Goal: Task Accomplishment & Management: Complete application form

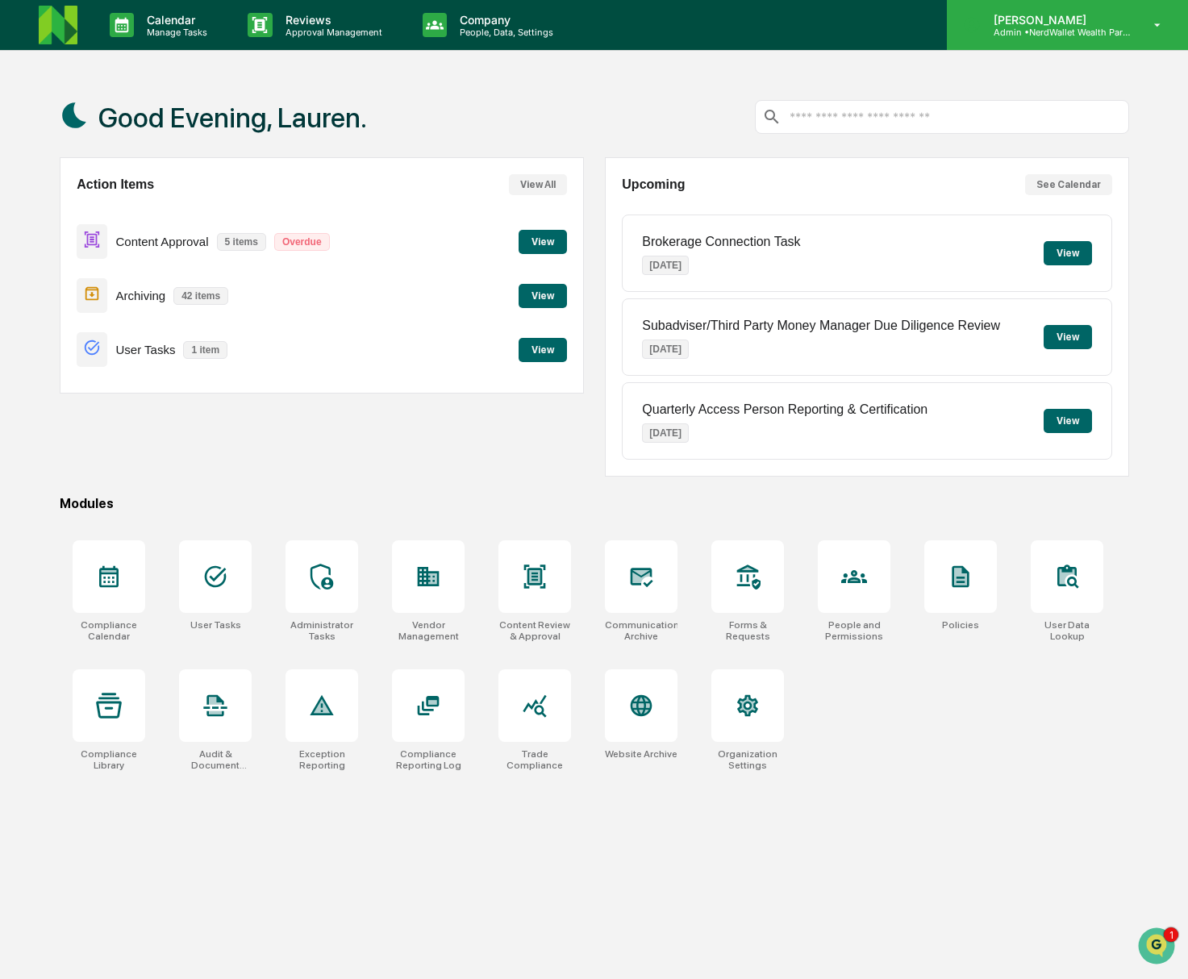
click at [1150, 27] on icon at bounding box center [1158, 25] width 28 height 15
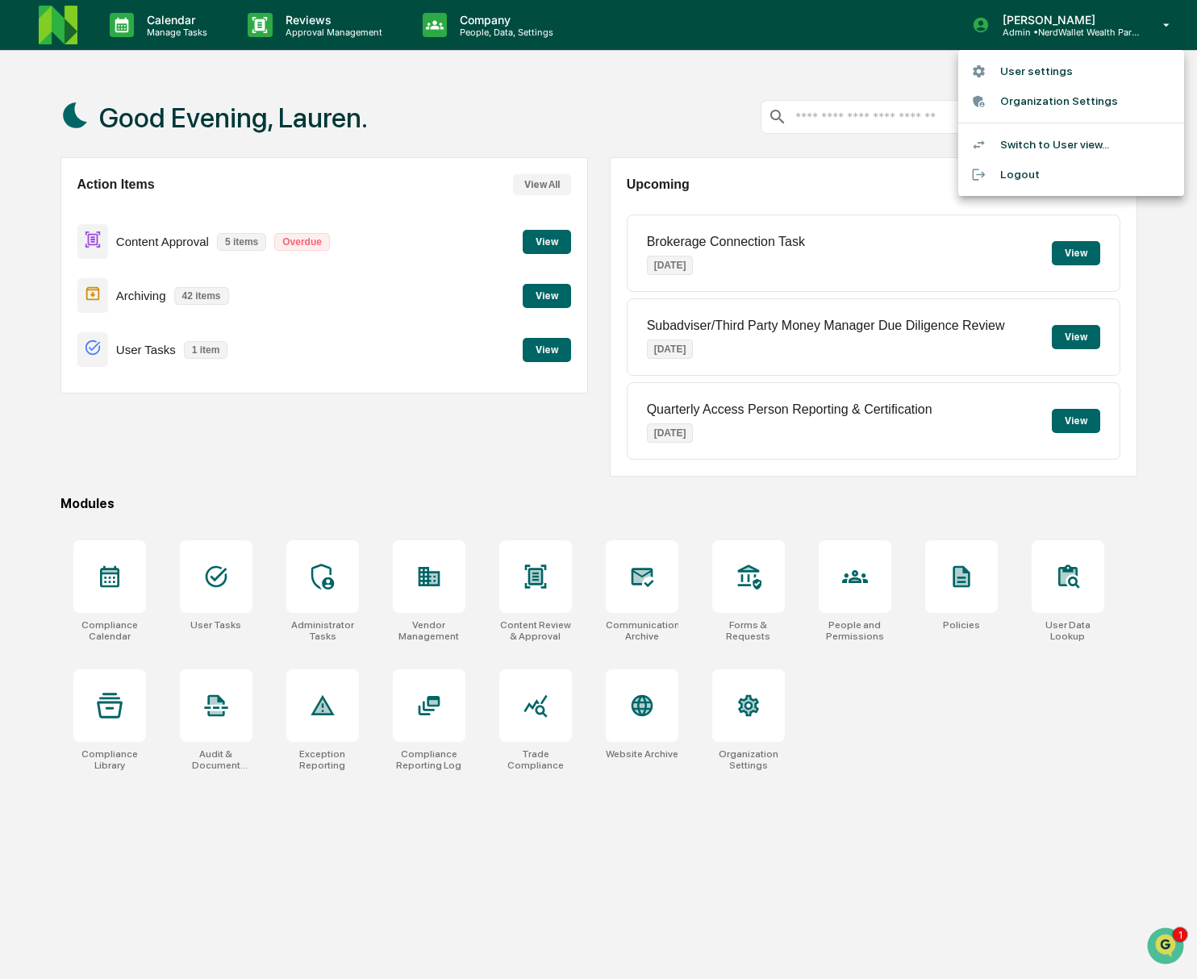
click at [215, 595] on div at bounding box center [598, 489] width 1197 height 979
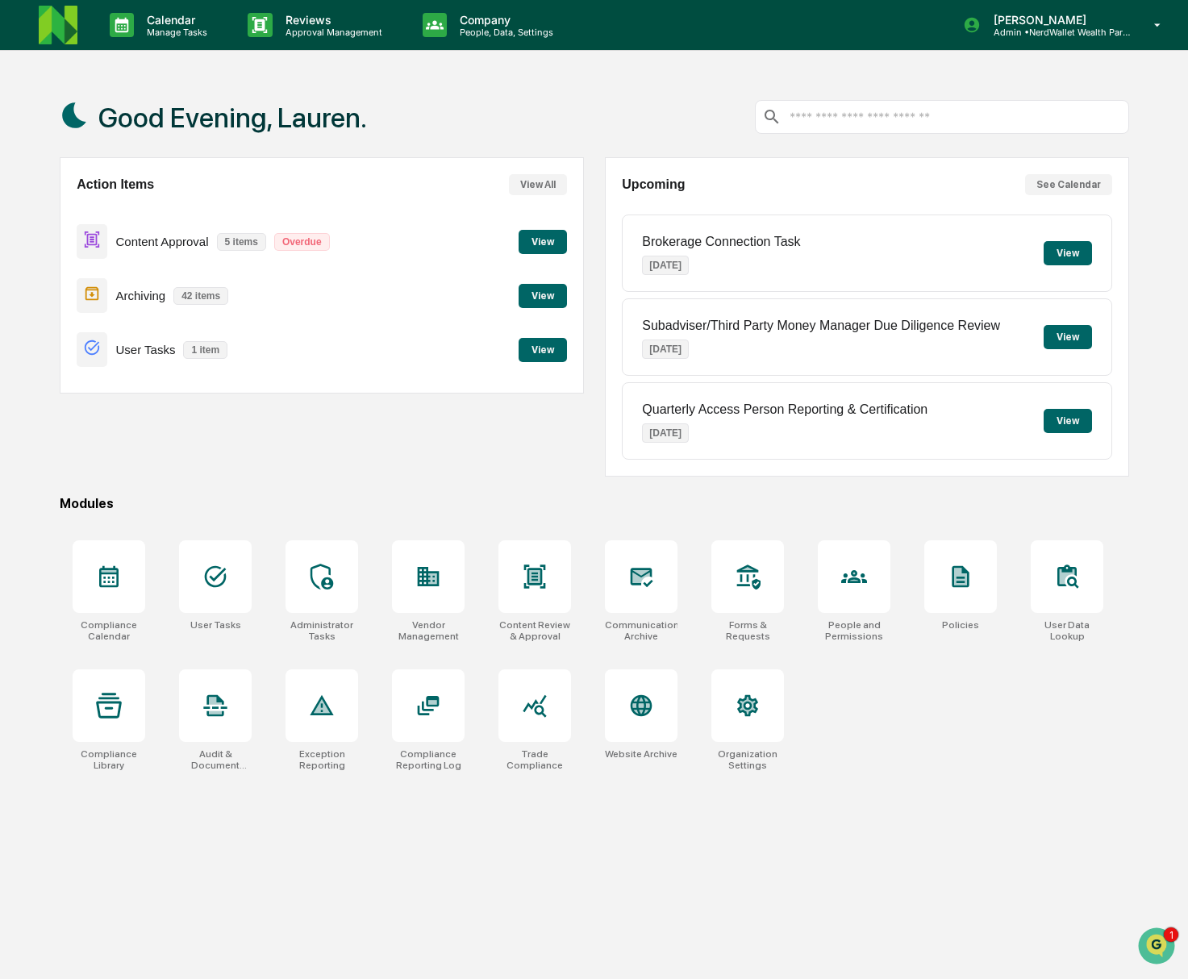
click at [215, 592] on div at bounding box center [215, 577] width 73 height 73
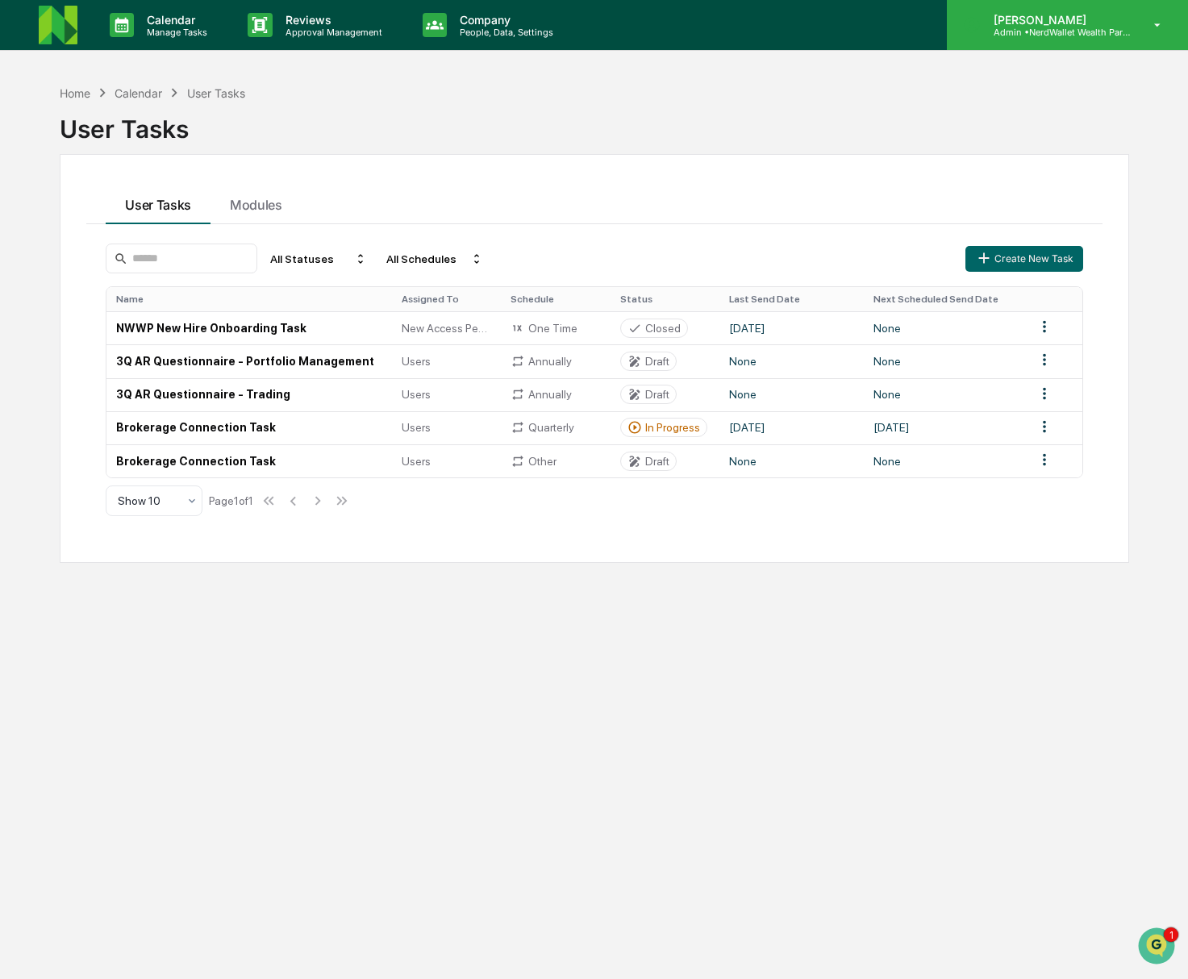
click at [1148, 25] on icon at bounding box center [1158, 25] width 28 height 15
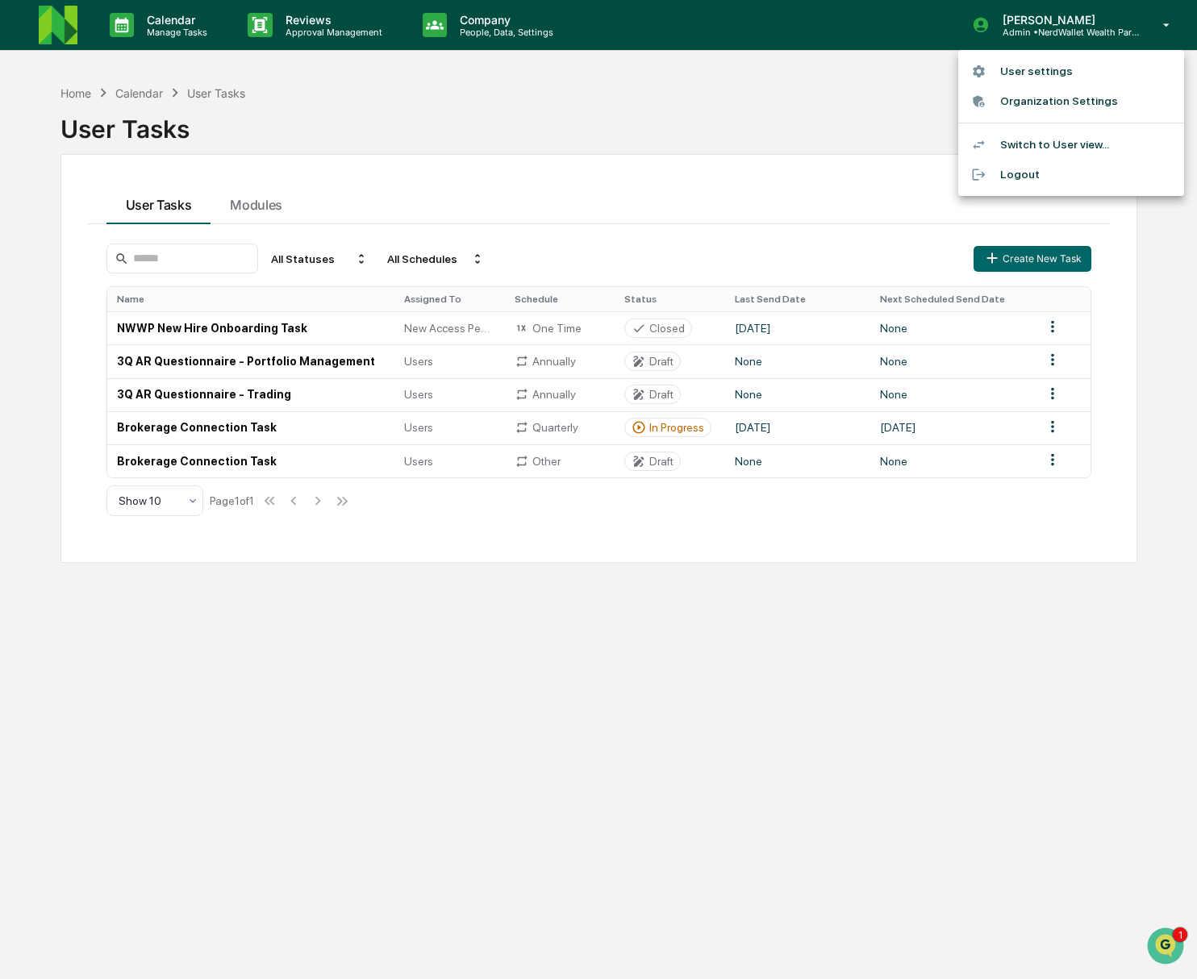
click at [1015, 147] on li "Switch to User view..." at bounding box center [1071, 145] width 226 height 30
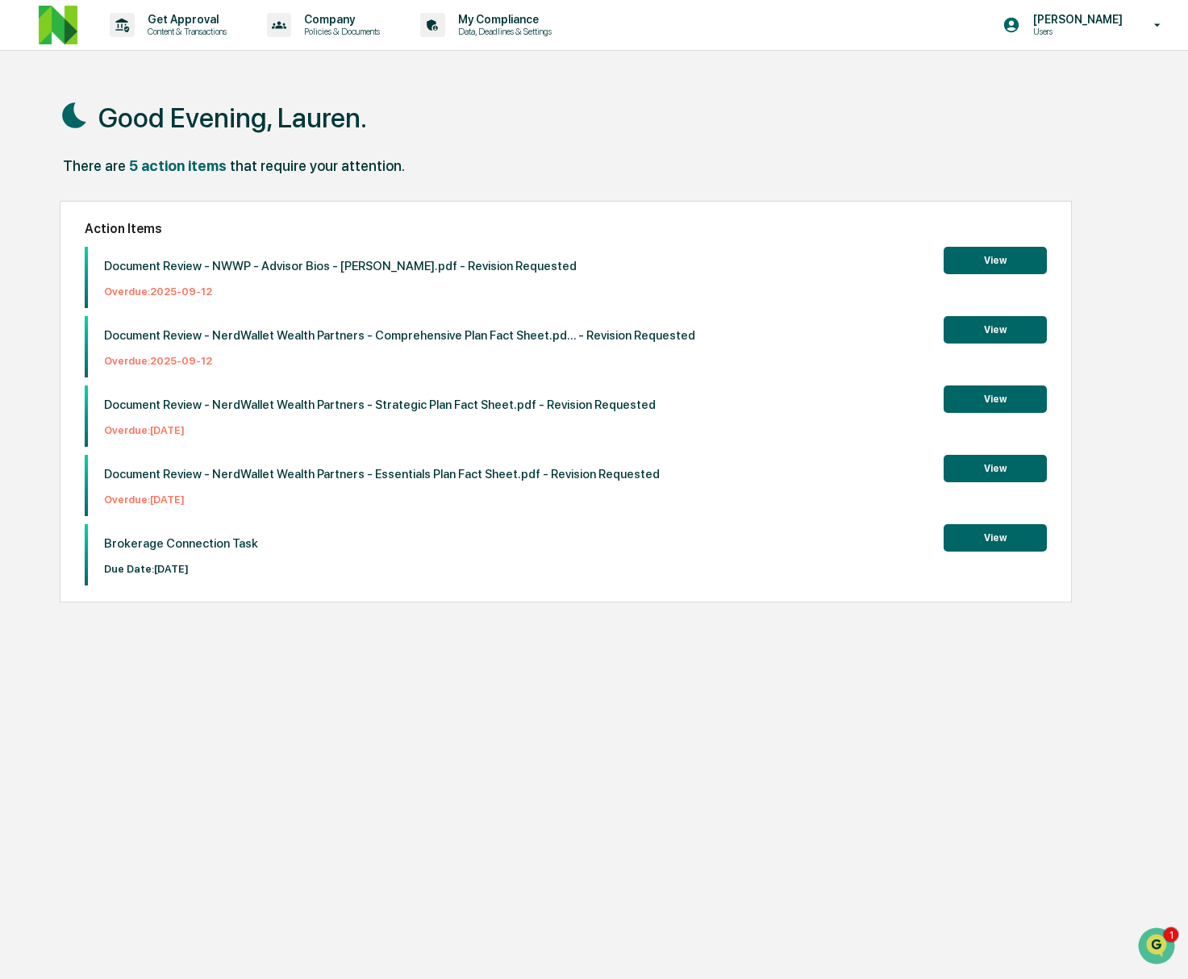
click at [1005, 548] on button "View" at bounding box center [995, 537] width 103 height 27
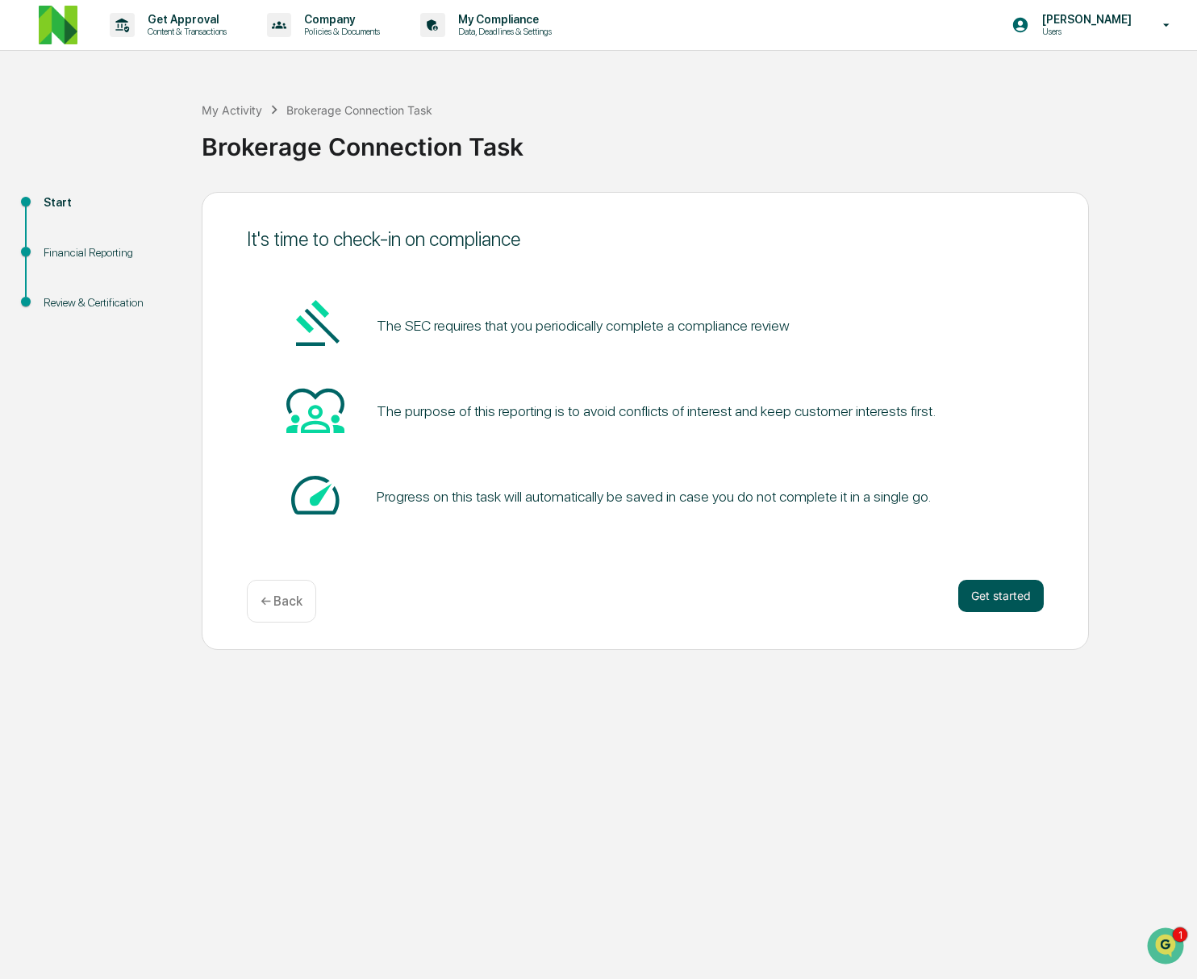
click at [991, 600] on button "Get started" at bounding box center [1001, 596] width 86 height 32
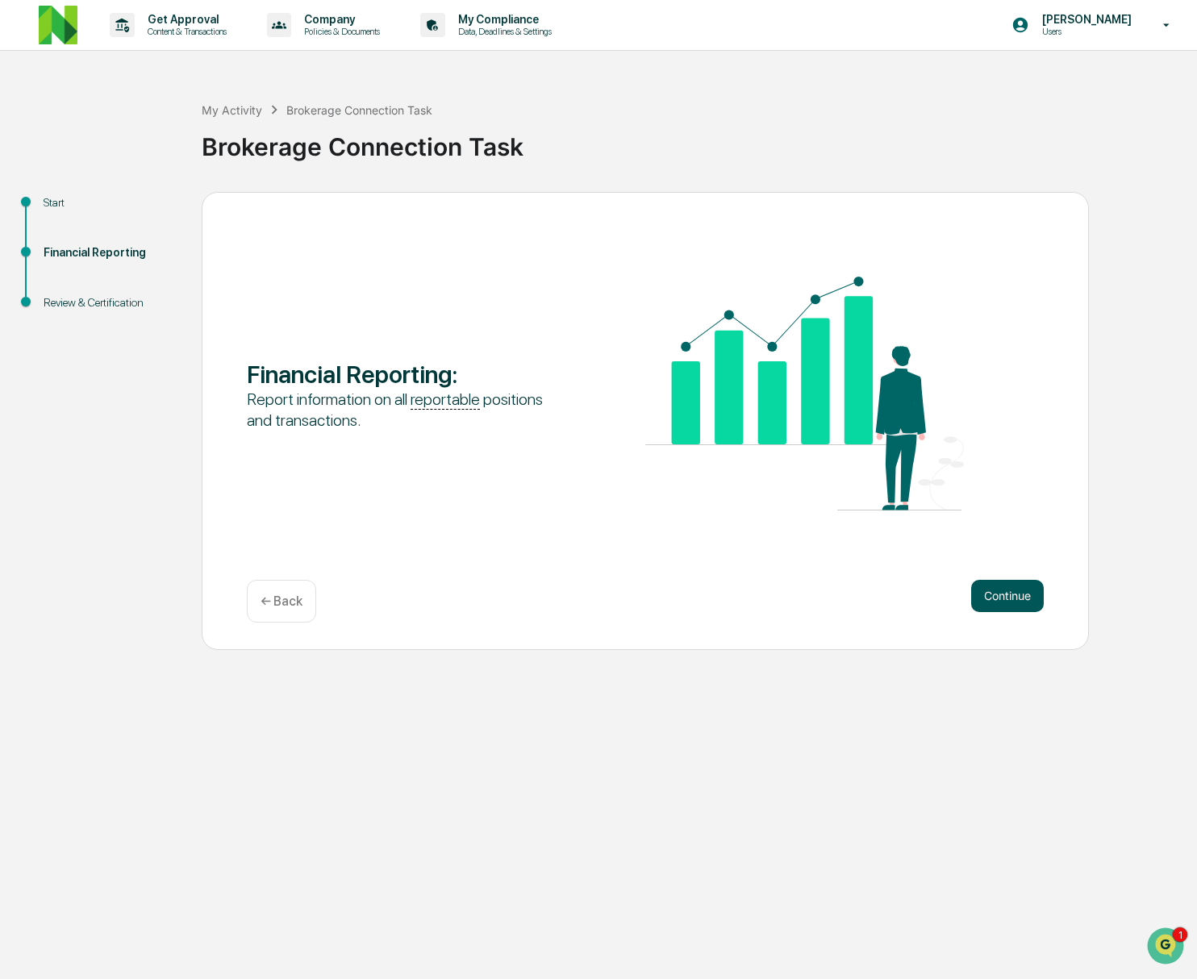
click at [997, 596] on button "Continue" at bounding box center [1007, 596] width 73 height 32
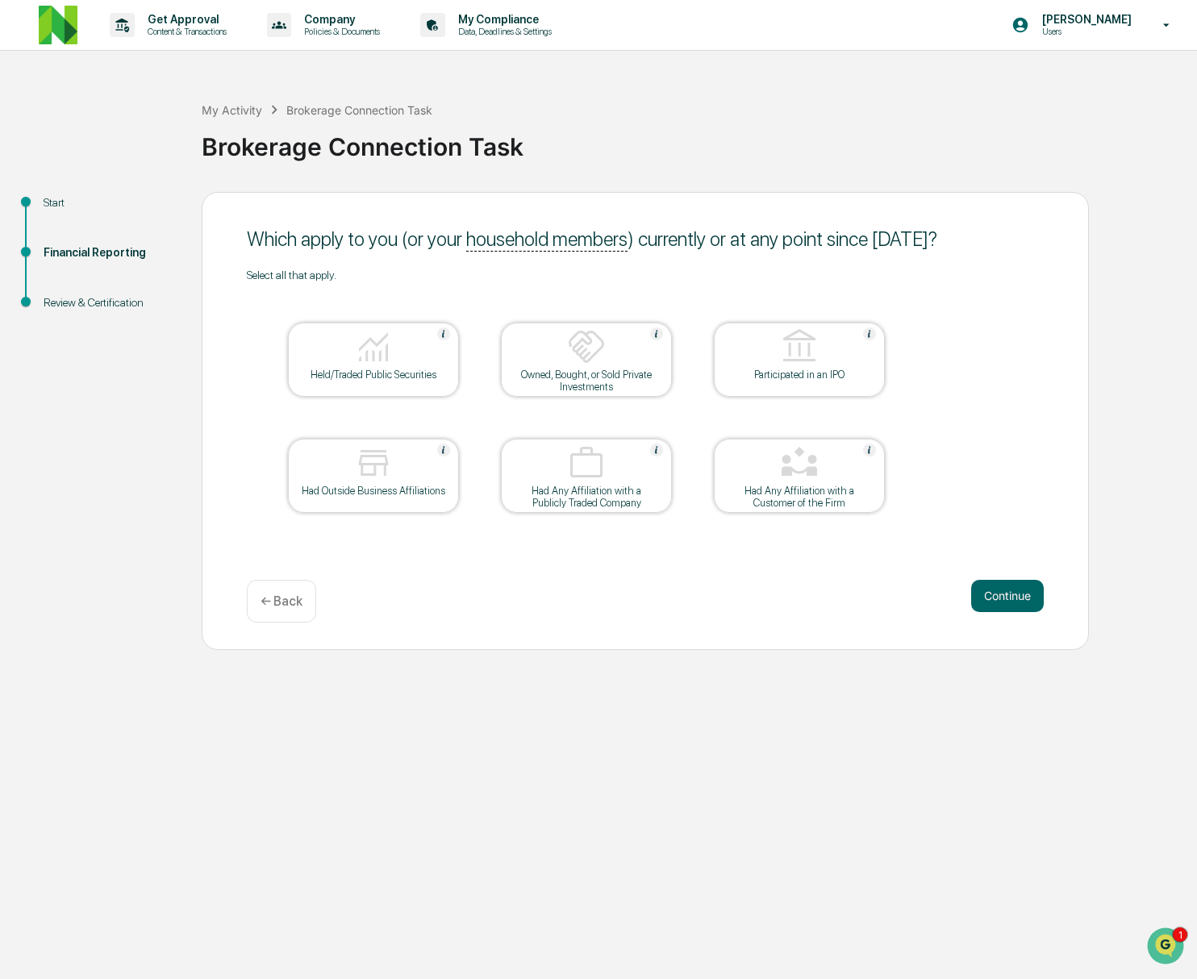
click at [272, 603] on p "← Back" at bounding box center [282, 601] width 42 height 15
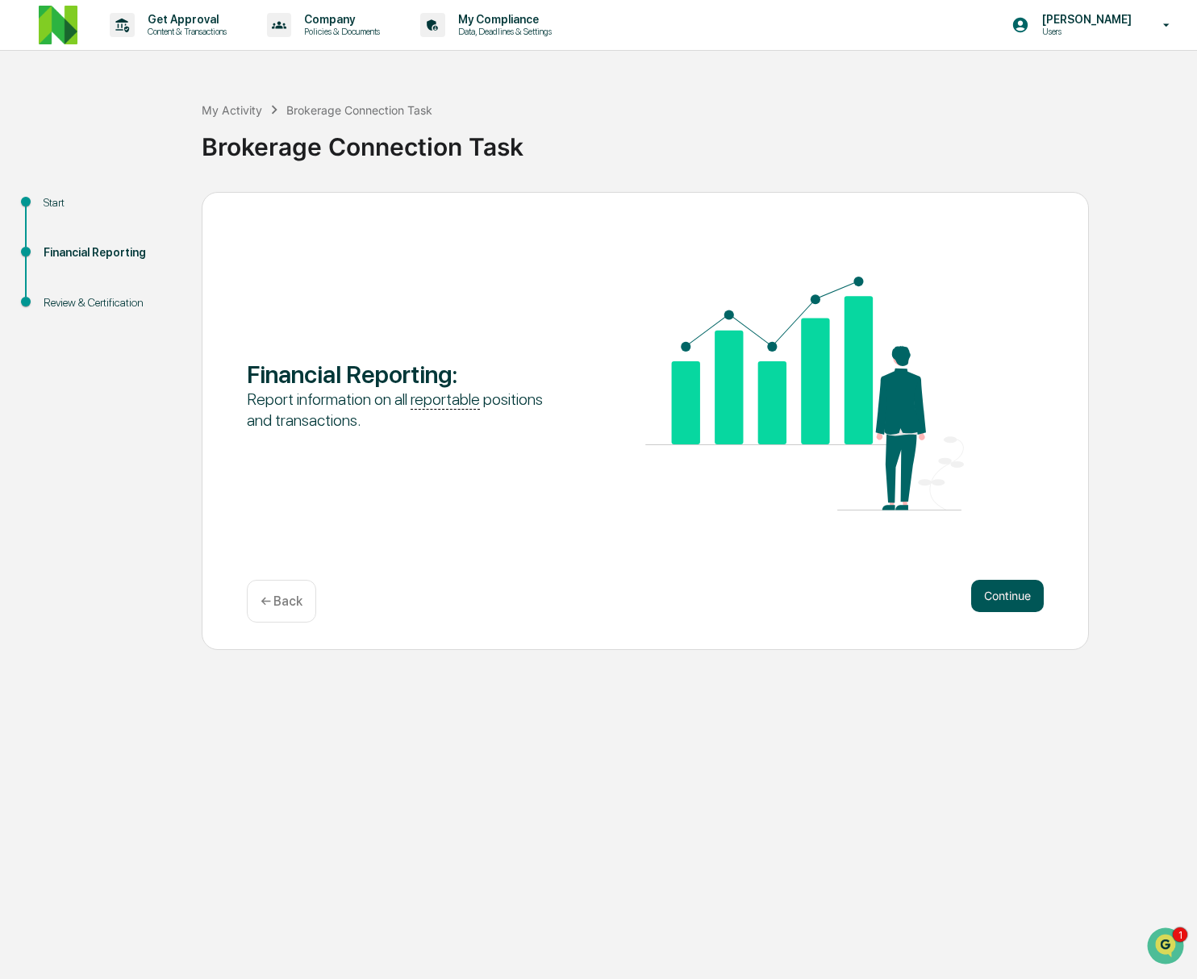
click at [1012, 599] on button "Continue" at bounding box center [1007, 596] width 73 height 32
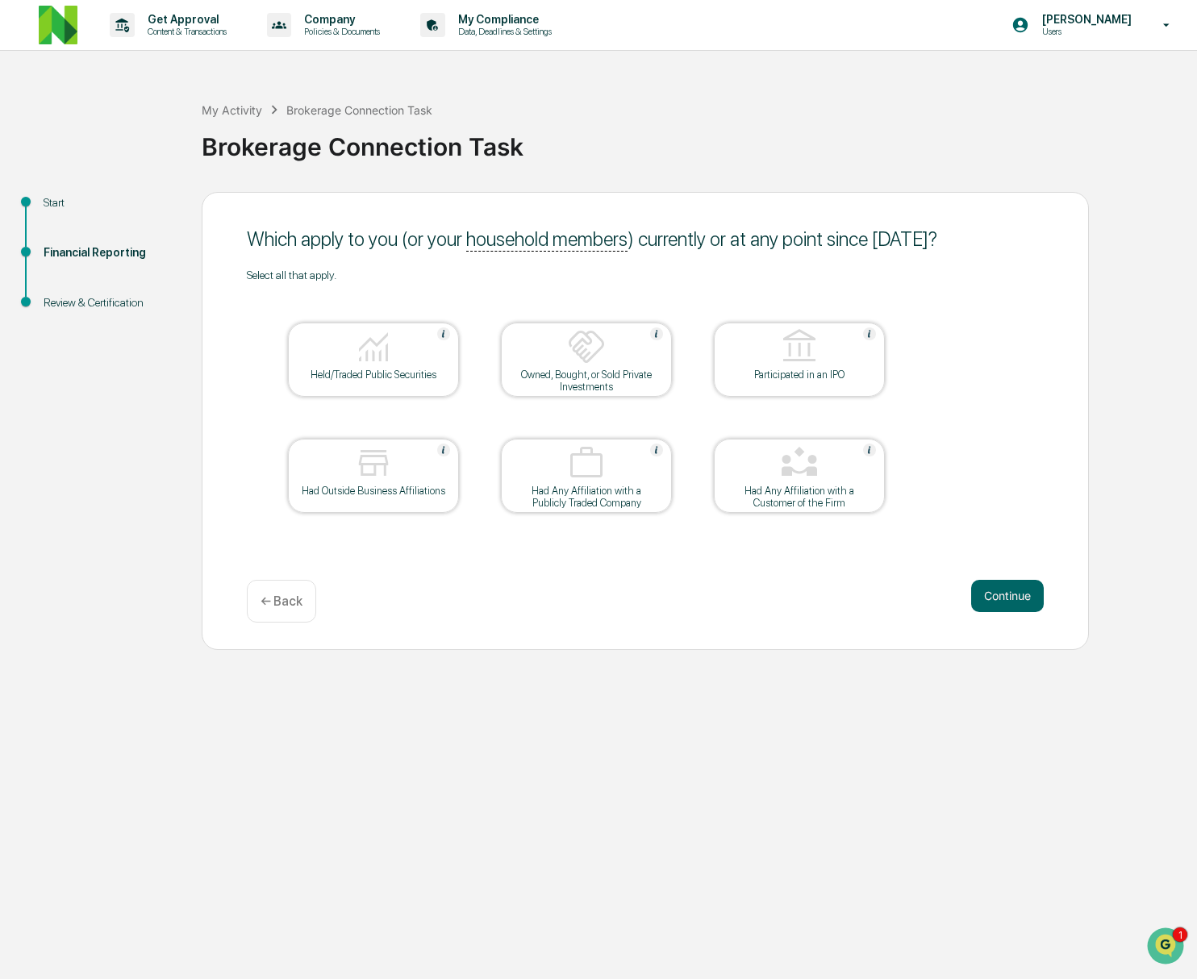
click at [390, 382] on div "Held/Traded Public Securities" at bounding box center [373, 360] width 171 height 74
click at [770, 494] on div "Had Any Affiliation with a Customer of the Firm" at bounding box center [799, 497] width 145 height 24
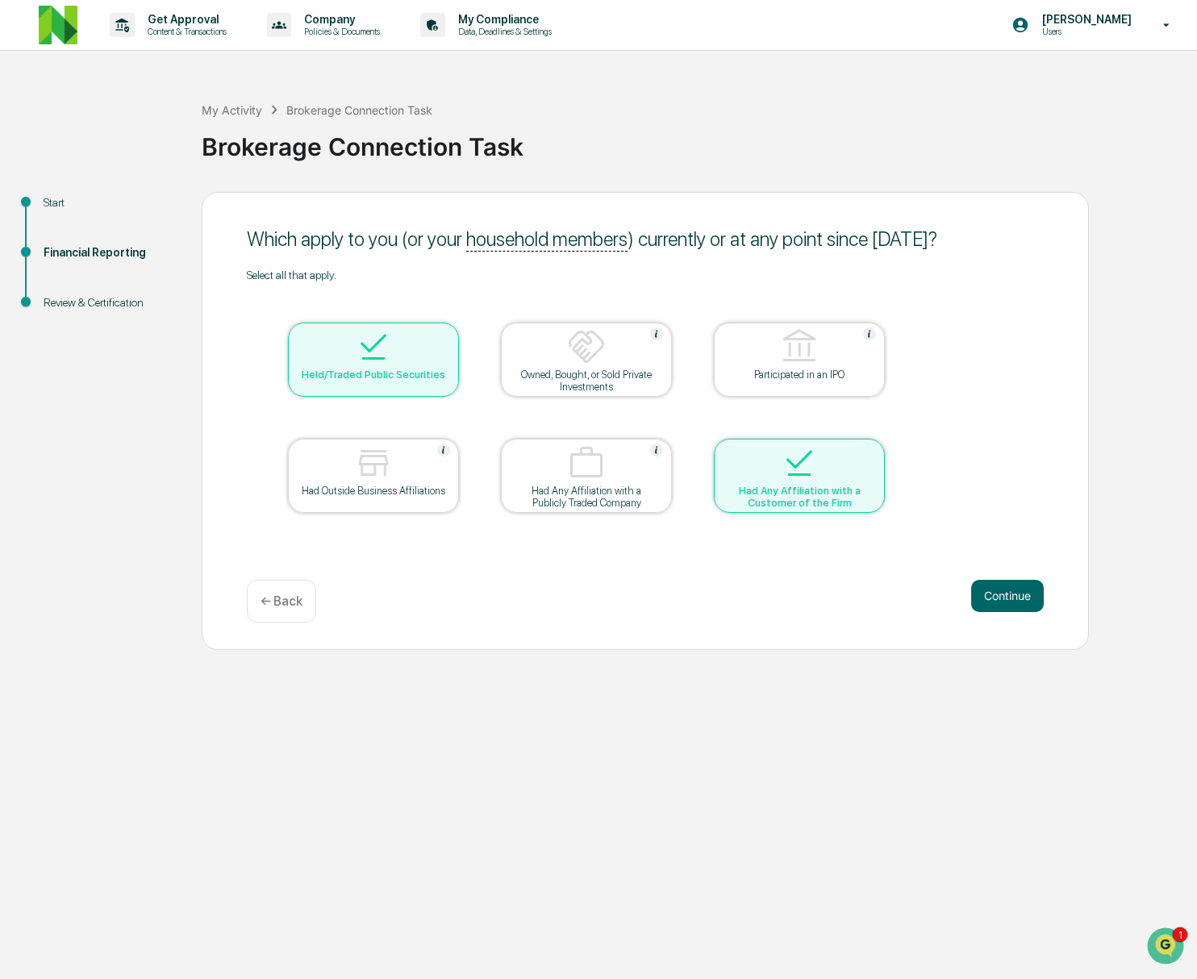
click at [374, 497] on div "Had Outside Business Affiliations" at bounding box center [373, 491] width 145 height 12
click at [994, 596] on button "Continue" at bounding box center [1007, 596] width 73 height 32
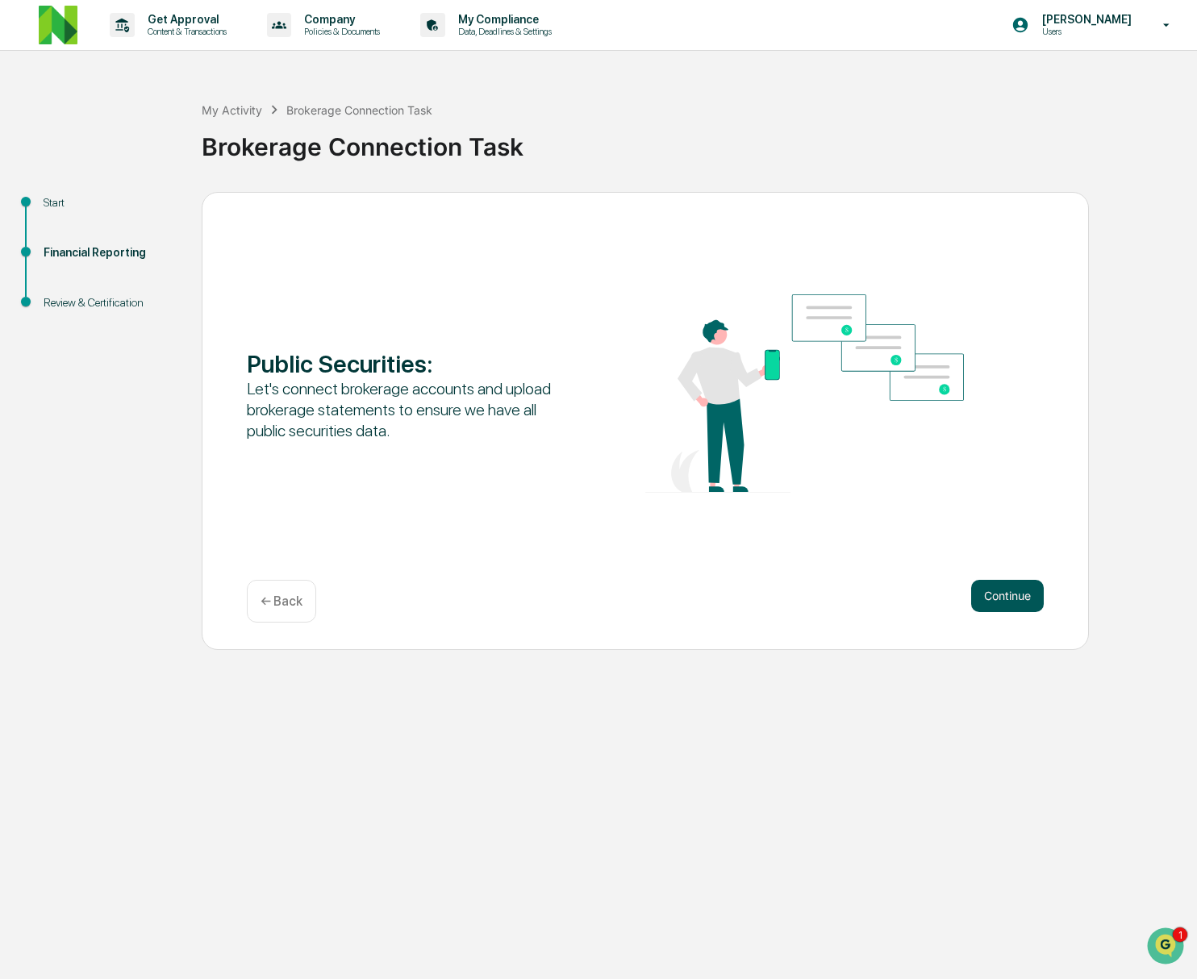
click at [988, 591] on button "Continue" at bounding box center [1007, 596] width 73 height 32
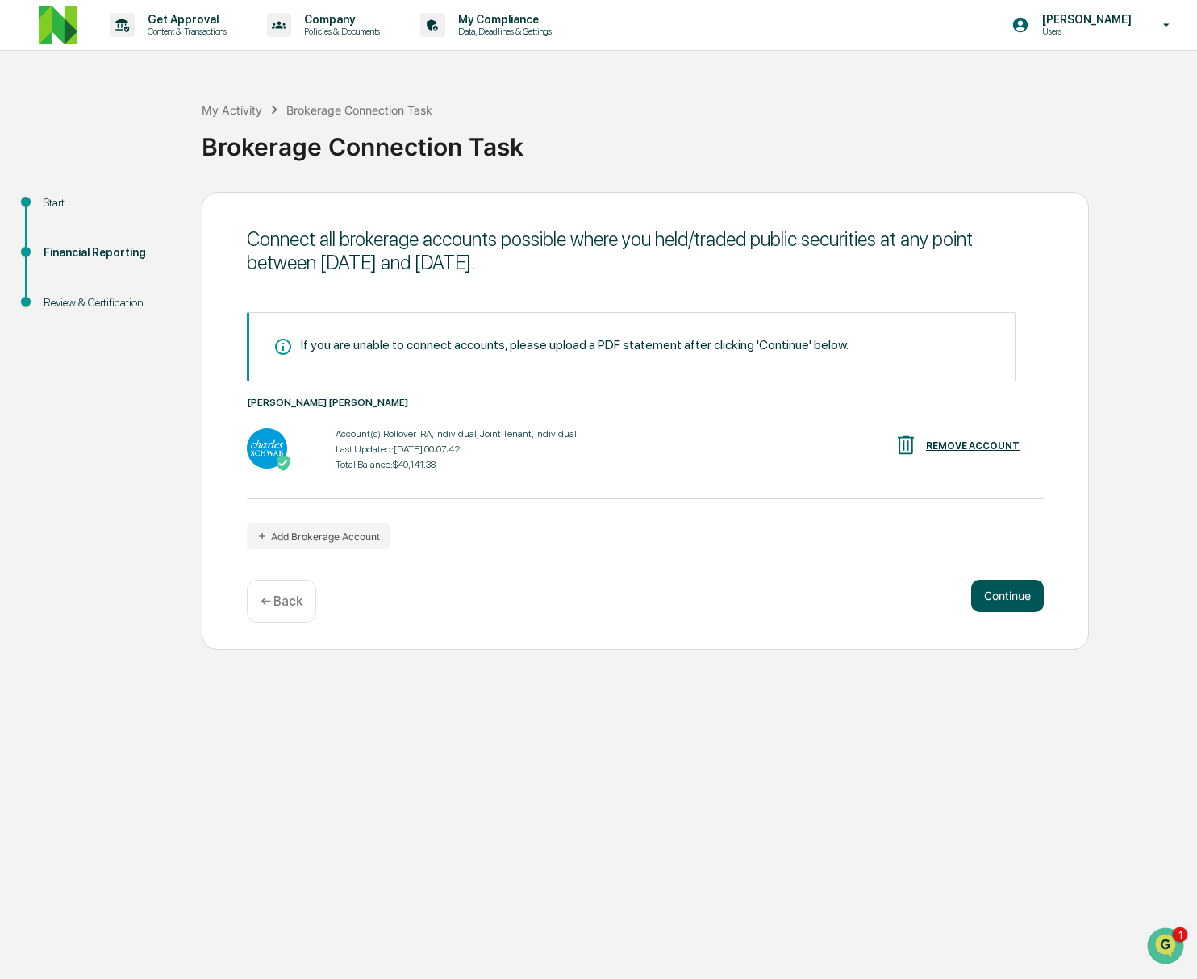
click at [995, 599] on button "Continue" at bounding box center [1007, 596] width 73 height 32
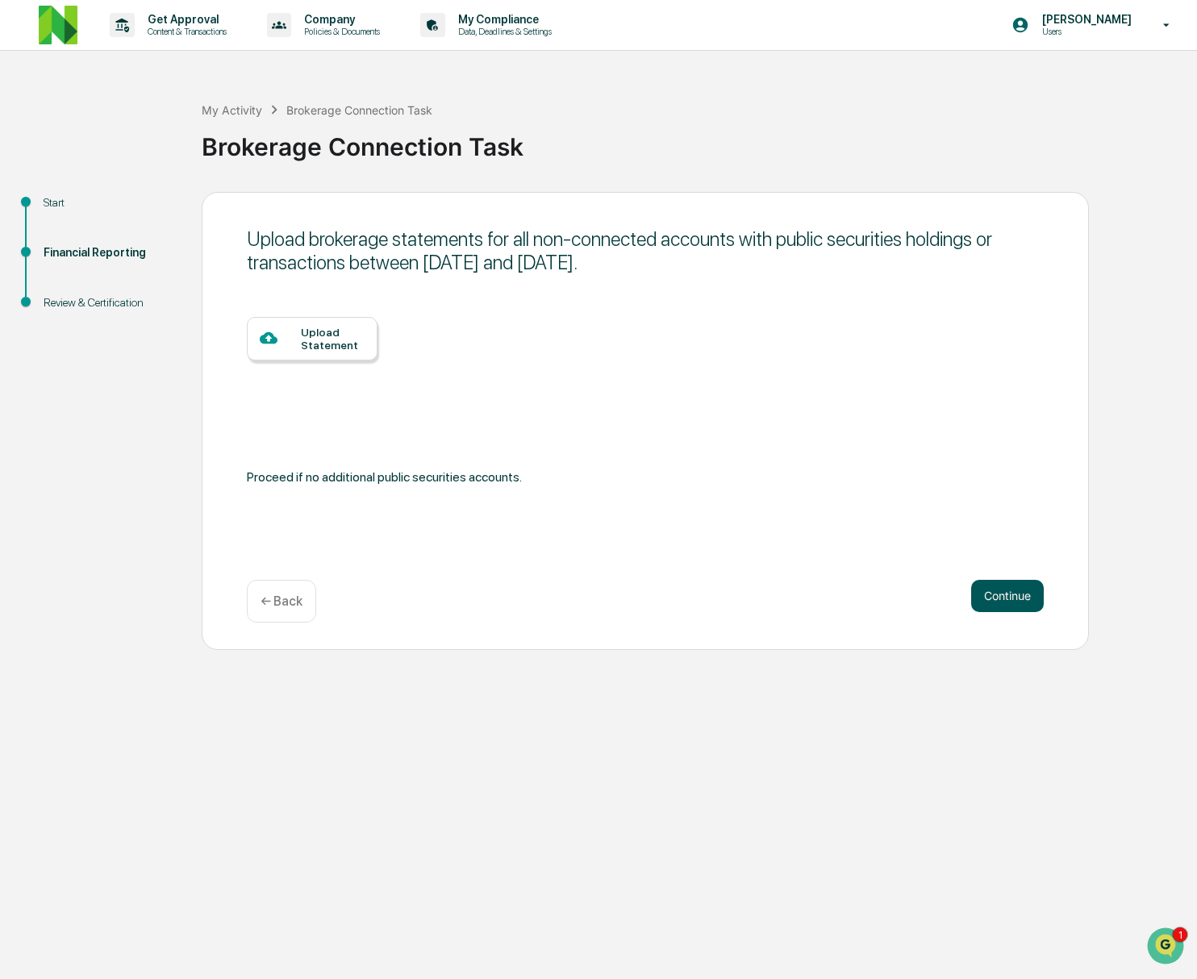
click at [1003, 595] on button "Continue" at bounding box center [1007, 596] width 73 height 32
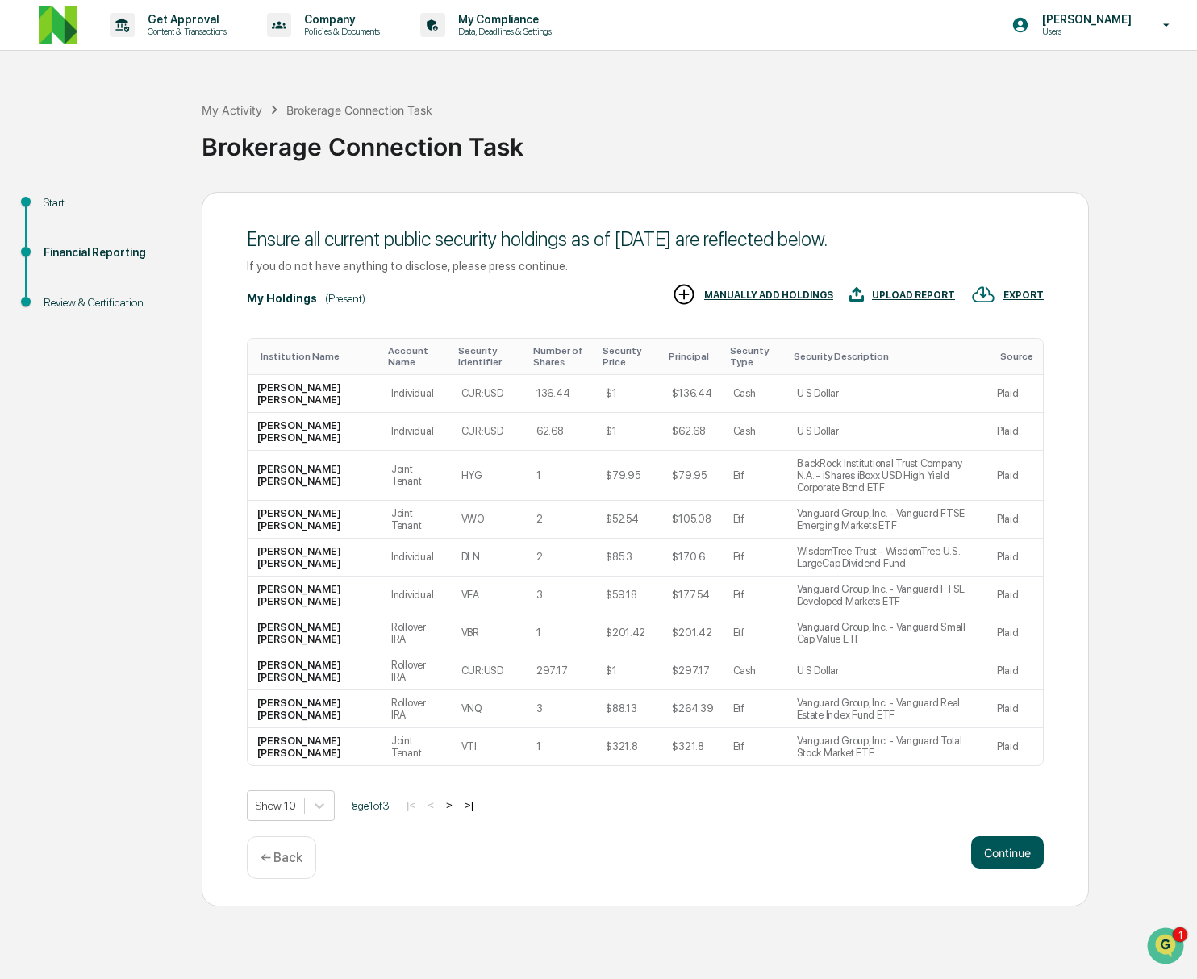
click at [1002, 869] on button "Continue" at bounding box center [1007, 853] width 73 height 32
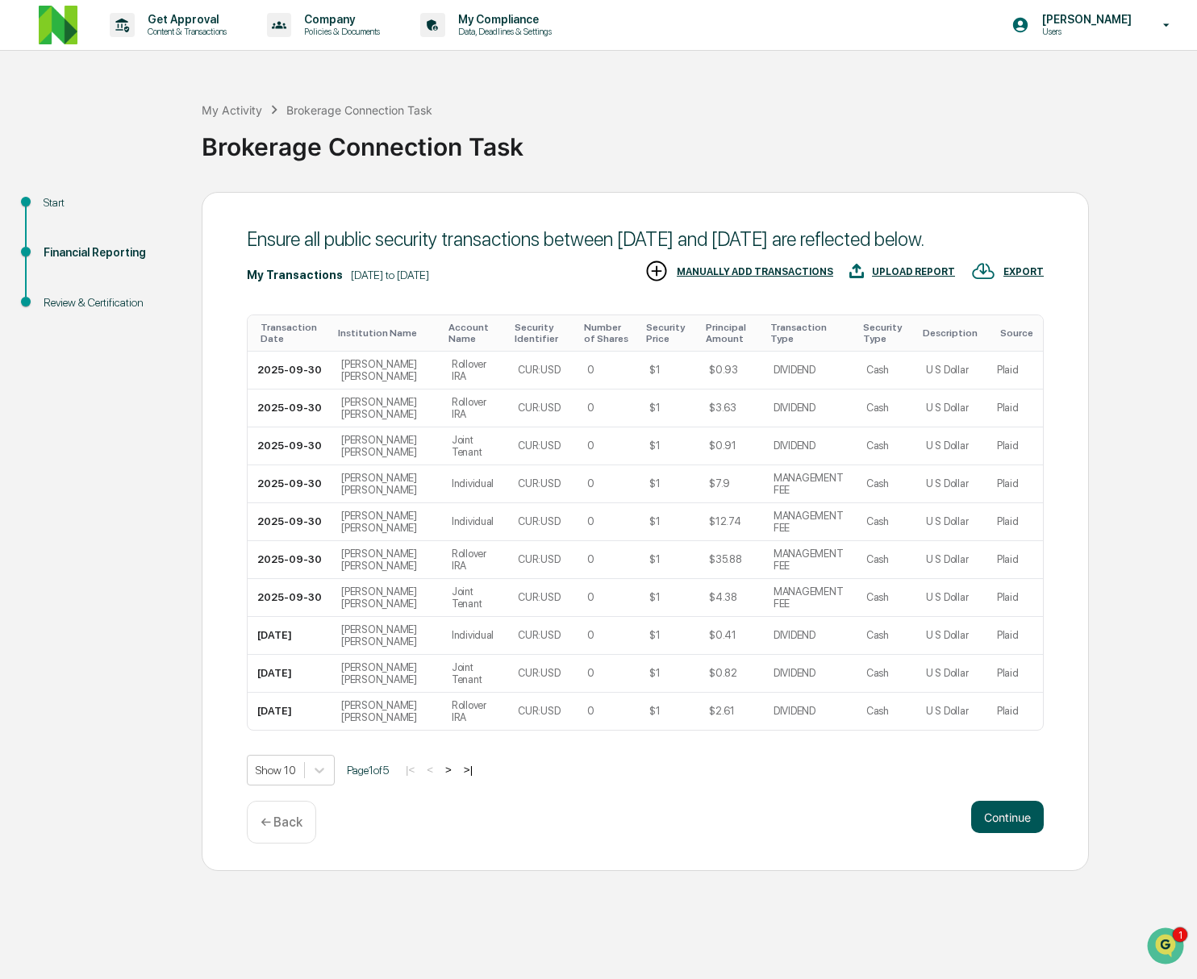
click at [1004, 833] on button "Continue" at bounding box center [1007, 817] width 73 height 32
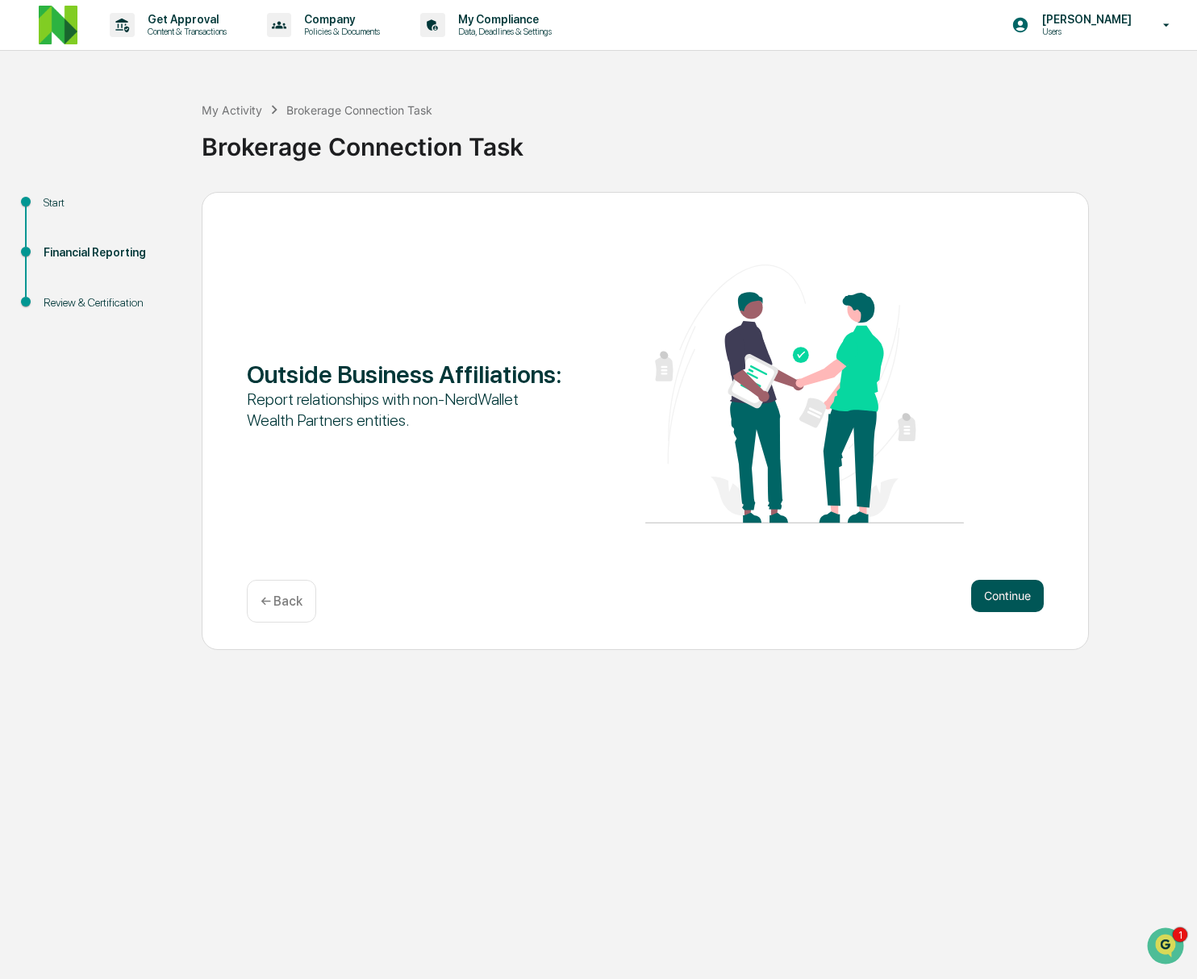
click at [1011, 593] on button "Continue" at bounding box center [1007, 596] width 73 height 32
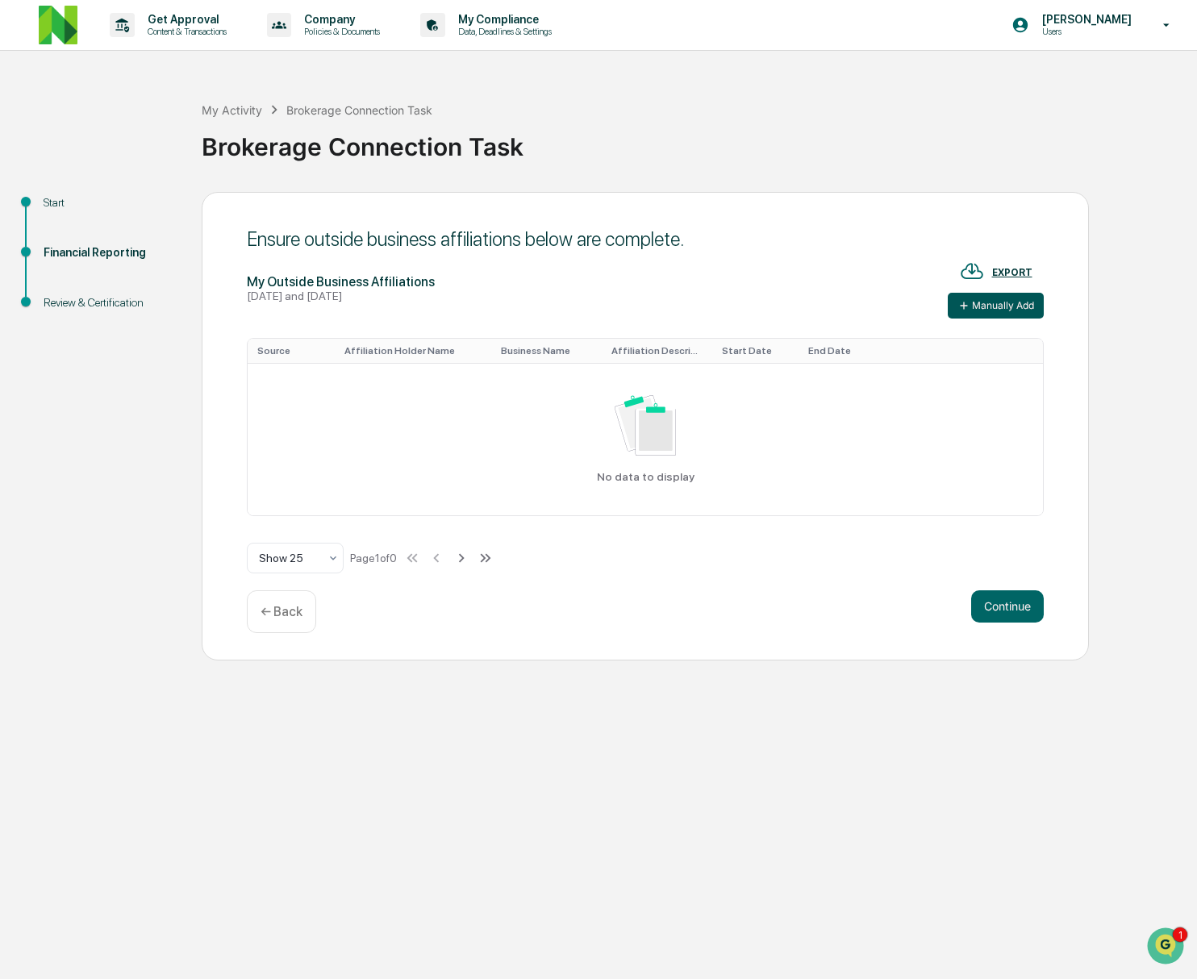
click at [1010, 302] on button "Manually Add" at bounding box center [996, 306] width 96 height 26
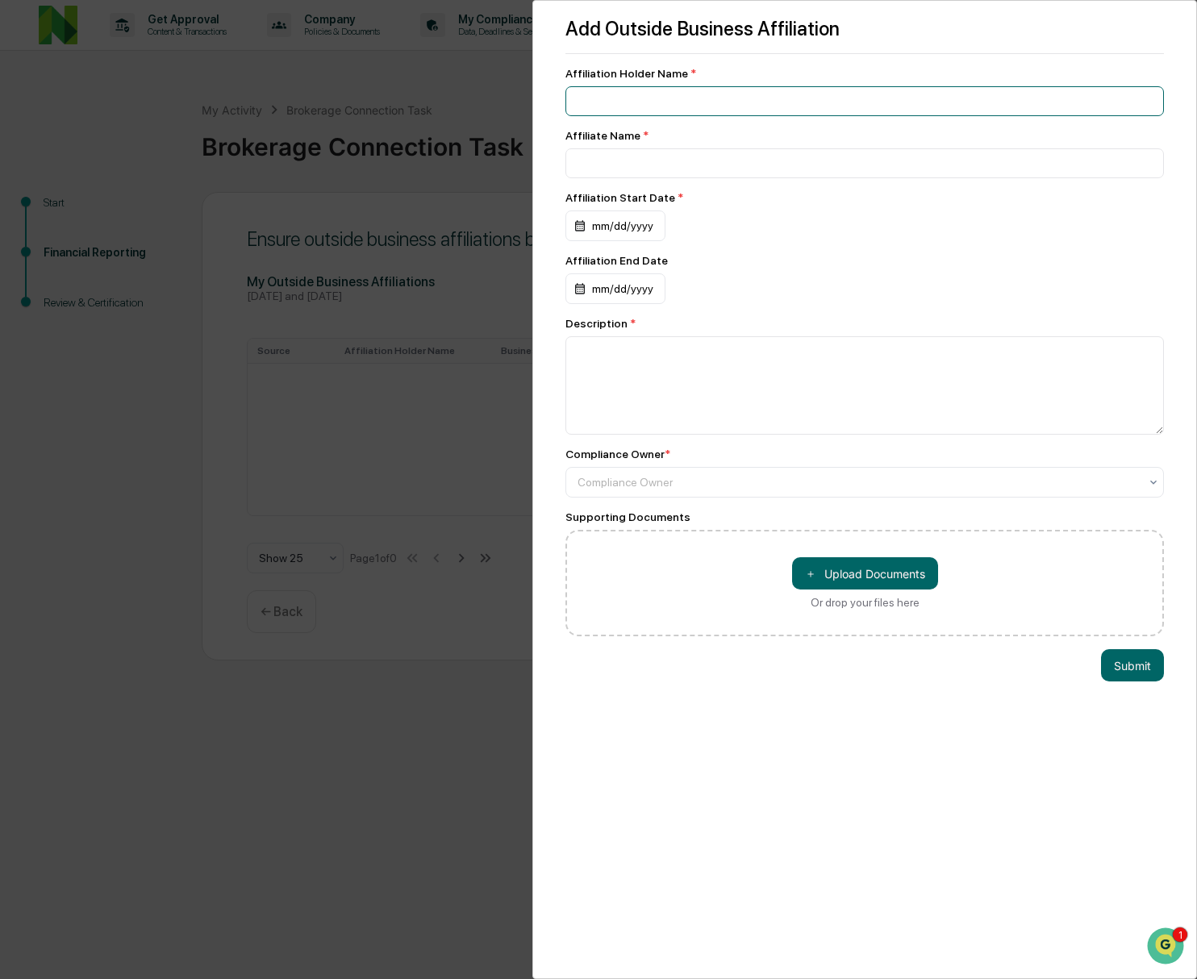
click at [616, 106] on input at bounding box center [865, 101] width 599 height 30
type input "**********"
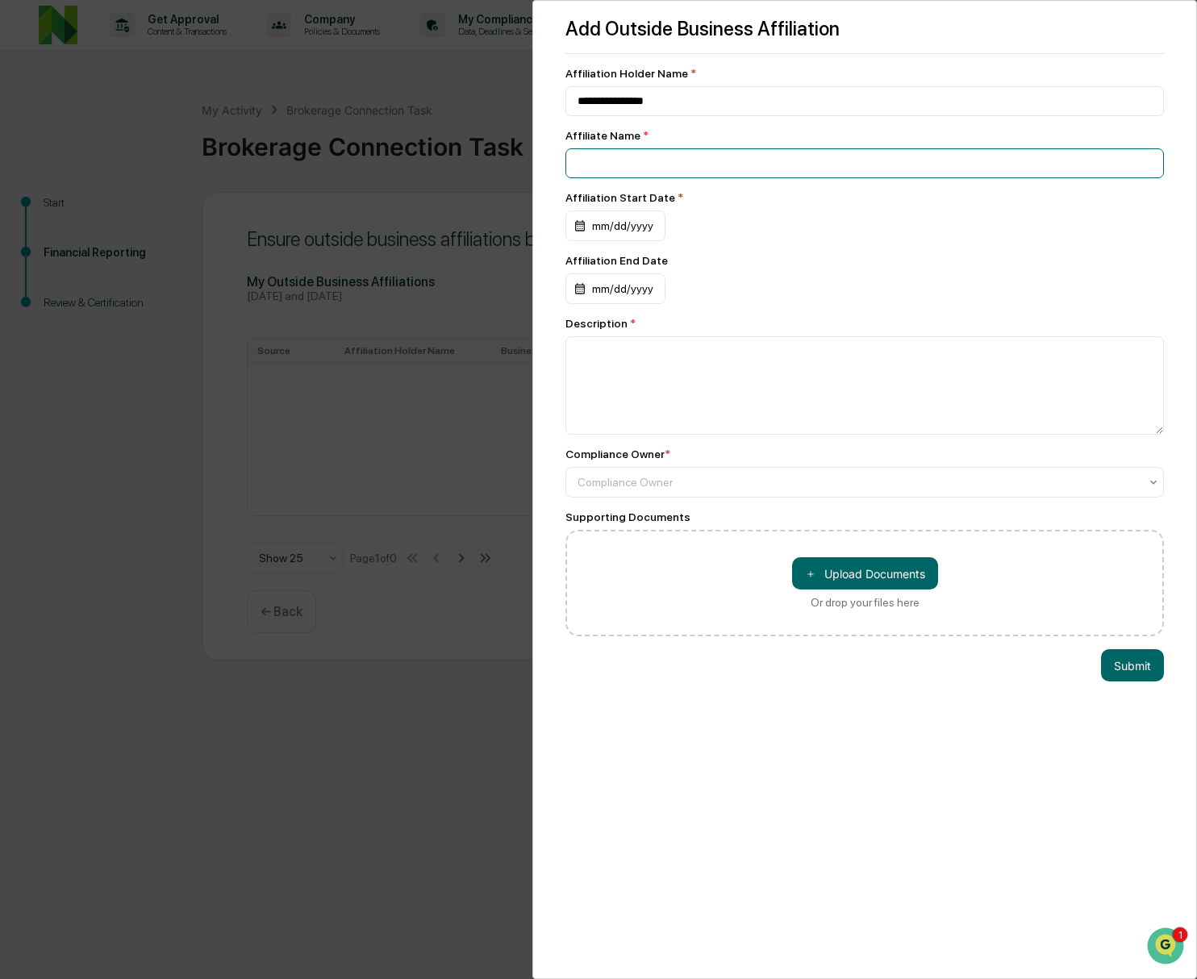
click at [622, 174] on input at bounding box center [865, 163] width 599 height 30
drag, startPoint x: 665, startPoint y: 106, endPoint x: 520, endPoint y: 90, distance: 145.3
click at [520, 90] on div "**********" at bounding box center [598, 489] width 1197 height 979
type input "**********"
click at [631, 161] on input at bounding box center [865, 163] width 599 height 30
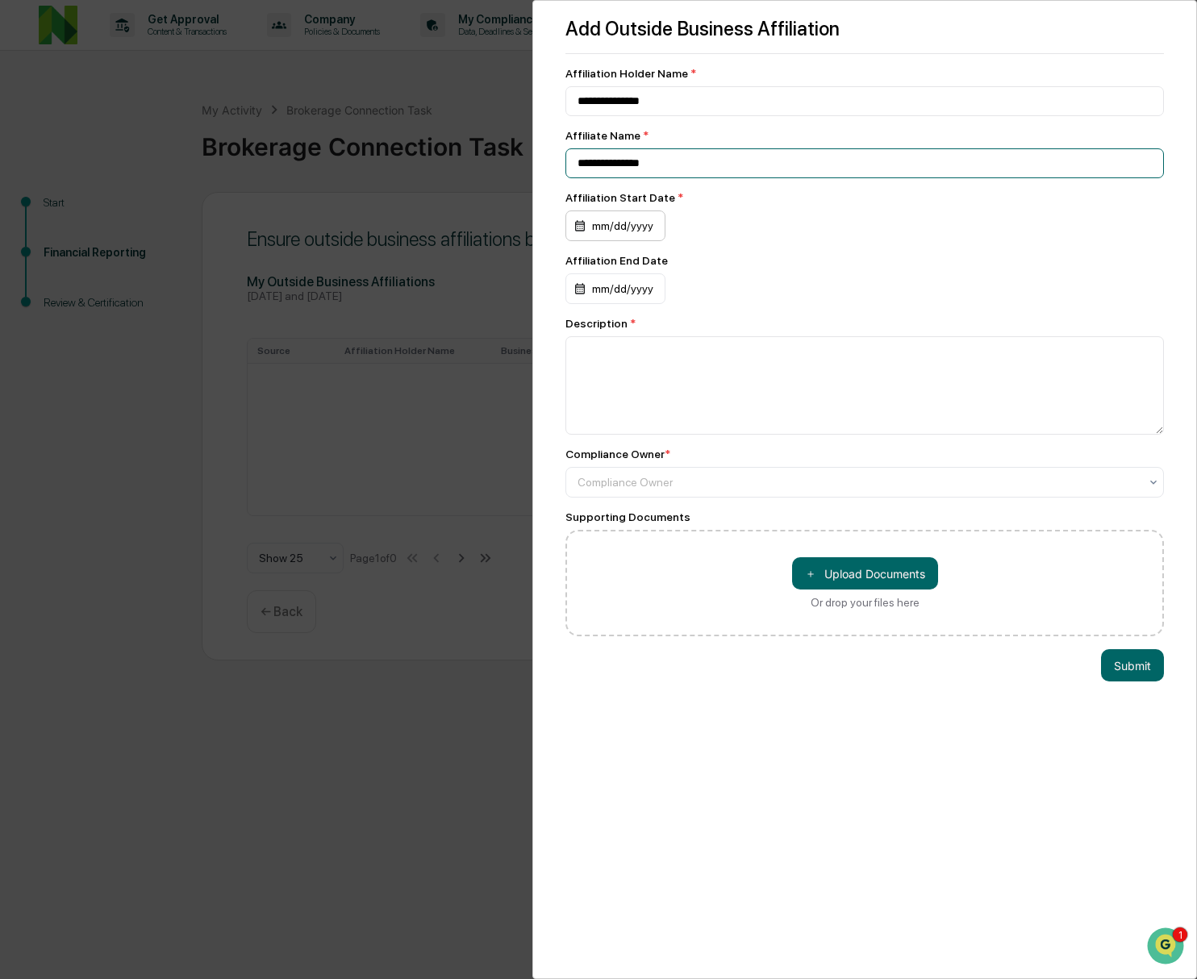
type input "**********"
click at [629, 230] on div "mm/dd/yyyy" at bounding box center [616, 226] width 100 height 31
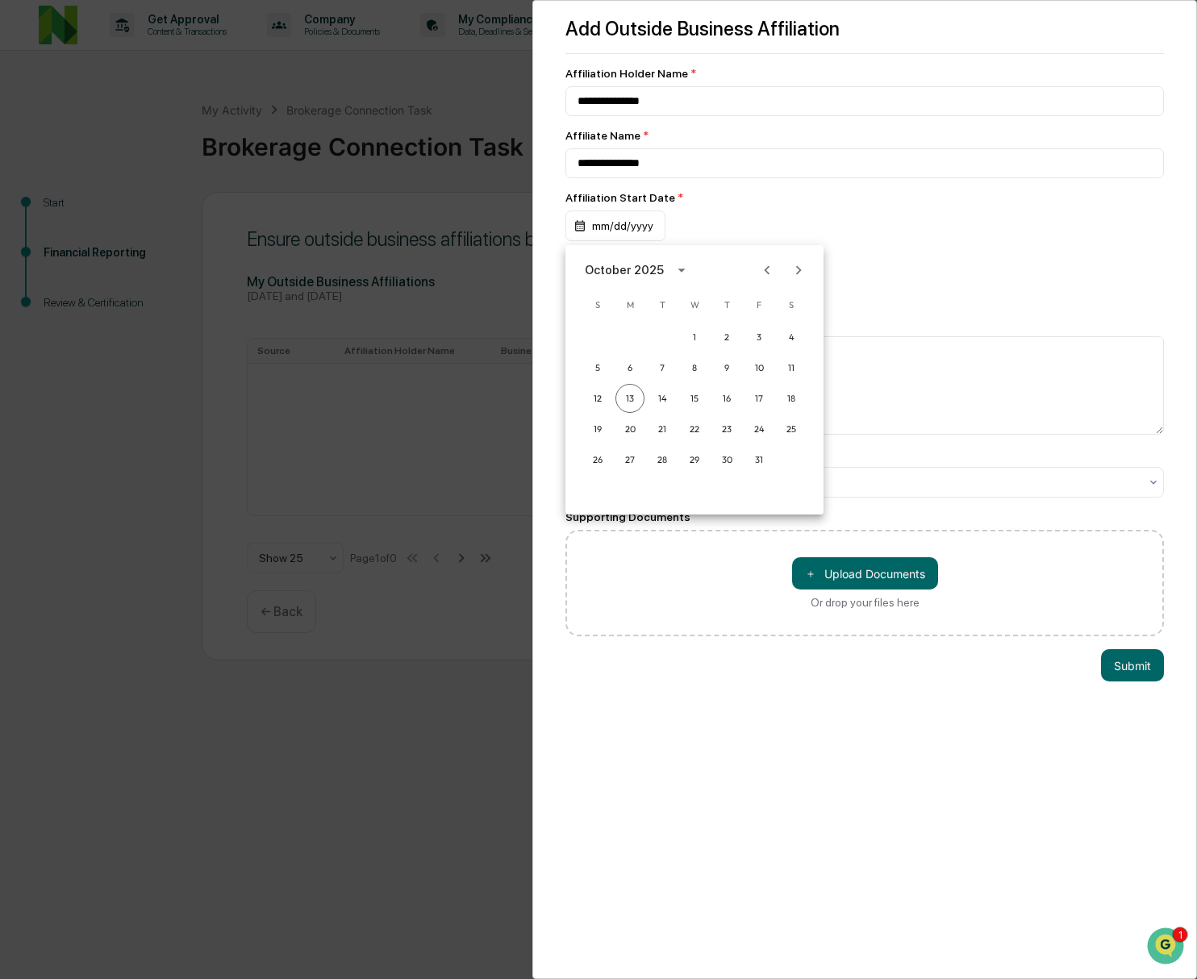
click at [678, 268] on icon "calendar view is open, switch to year view" at bounding box center [682, 270] width 18 height 18
click at [782, 366] on button "2010" at bounding box center [778, 361] width 58 height 29
click at [613, 387] on button "[DATE]" at bounding box center [611, 393] width 58 height 29
click at [758, 364] on button "9" at bounding box center [759, 367] width 29 height 29
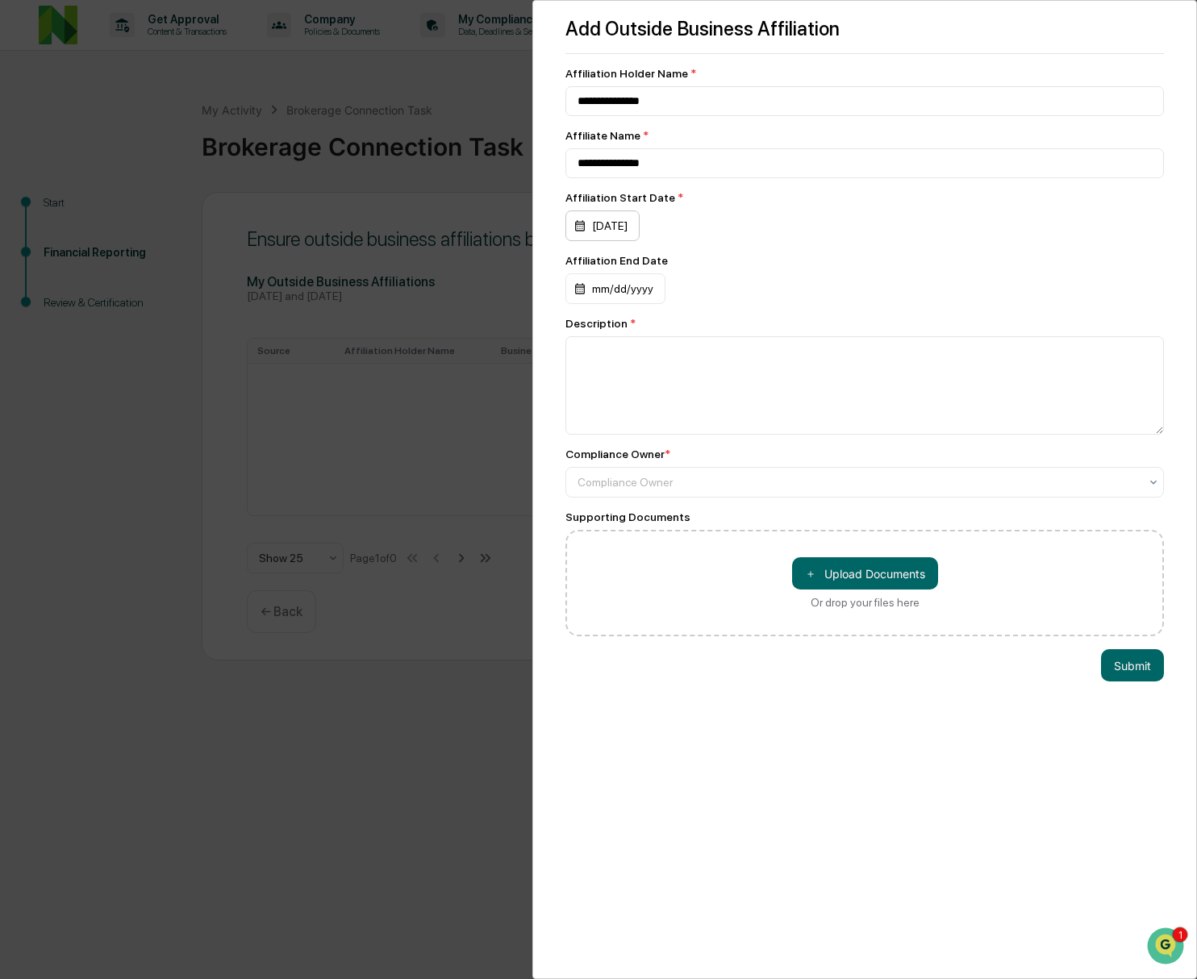
click at [612, 231] on div "[DATE]" at bounding box center [603, 226] width 74 height 31
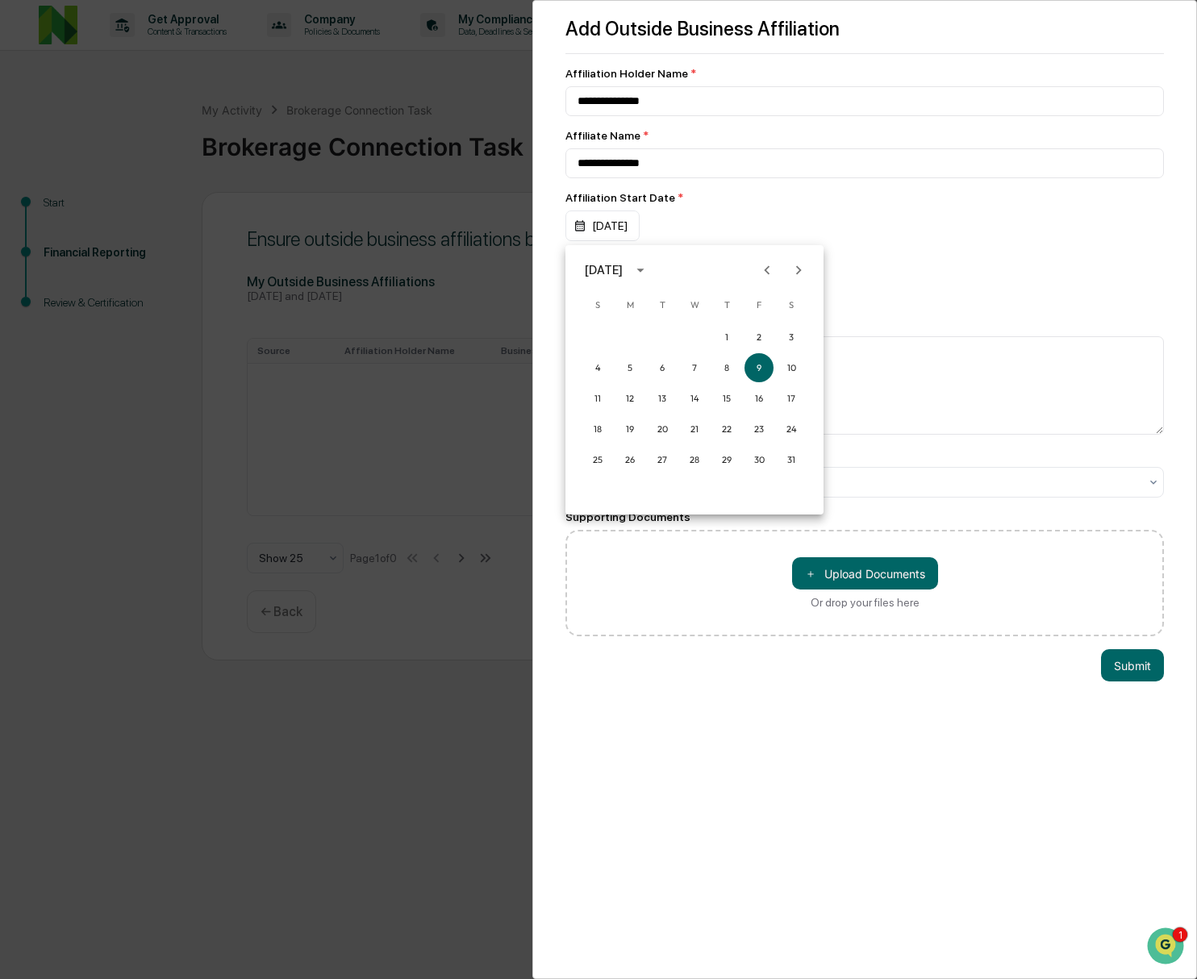
click at [768, 269] on icon "Previous month" at bounding box center [767, 270] width 18 height 18
click at [649, 270] on icon "calendar view is open, switch to year view" at bounding box center [641, 270] width 18 height 18
click at [767, 406] on button "2010" at bounding box center [778, 401] width 58 height 29
click at [703, 343] on button "May" at bounding box center [695, 351] width 58 height 29
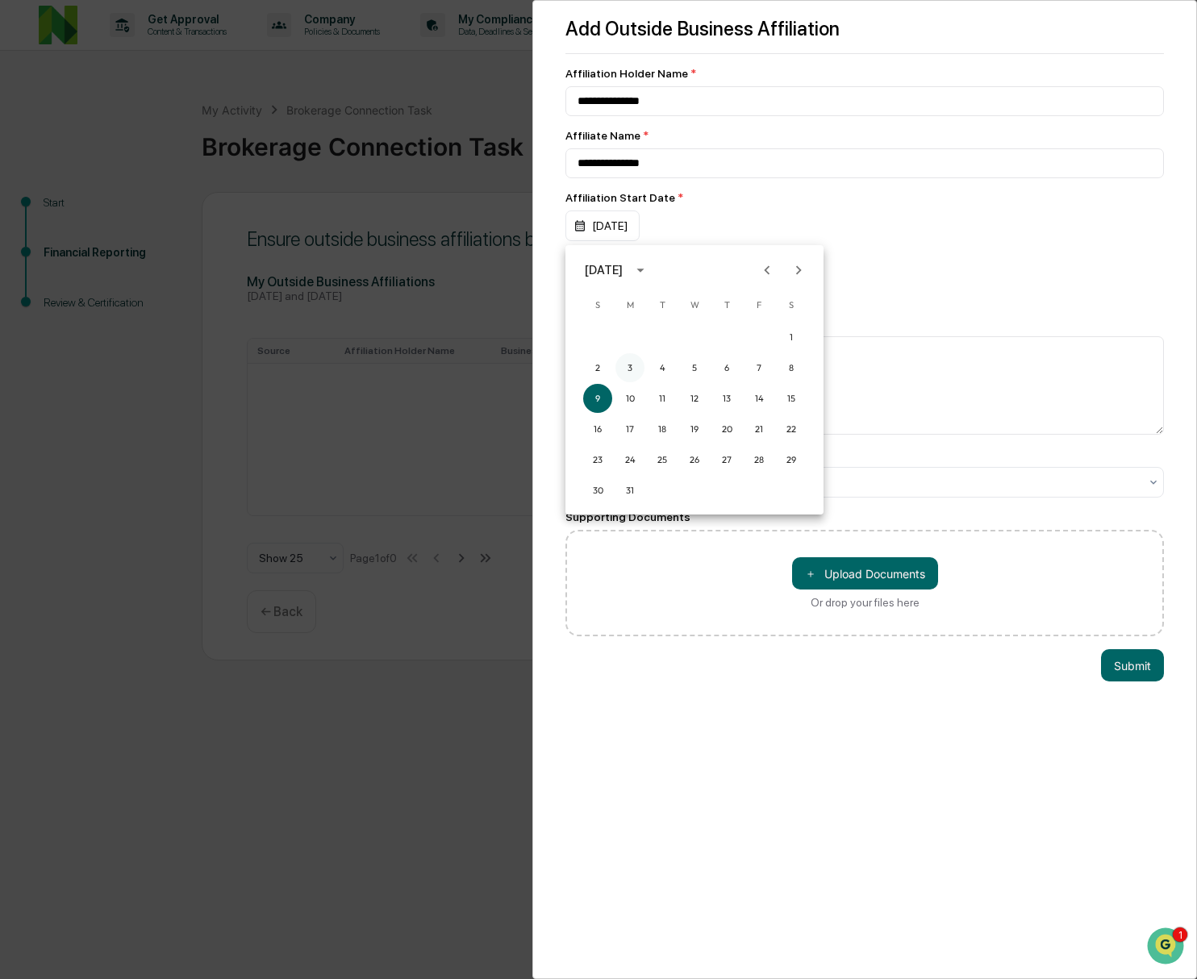
click at [633, 367] on button "3" at bounding box center [630, 367] width 29 height 29
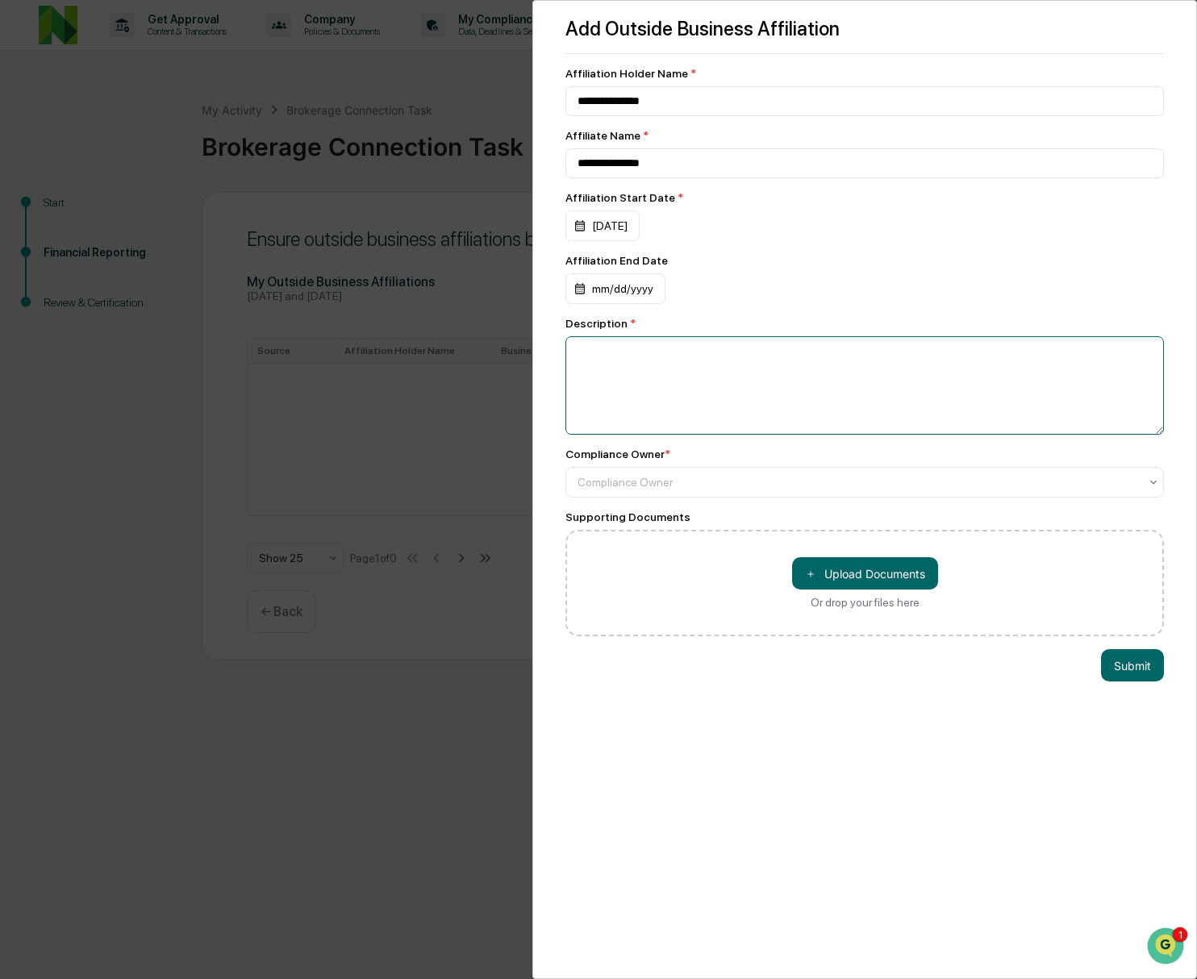
click at [674, 375] on textarea at bounding box center [865, 385] width 599 height 98
type textarea "**********"
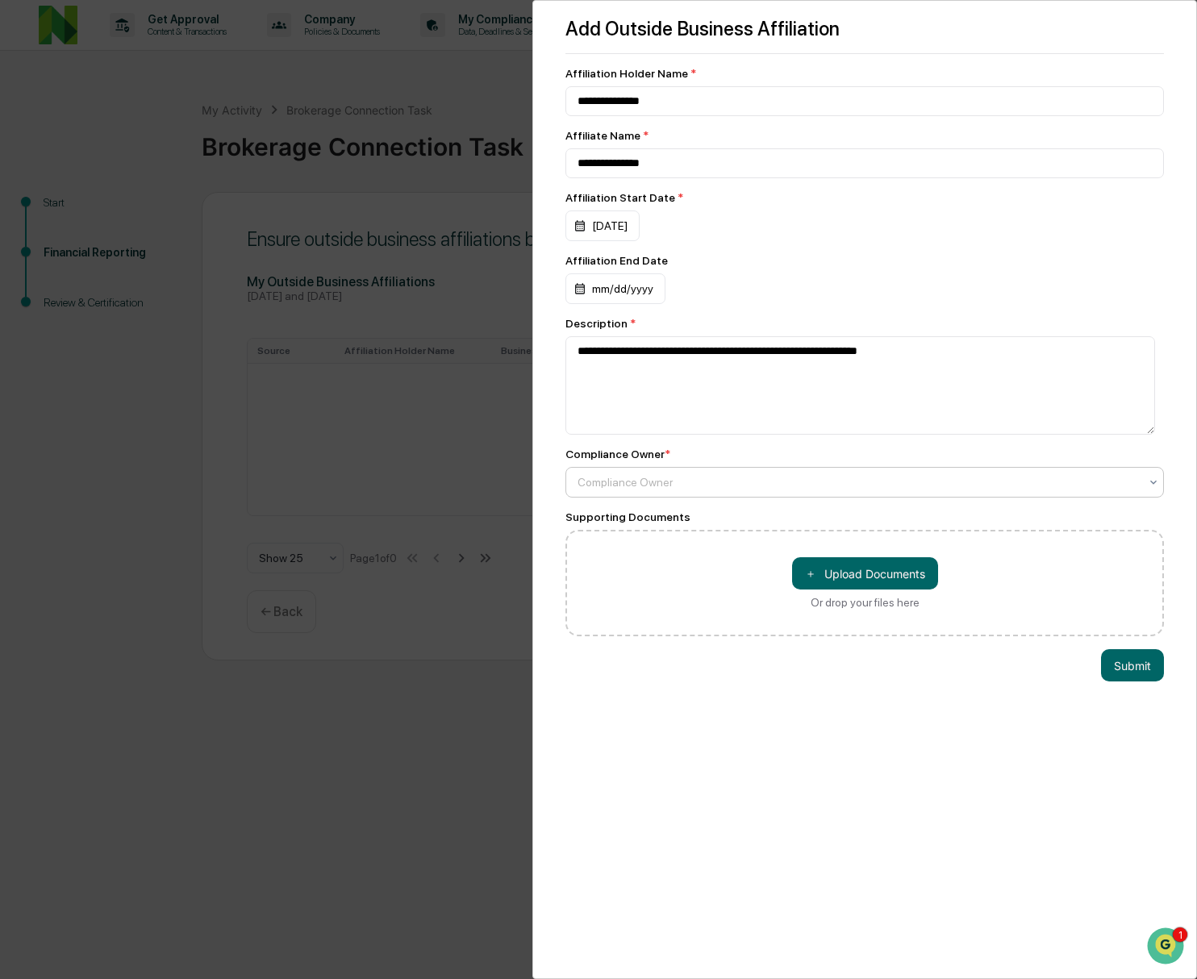
click at [634, 489] on div at bounding box center [859, 482] width 562 height 16
click at [404, 765] on div "**********" at bounding box center [598, 489] width 1197 height 979
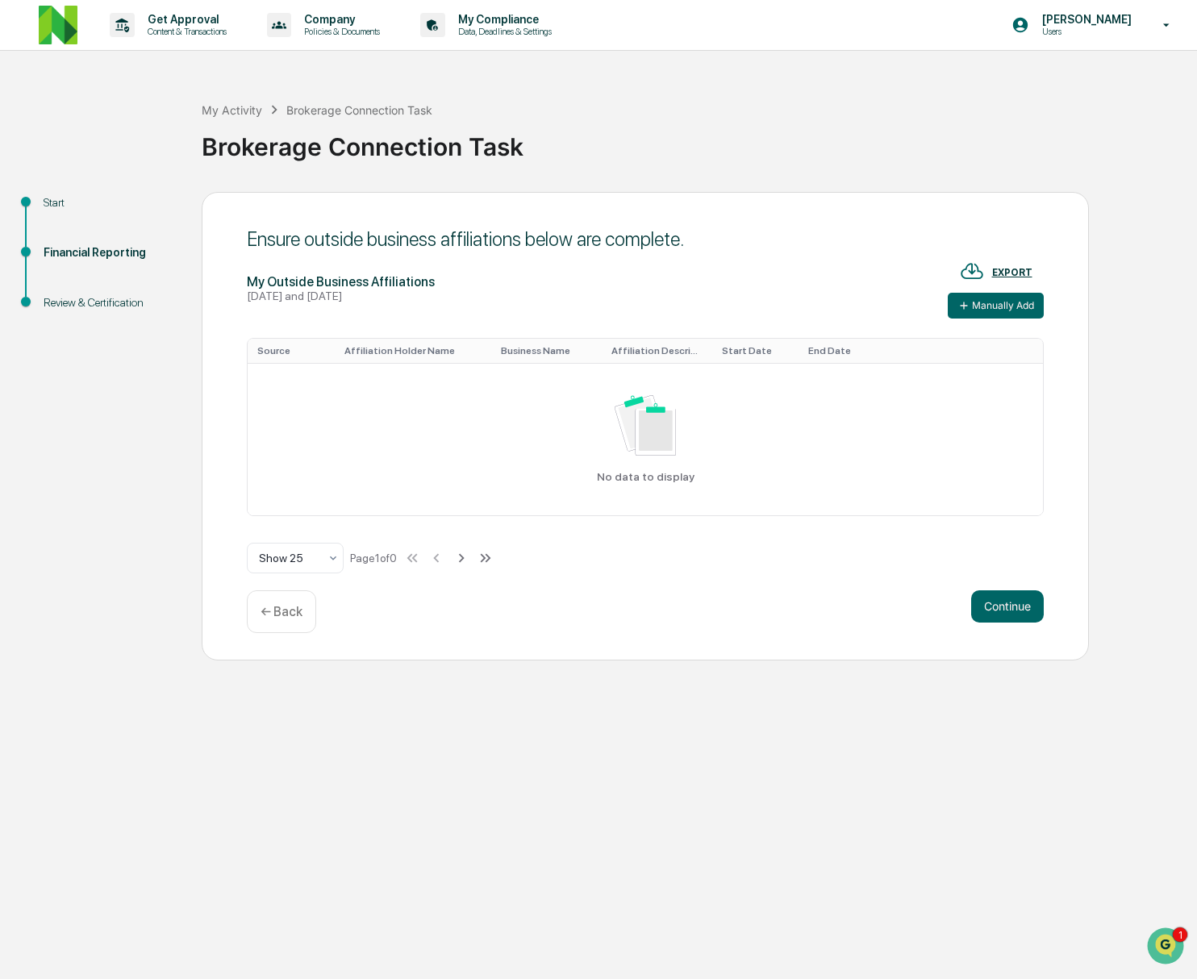
click at [278, 602] on div "← Back" at bounding box center [281, 612] width 69 height 43
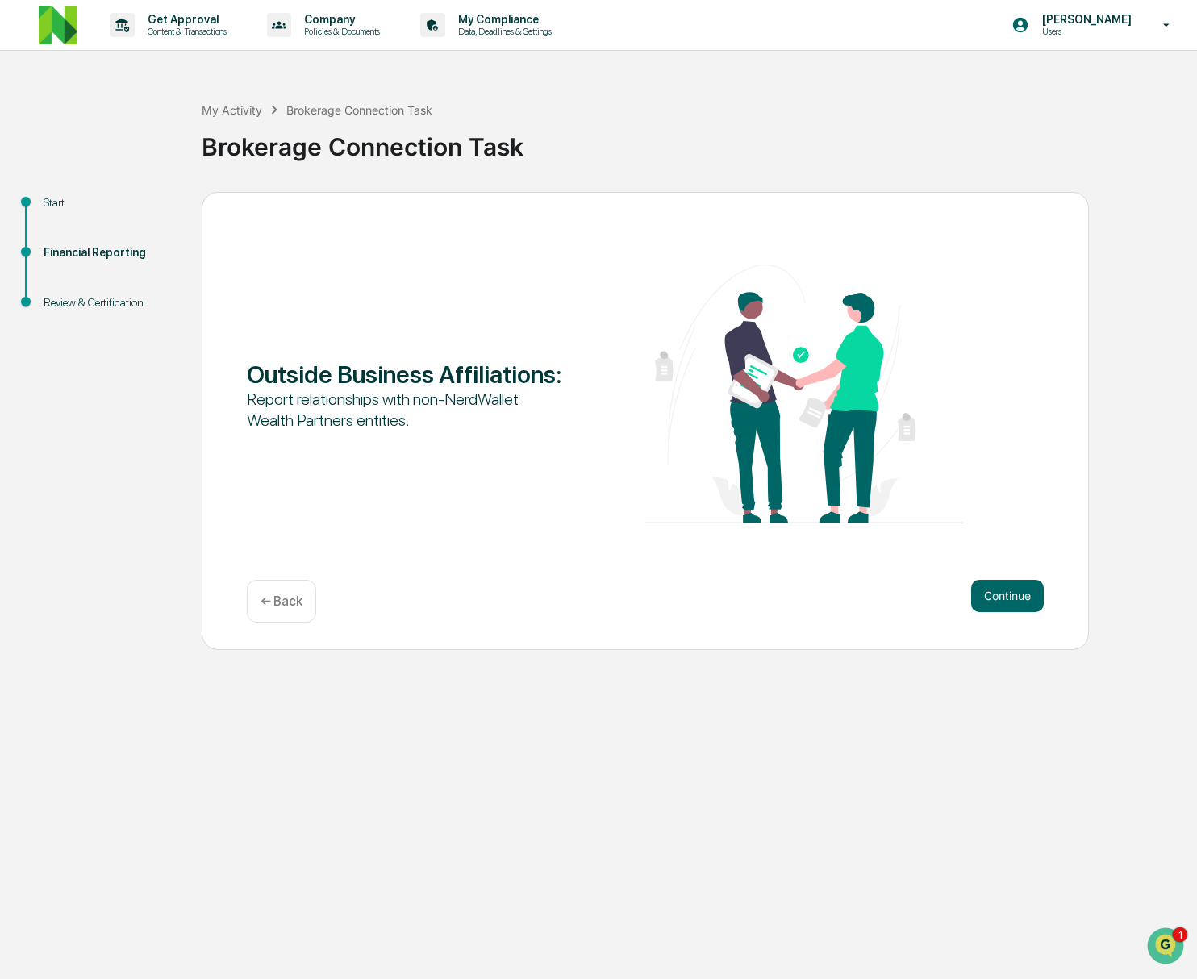
click at [280, 599] on p "← Back" at bounding box center [282, 601] width 42 height 15
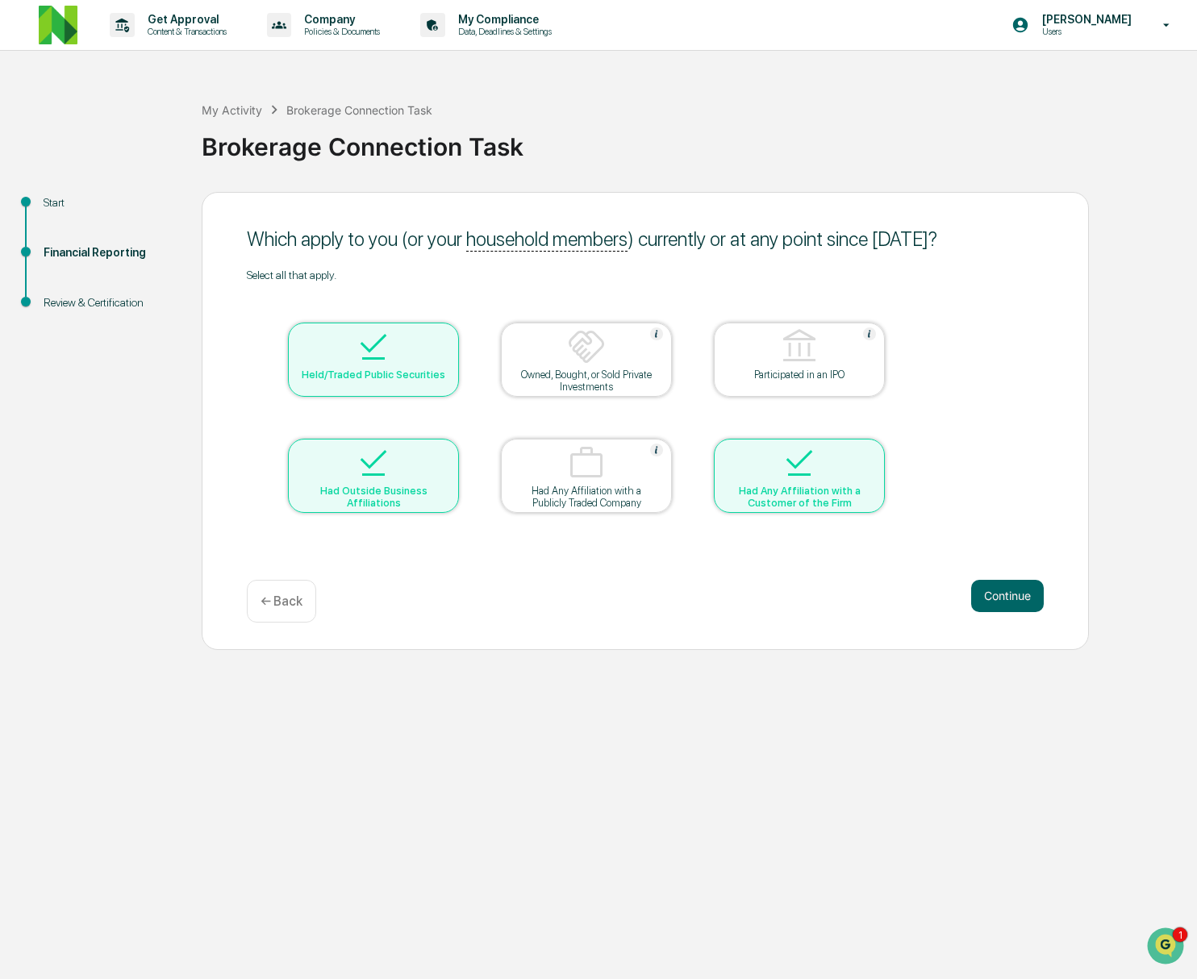
click at [280, 599] on p "← Back" at bounding box center [282, 601] width 42 height 15
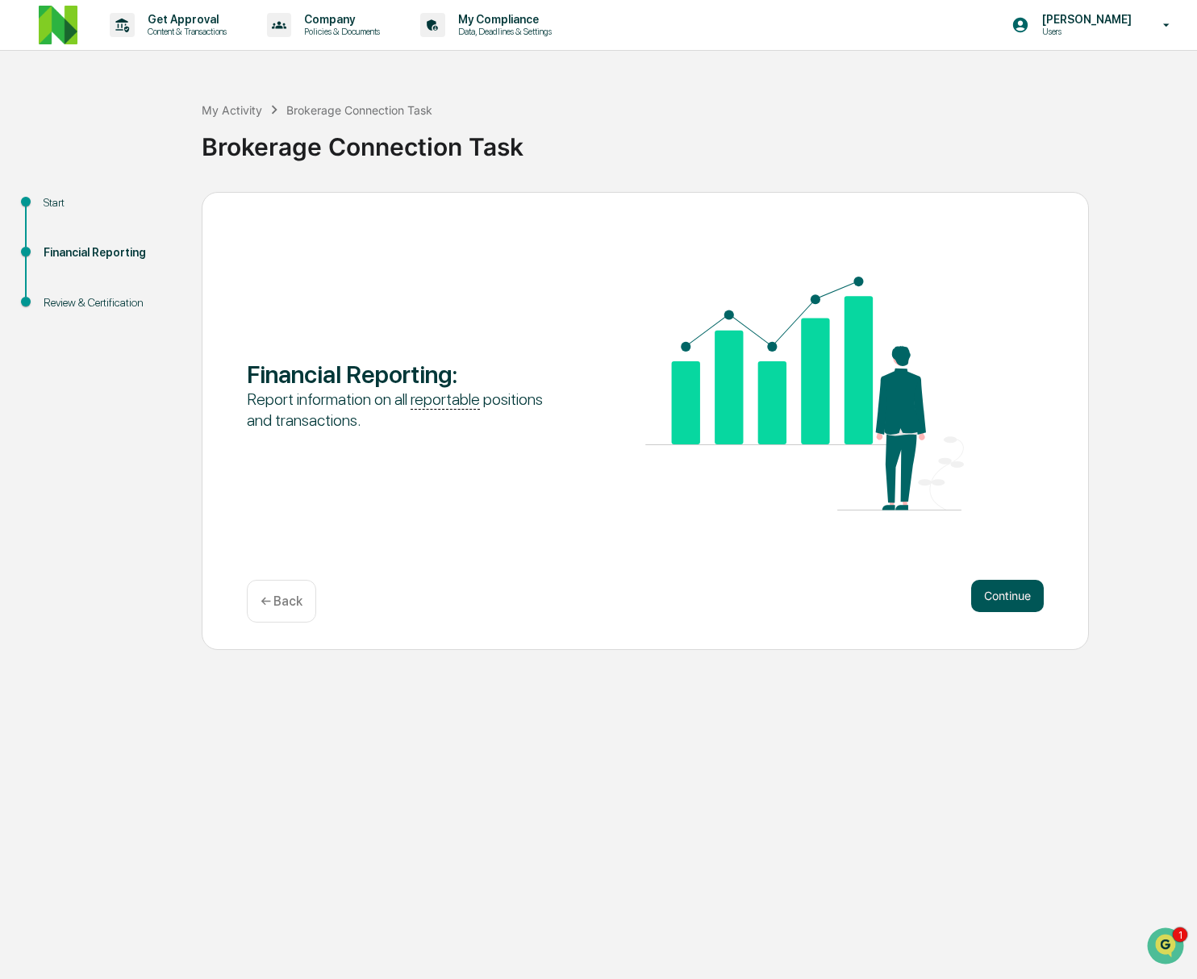
click at [1001, 602] on button "Continue" at bounding box center [1007, 596] width 73 height 32
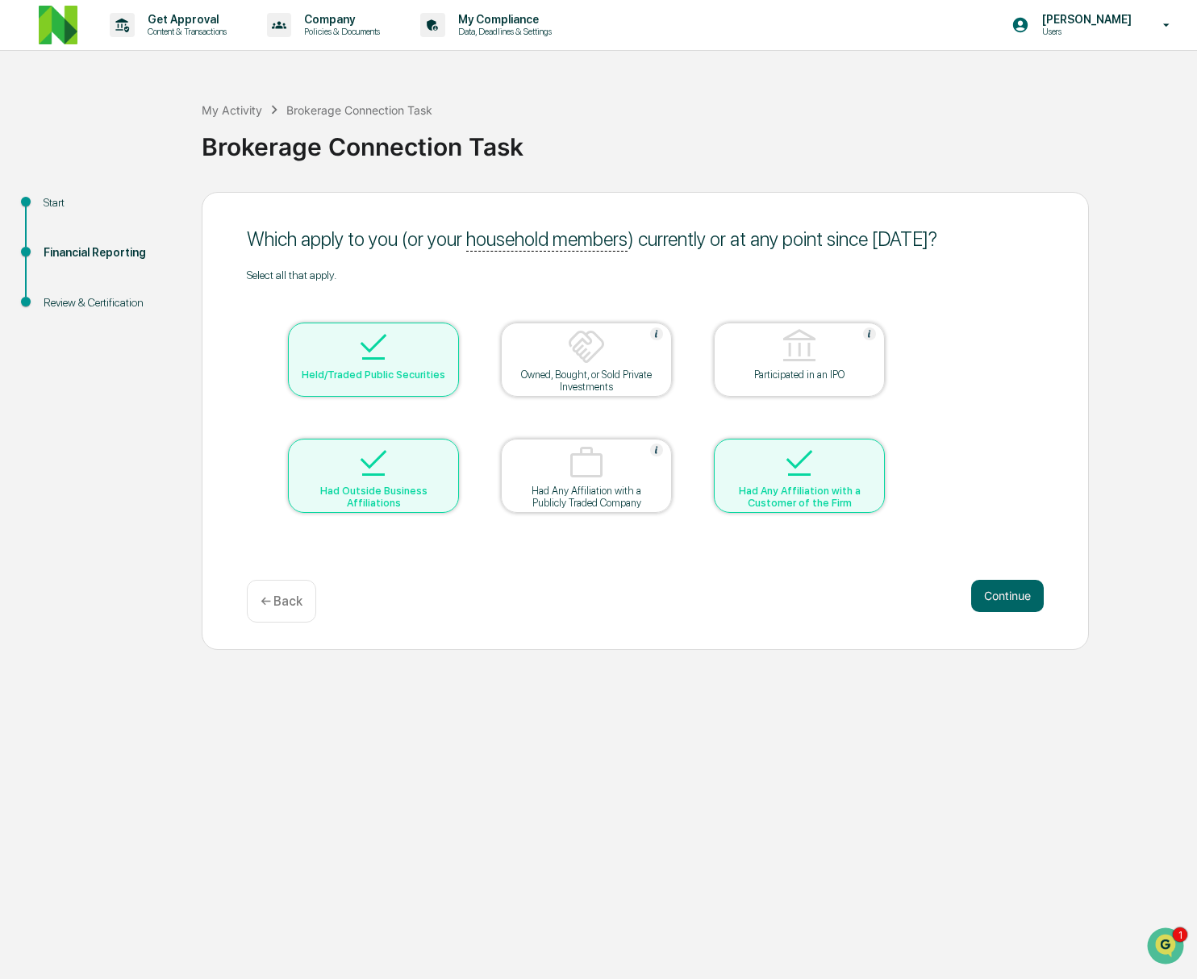
click at [372, 488] on div "Had Outside Business Affiliations" at bounding box center [373, 497] width 145 height 24
click at [1001, 599] on button "Continue" at bounding box center [1007, 596] width 73 height 32
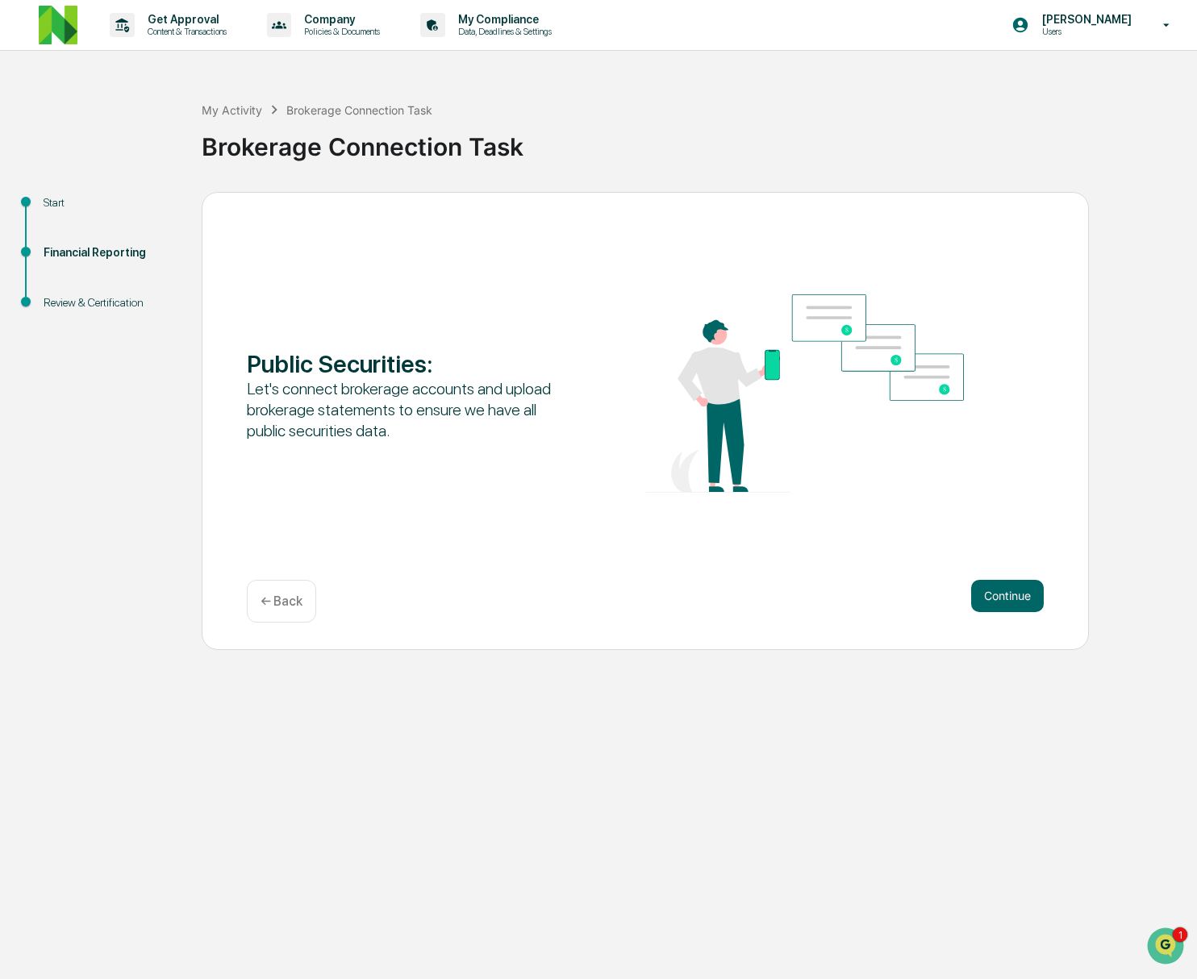
click at [1001, 599] on button "Continue" at bounding box center [1007, 596] width 73 height 32
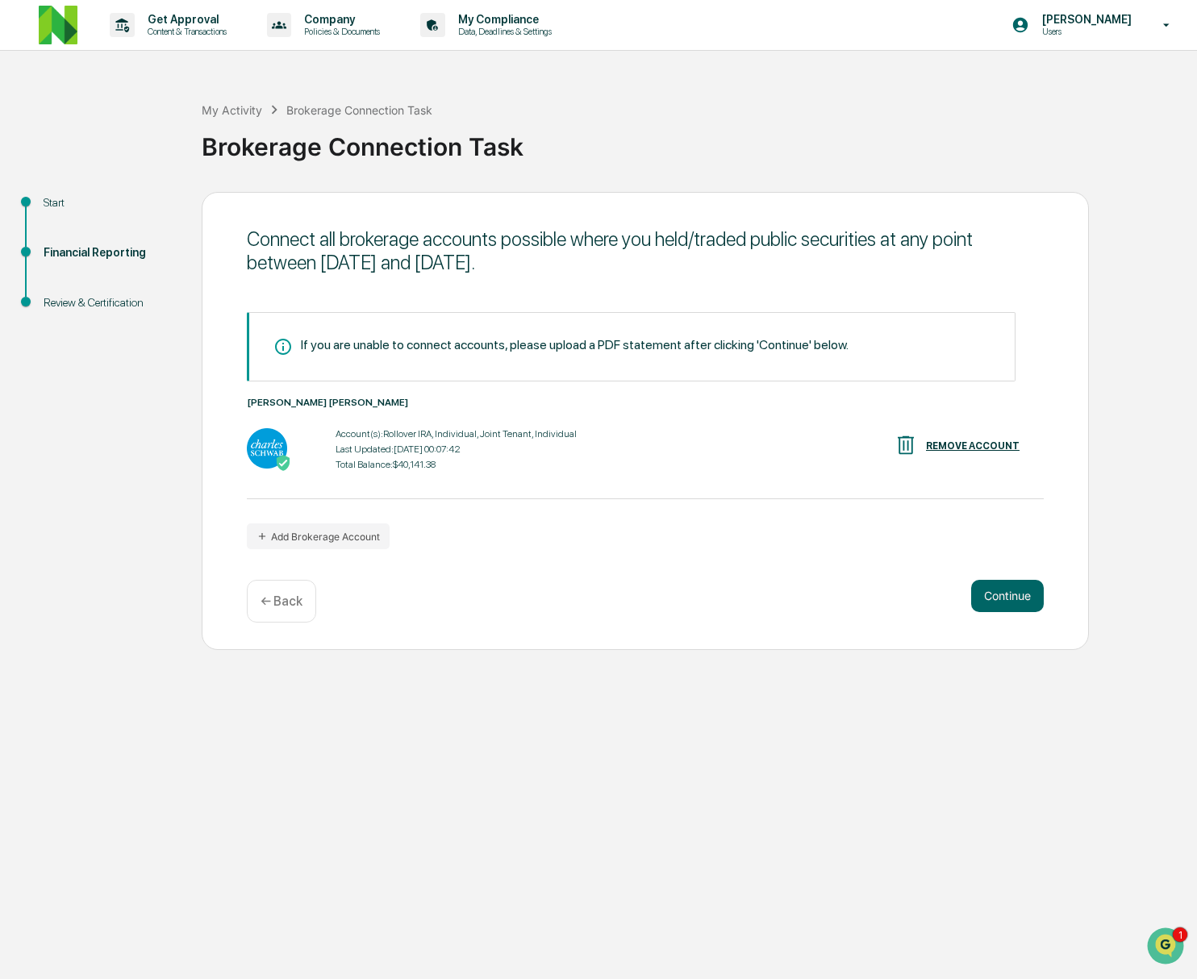
click at [1001, 599] on button "Continue" at bounding box center [1007, 596] width 73 height 32
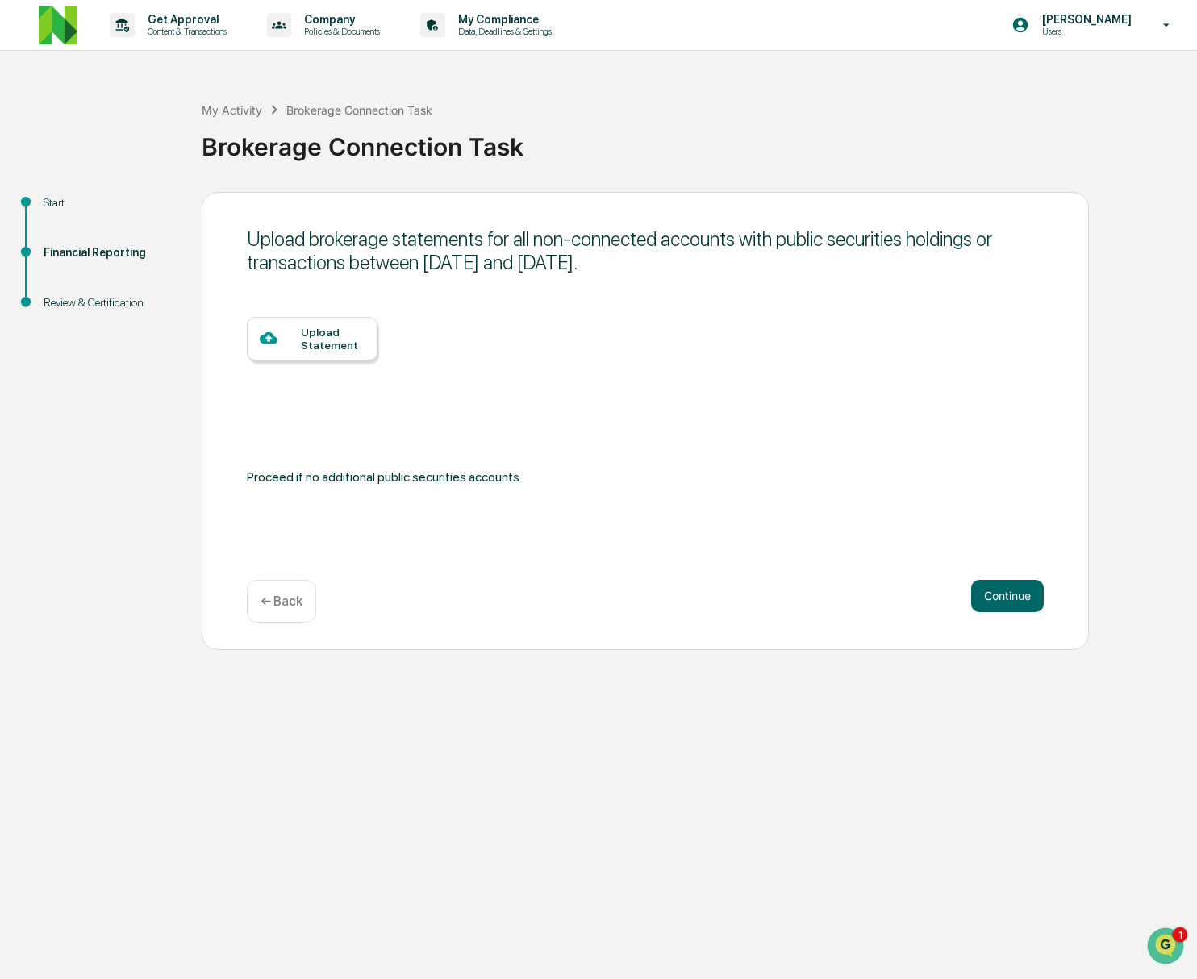
click at [1001, 599] on button "Continue" at bounding box center [1007, 596] width 73 height 32
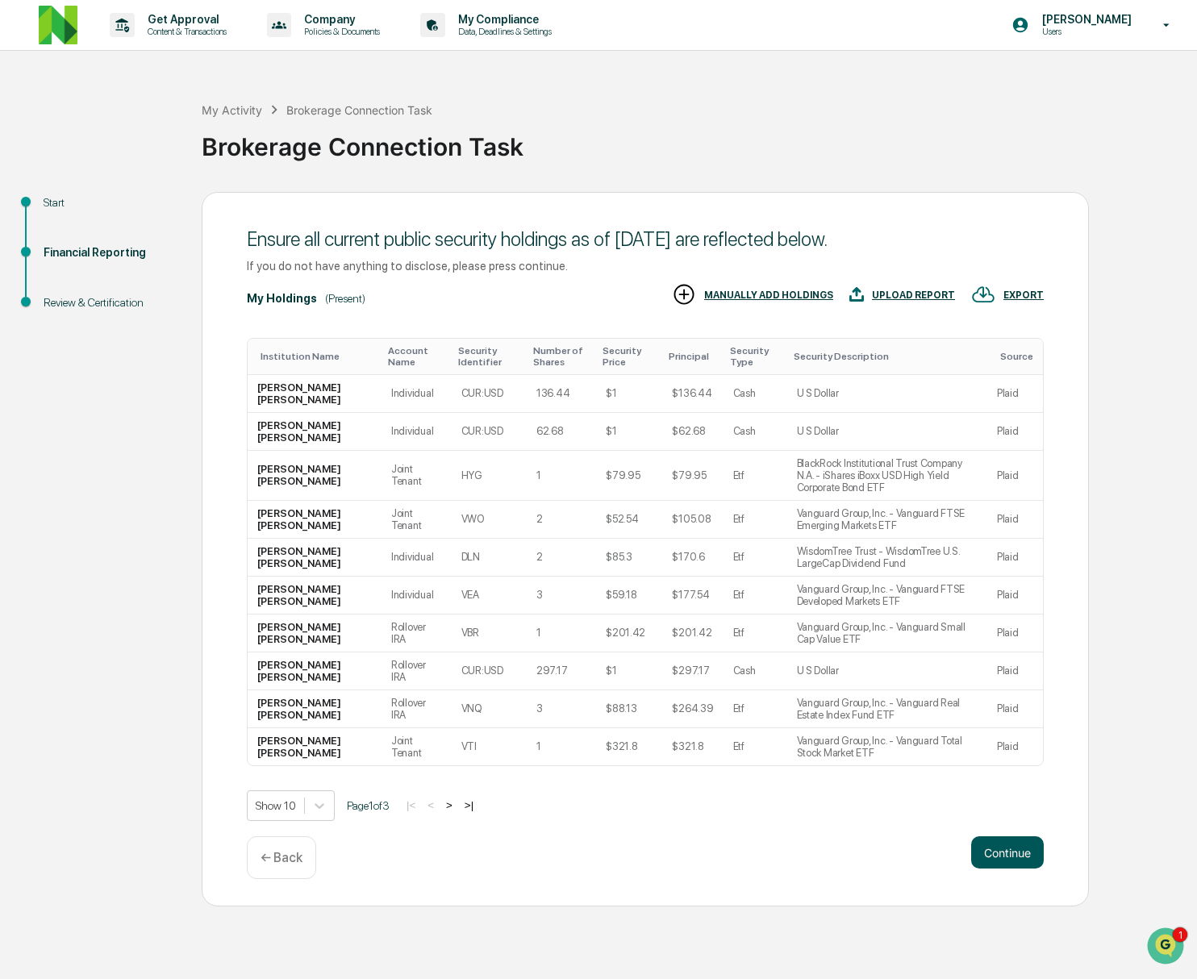
click at [992, 869] on button "Continue" at bounding box center [1007, 853] width 73 height 32
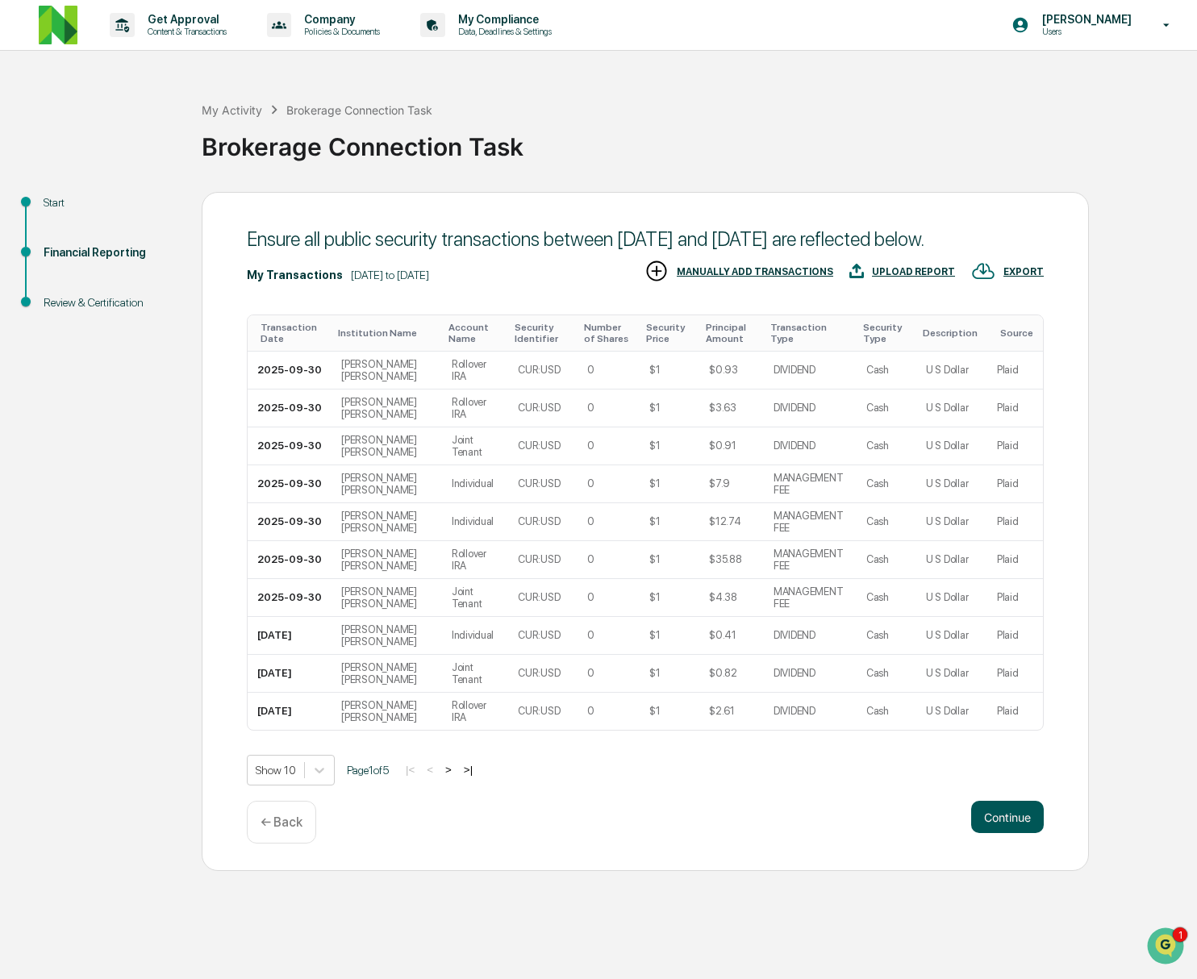
click at [992, 833] on button "Continue" at bounding box center [1007, 817] width 73 height 32
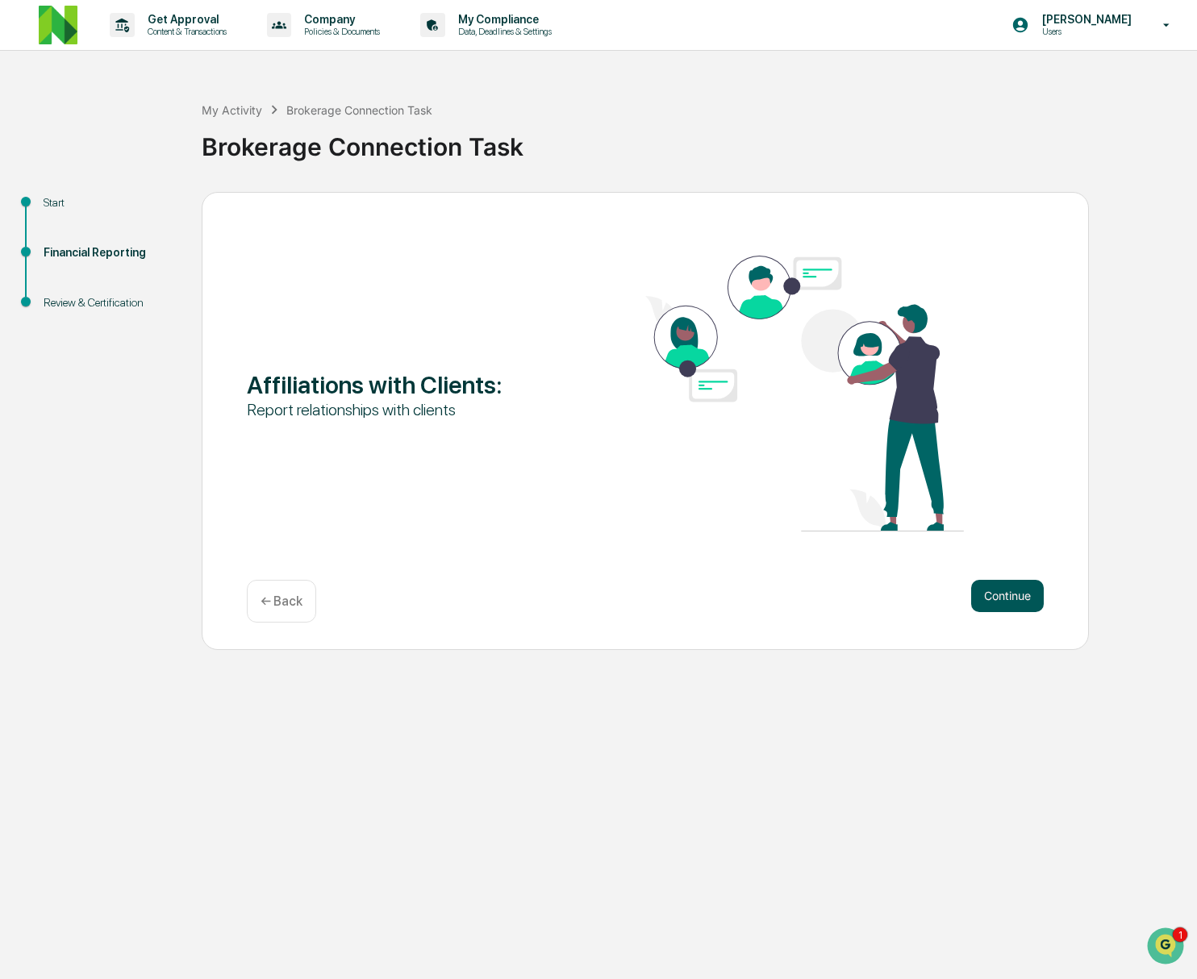
click at [1006, 599] on button "Continue" at bounding box center [1007, 596] width 73 height 32
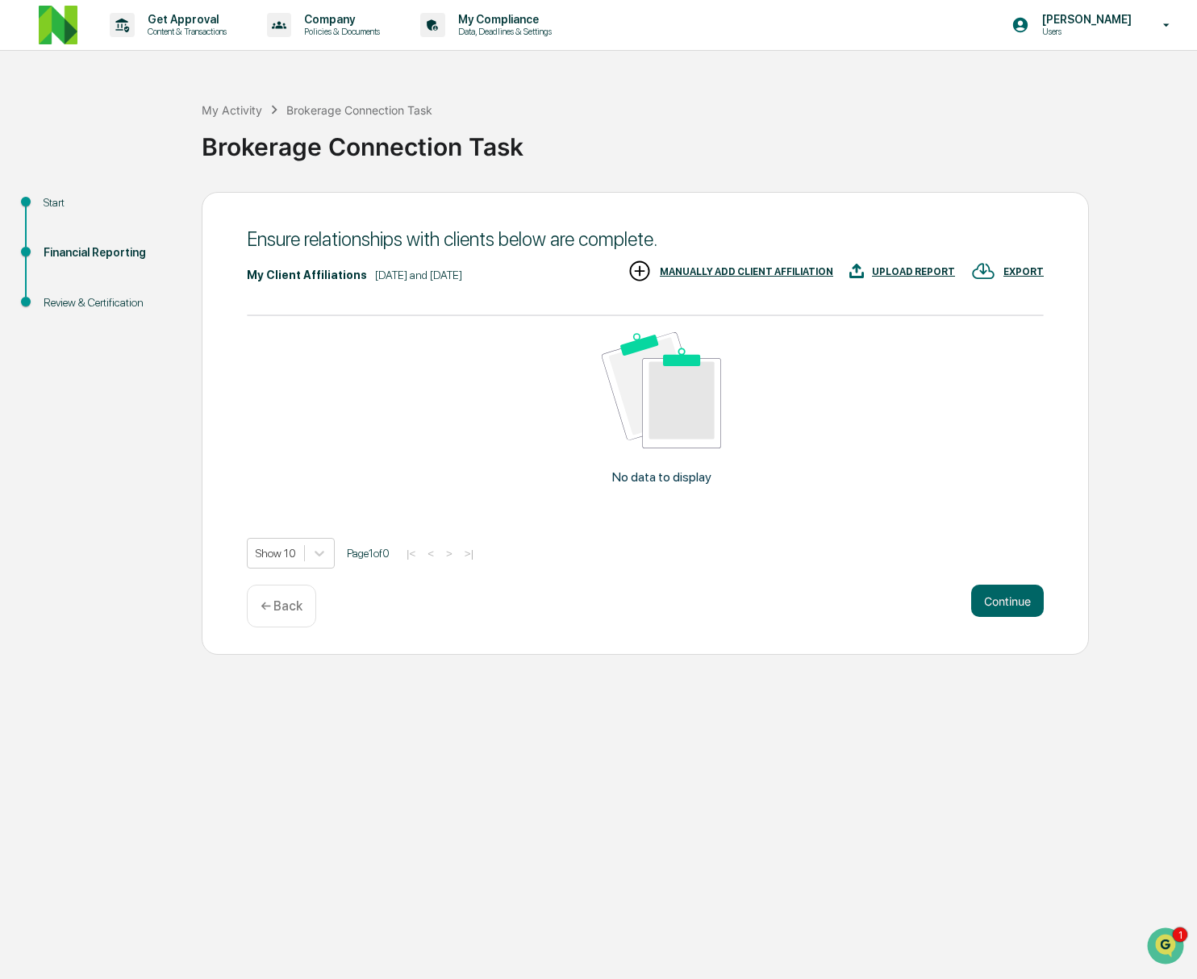
click at [735, 270] on div "MANUALLY ADD CLIENT AFFILIATION" at bounding box center [746, 271] width 173 height 11
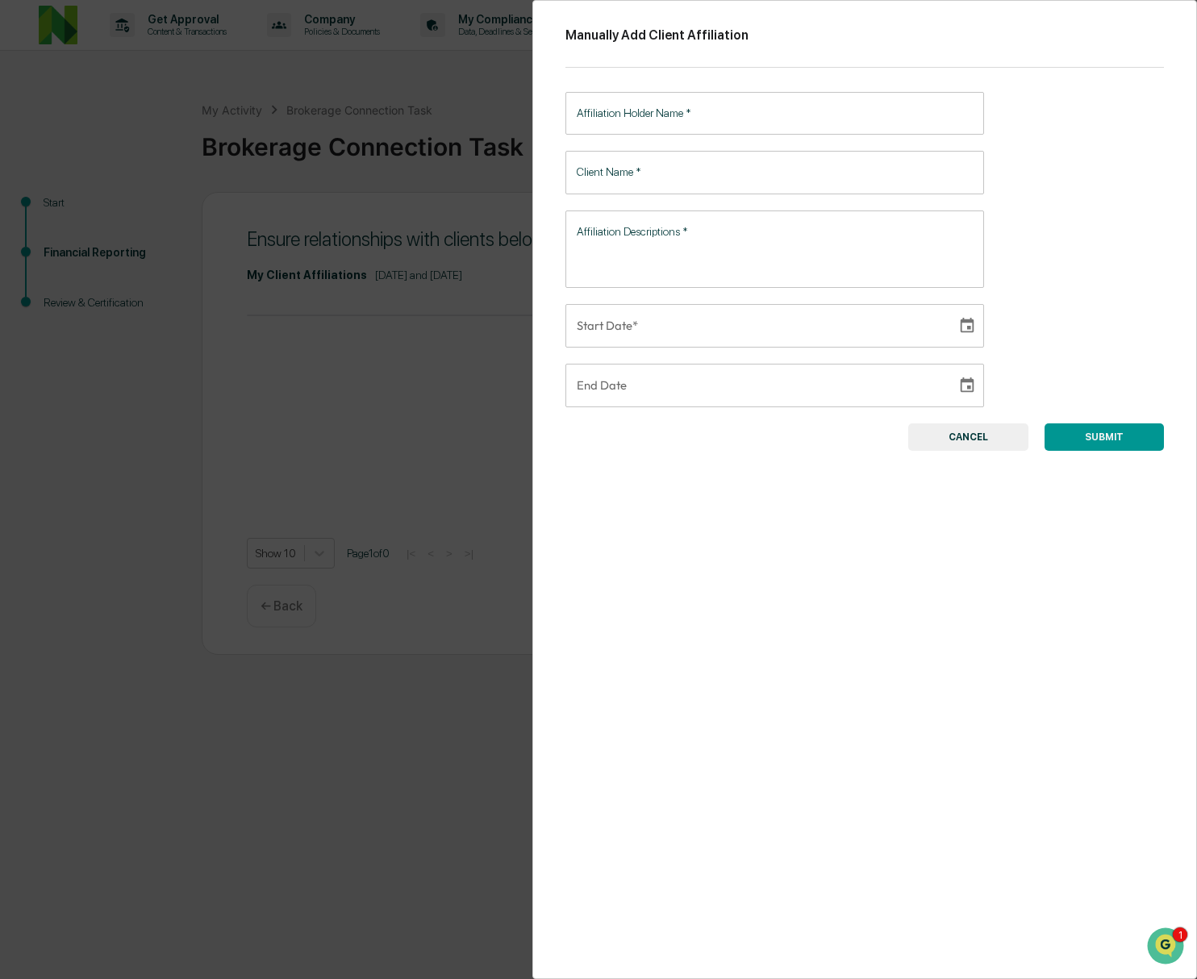
click at [777, 98] on input "Affiliation Holder Name   *" at bounding box center [775, 113] width 419 height 43
type input "**********"
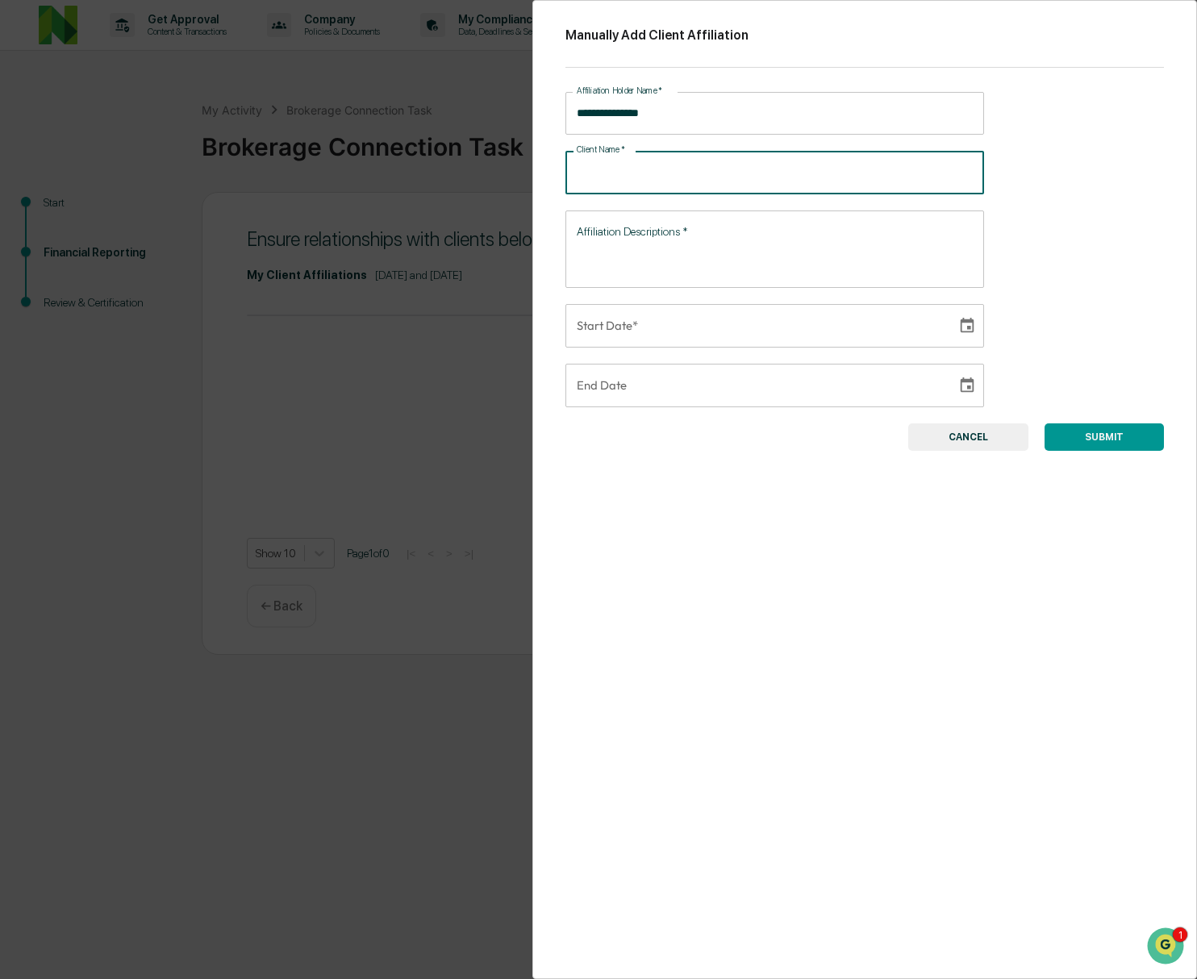
click at [687, 175] on input "Client Name   *" at bounding box center [775, 172] width 419 height 43
type input "**********"
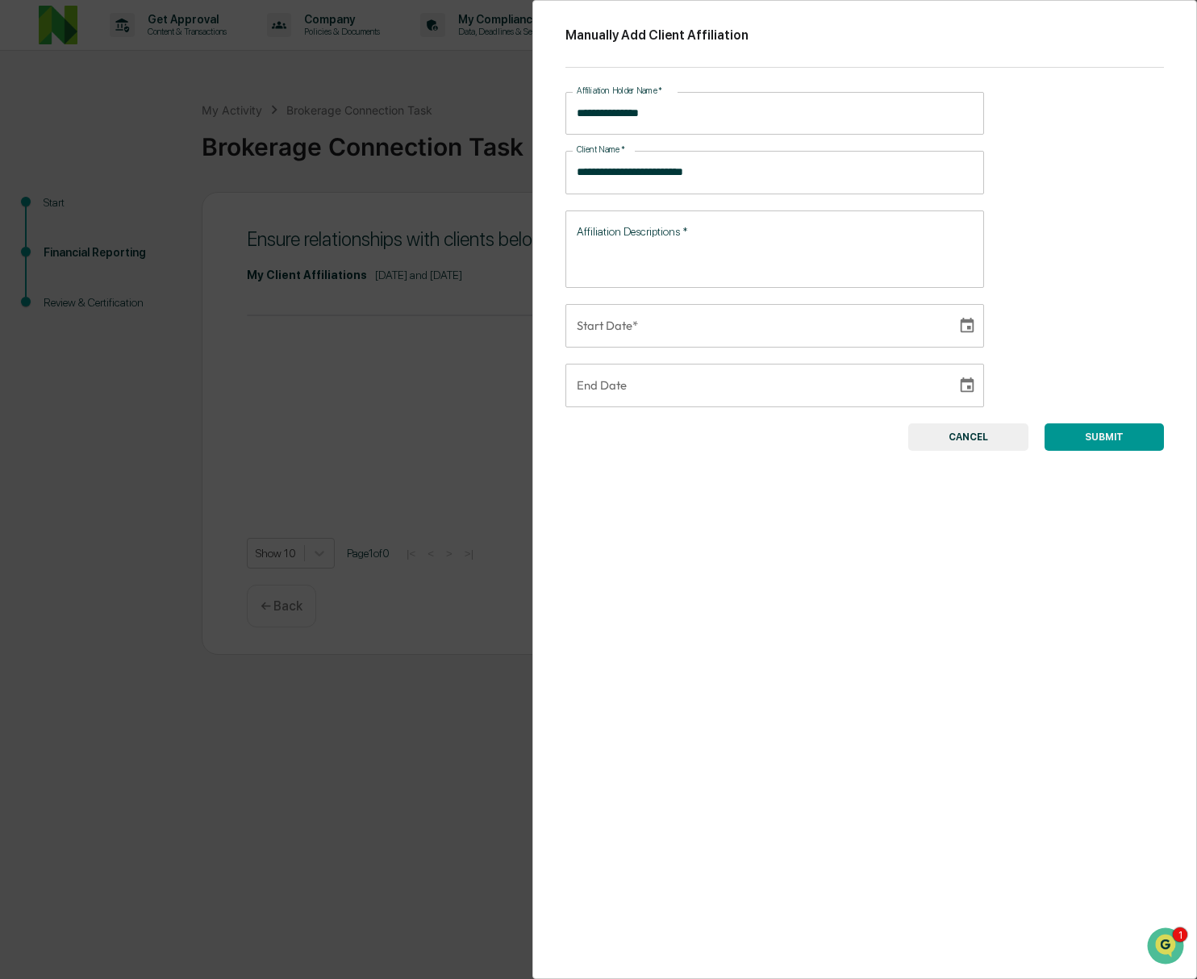
click at [937, 444] on button "CANCEL" at bounding box center [968, 437] width 120 height 27
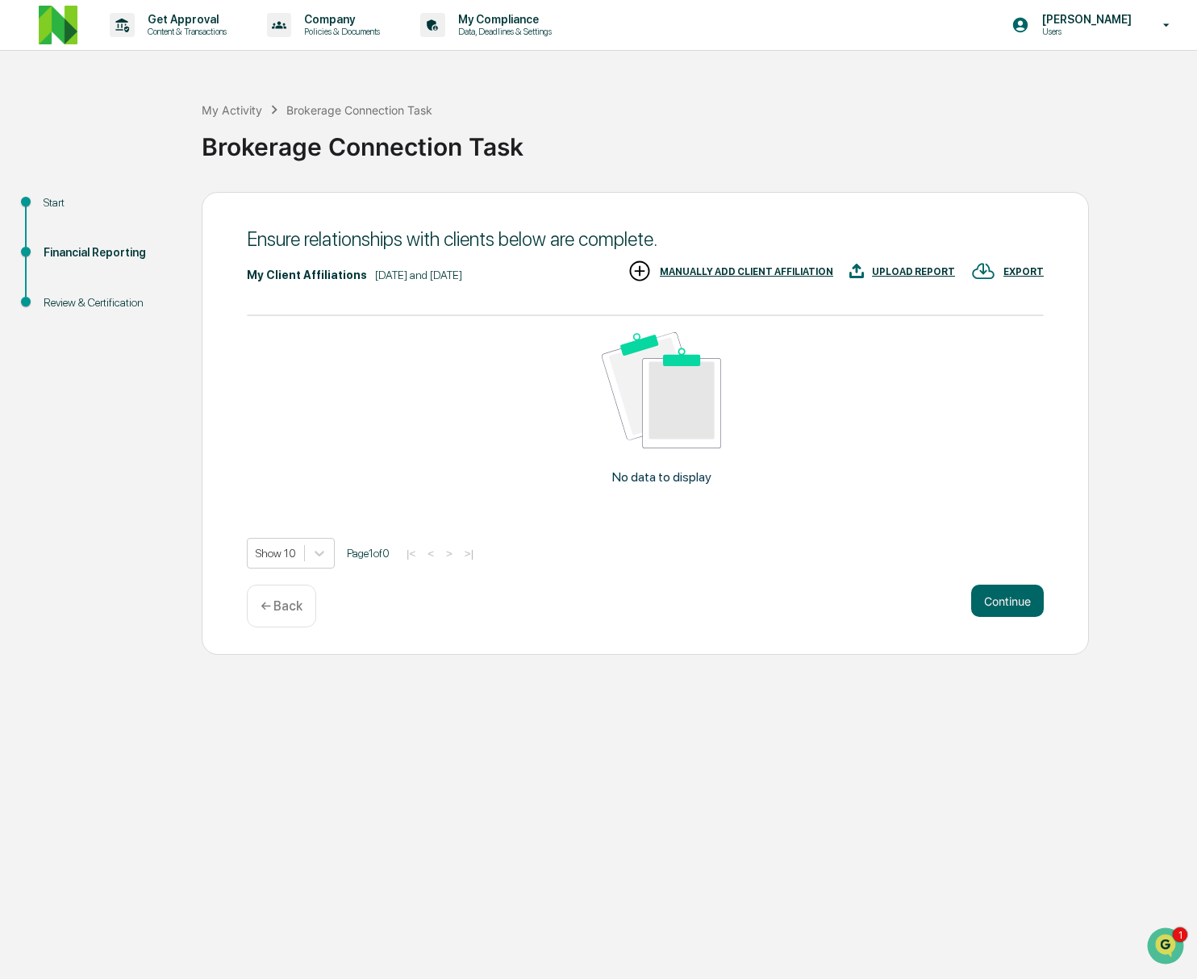
click at [741, 270] on div "MANUALLY ADD CLIENT AFFILIATION" at bounding box center [746, 271] width 173 height 11
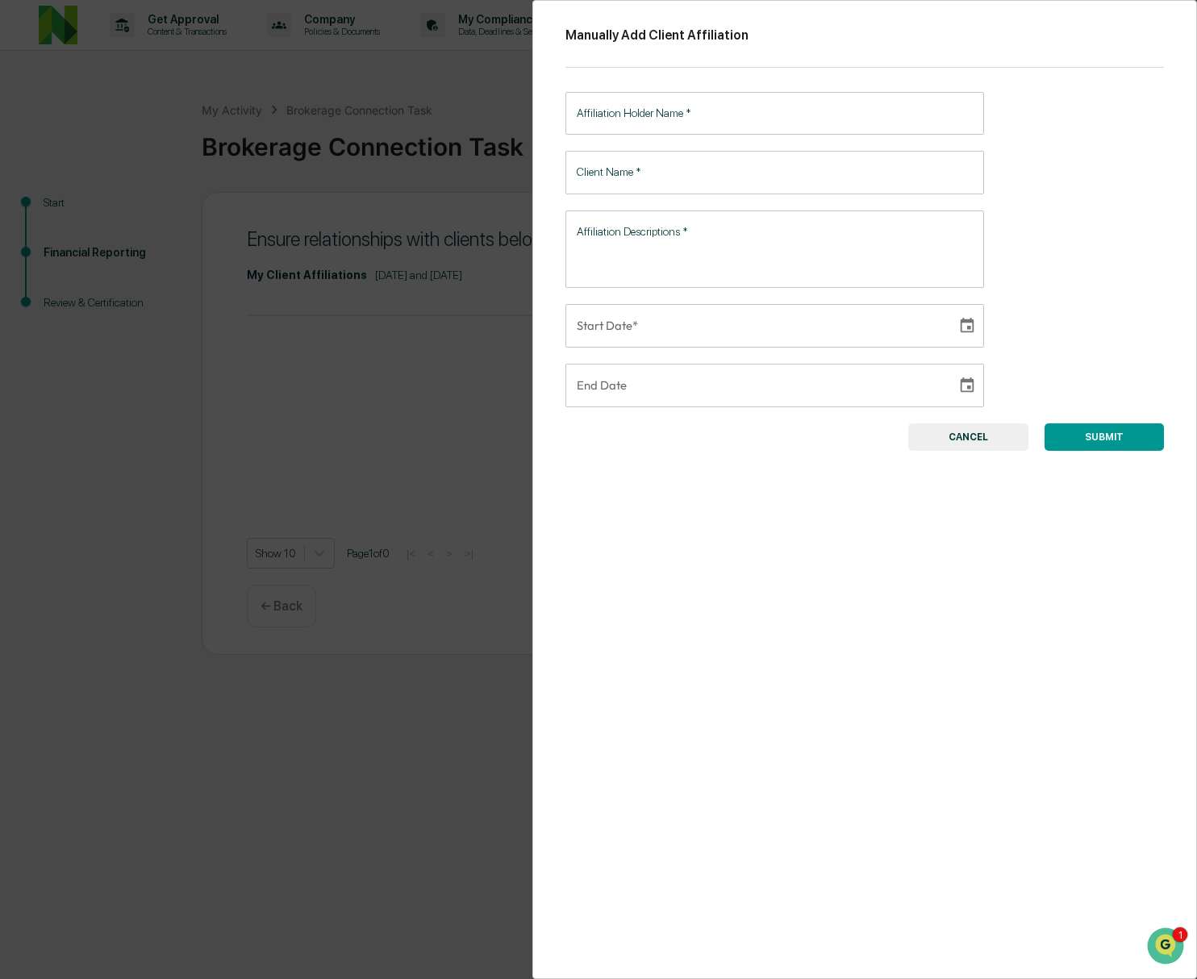
click at [710, 123] on input "Affiliation Holder Name   *" at bounding box center [775, 113] width 419 height 43
type input "*"
type input "**********"
click at [737, 169] on input "Client Name   *" at bounding box center [775, 172] width 419 height 43
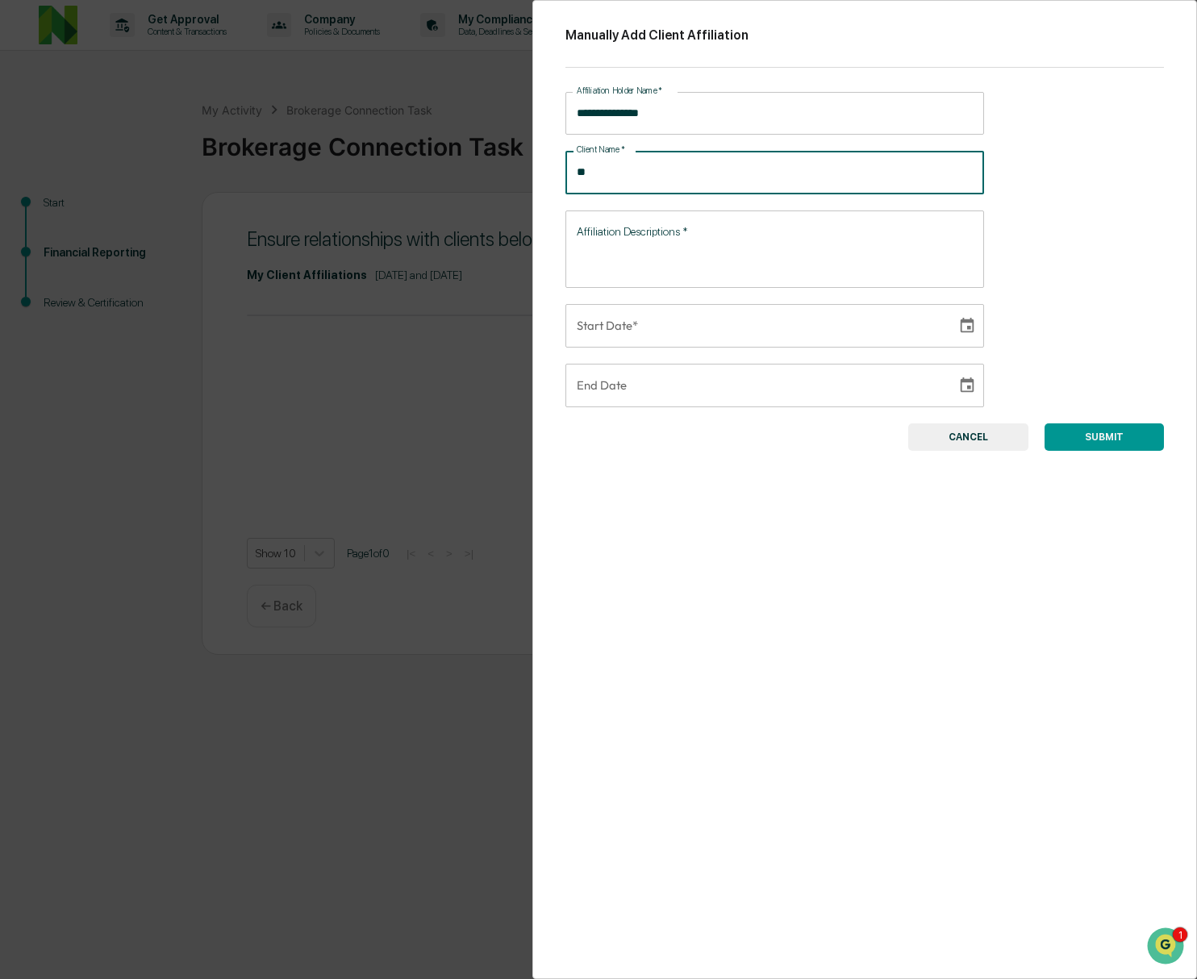
type input "*"
type input "**********"
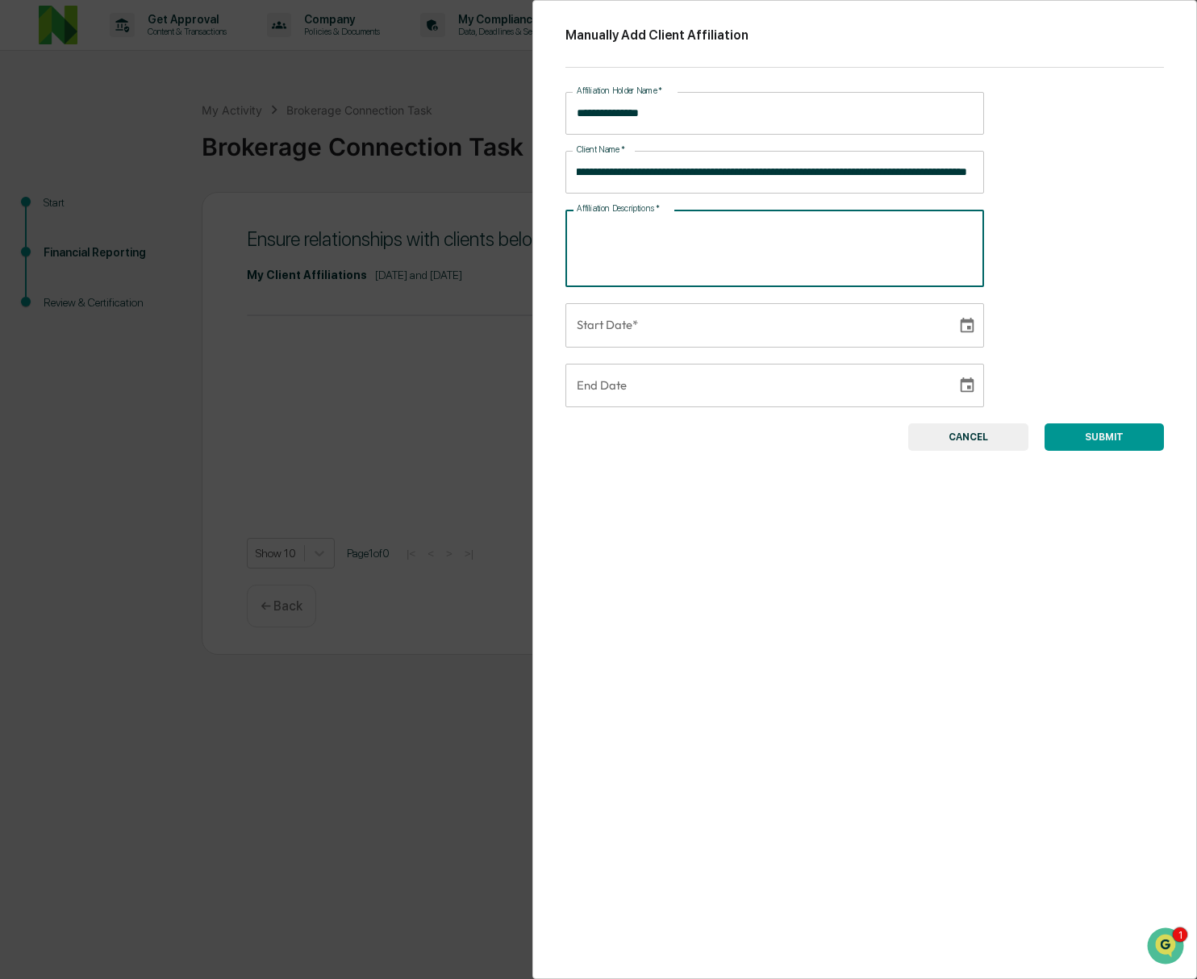
click at [793, 229] on textarea "Affiliation Descriptions   *" at bounding box center [775, 248] width 396 height 51
type textarea "**********"
click at [960, 327] on icon "Choose date" at bounding box center [967, 326] width 18 height 18
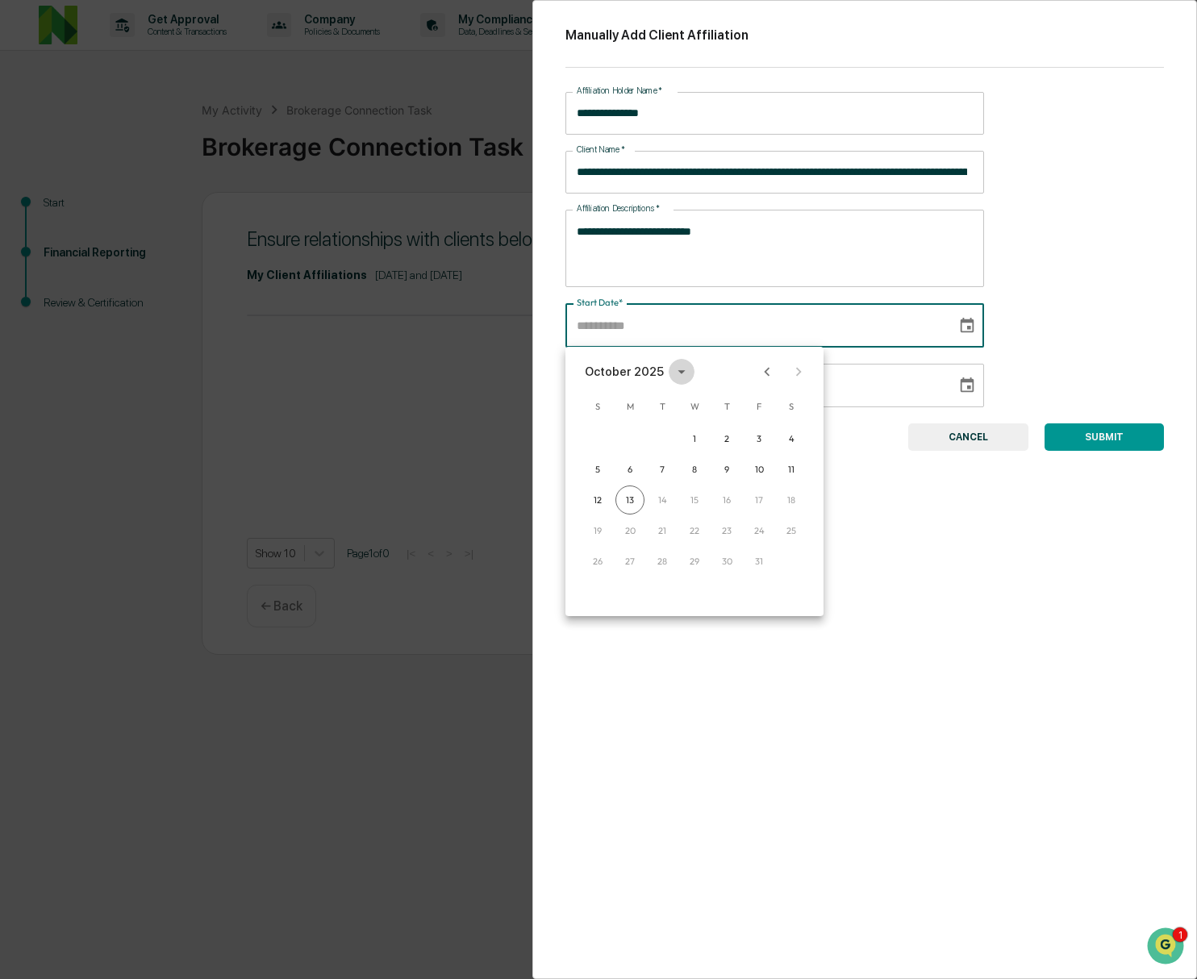
click at [681, 374] on icon "calendar view is open, switch to year view" at bounding box center [681, 372] width 7 height 4
click at [595, 465] on button "2020" at bounding box center [600, 464] width 58 height 29
click at [612, 414] on button "Jan" at bounding box center [611, 411] width 58 height 29
click at [728, 440] on button "2" at bounding box center [726, 438] width 29 height 29
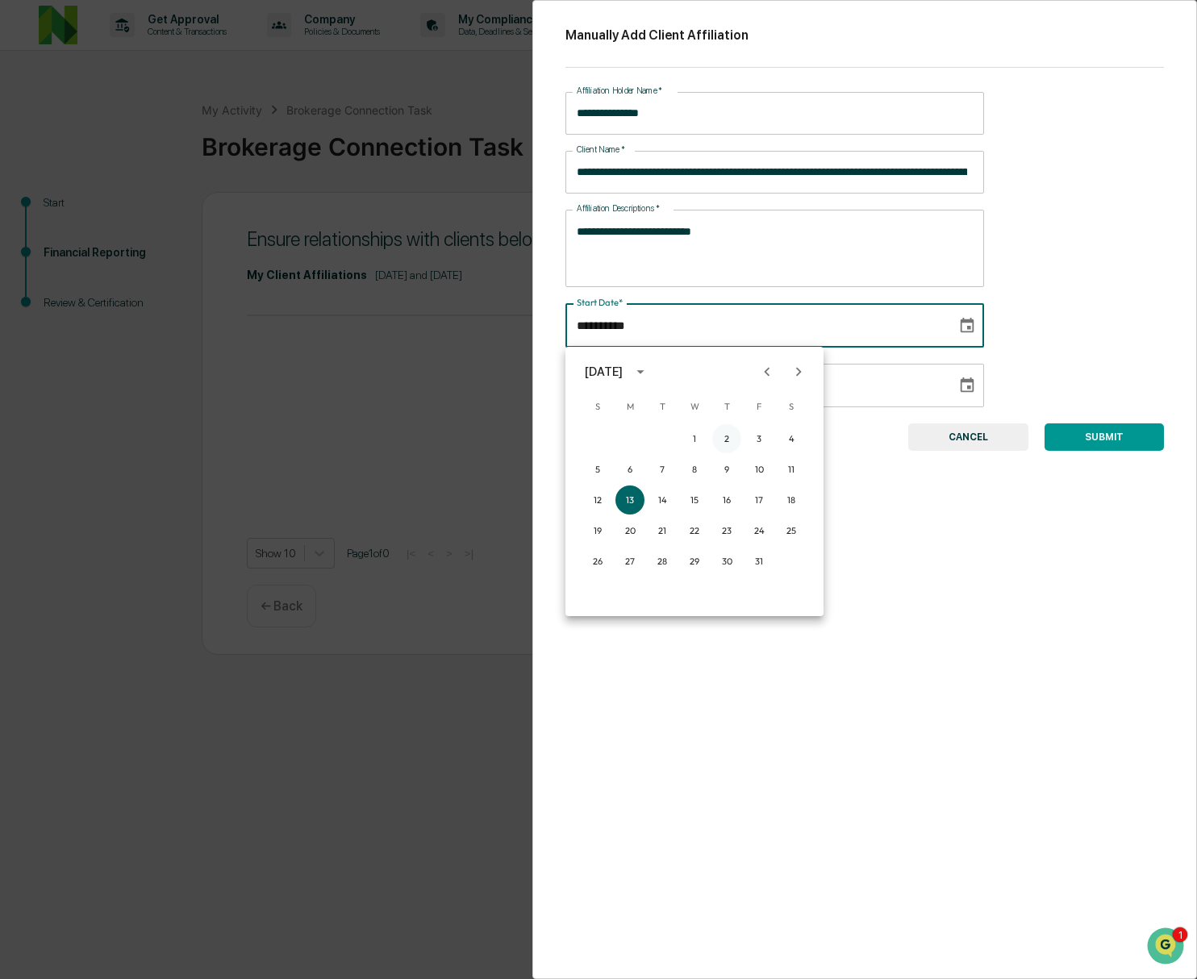
type input "**********"
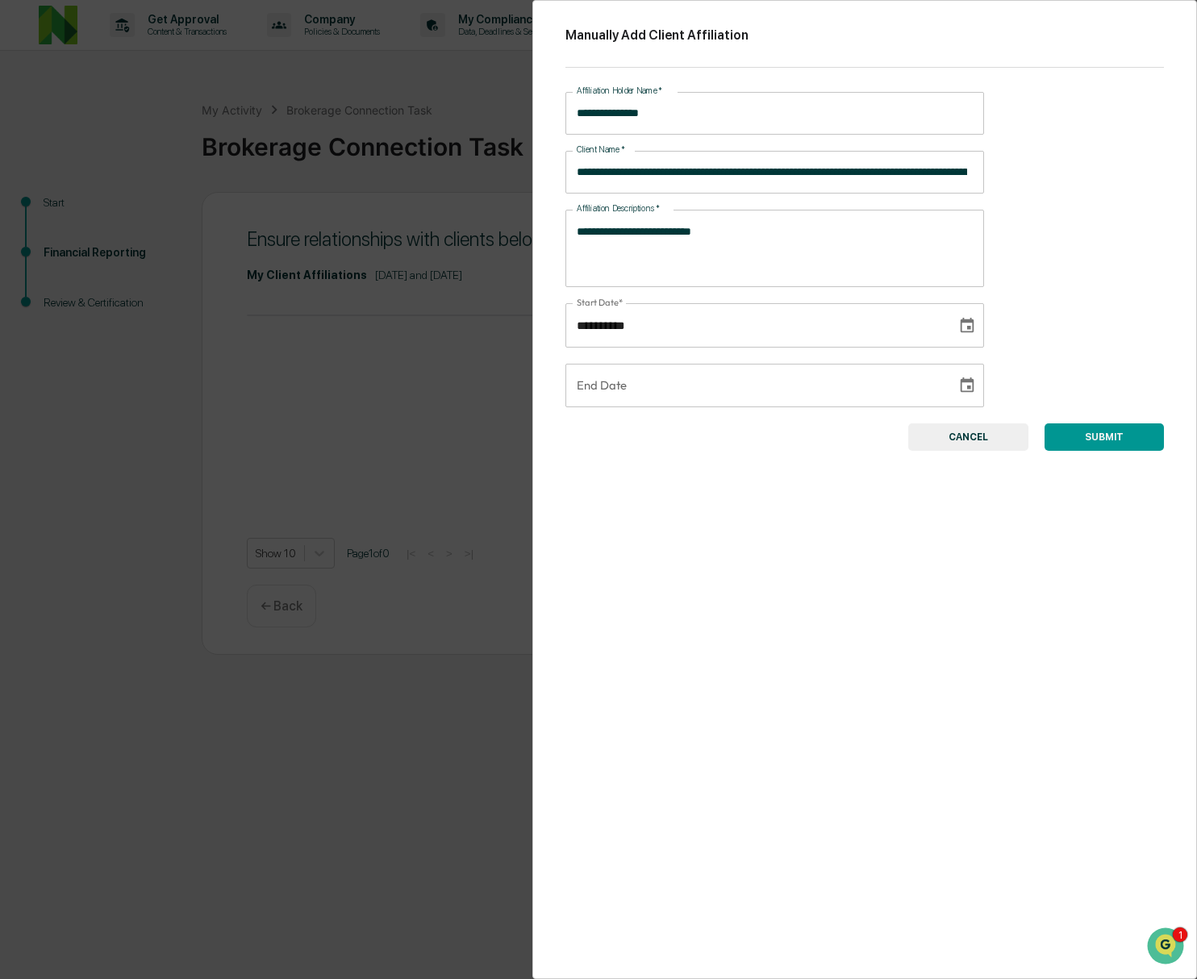
click at [1096, 436] on button "SUBMIT" at bounding box center [1104, 437] width 119 height 27
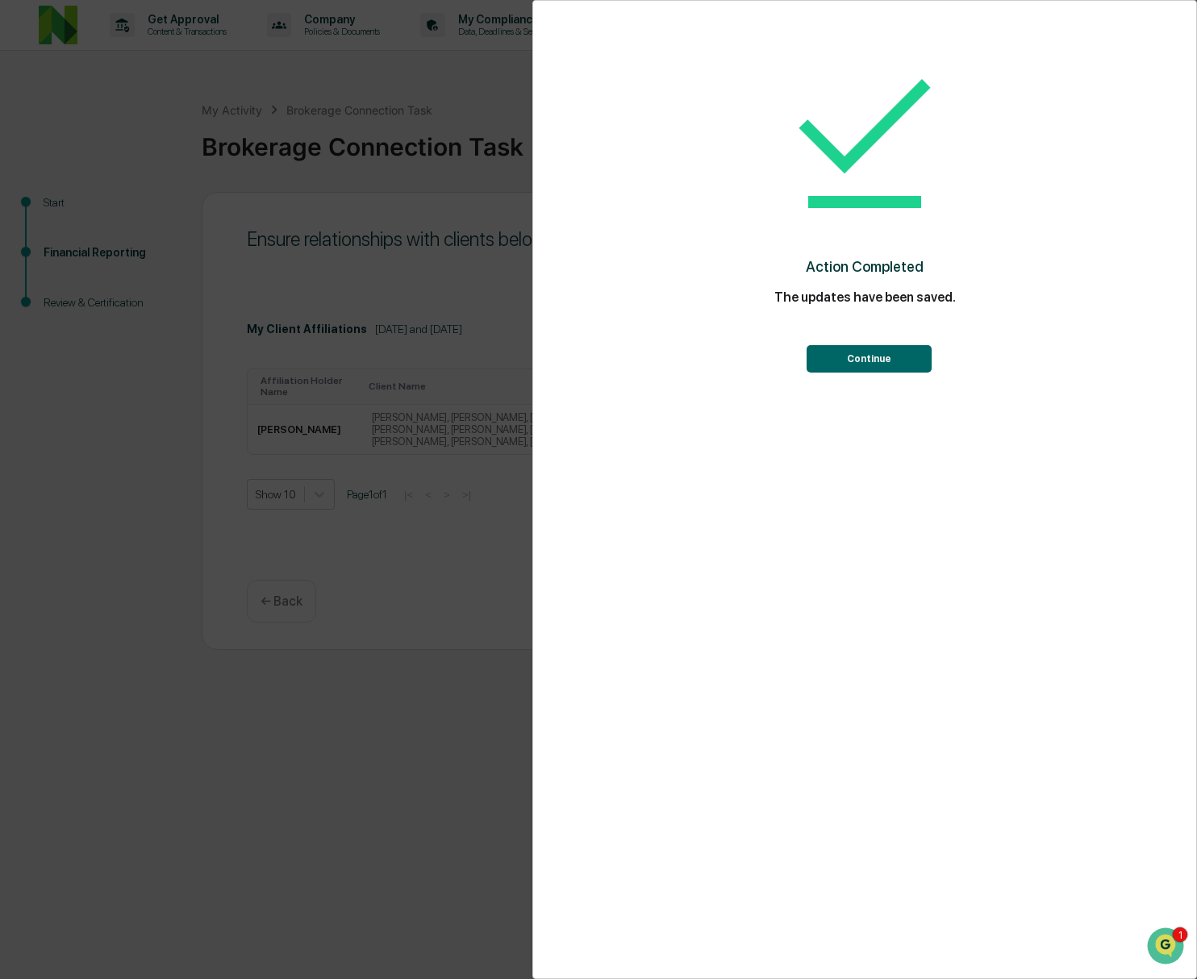
click at [860, 360] on button "Continue" at bounding box center [869, 358] width 125 height 27
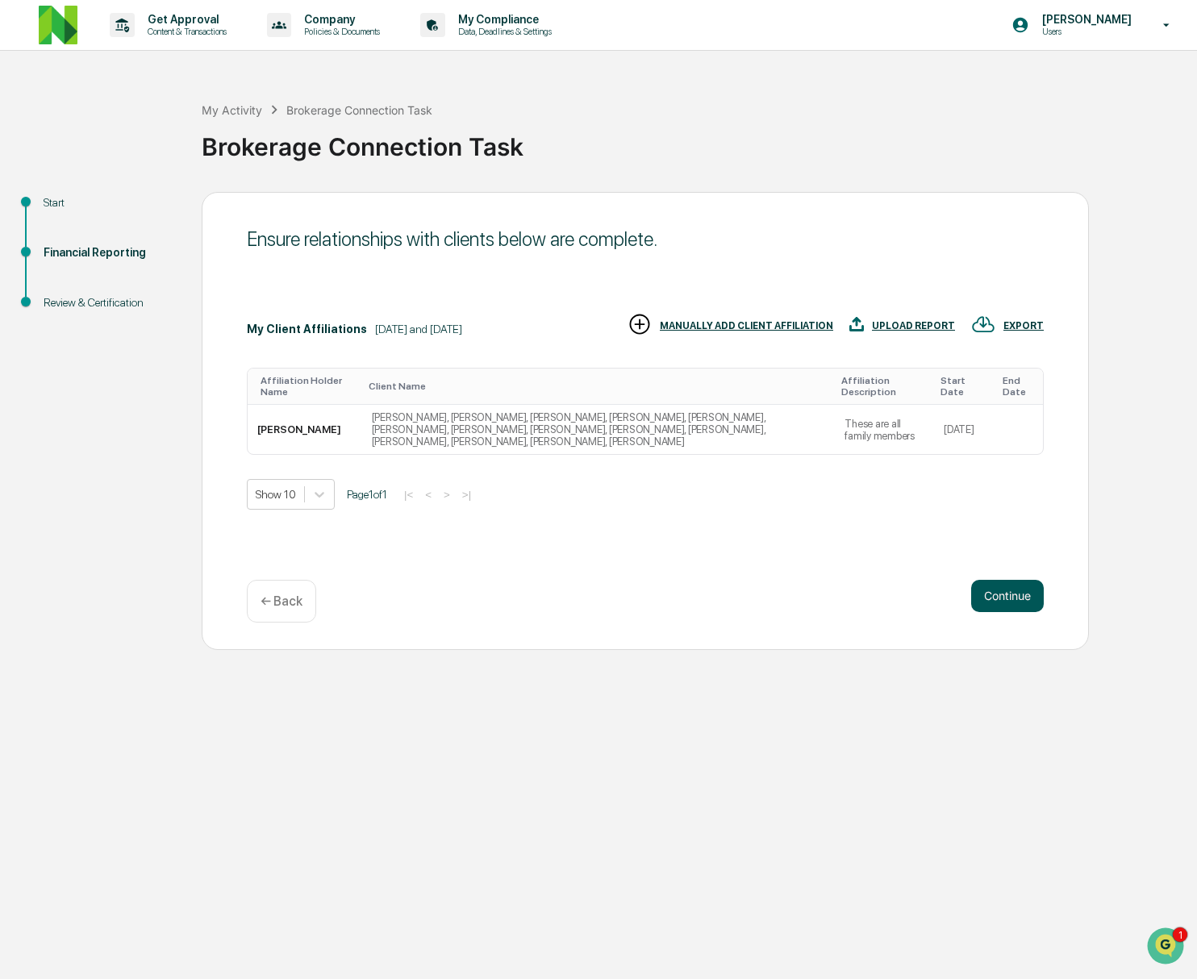
click at [987, 592] on button "Continue" at bounding box center [1007, 596] width 73 height 32
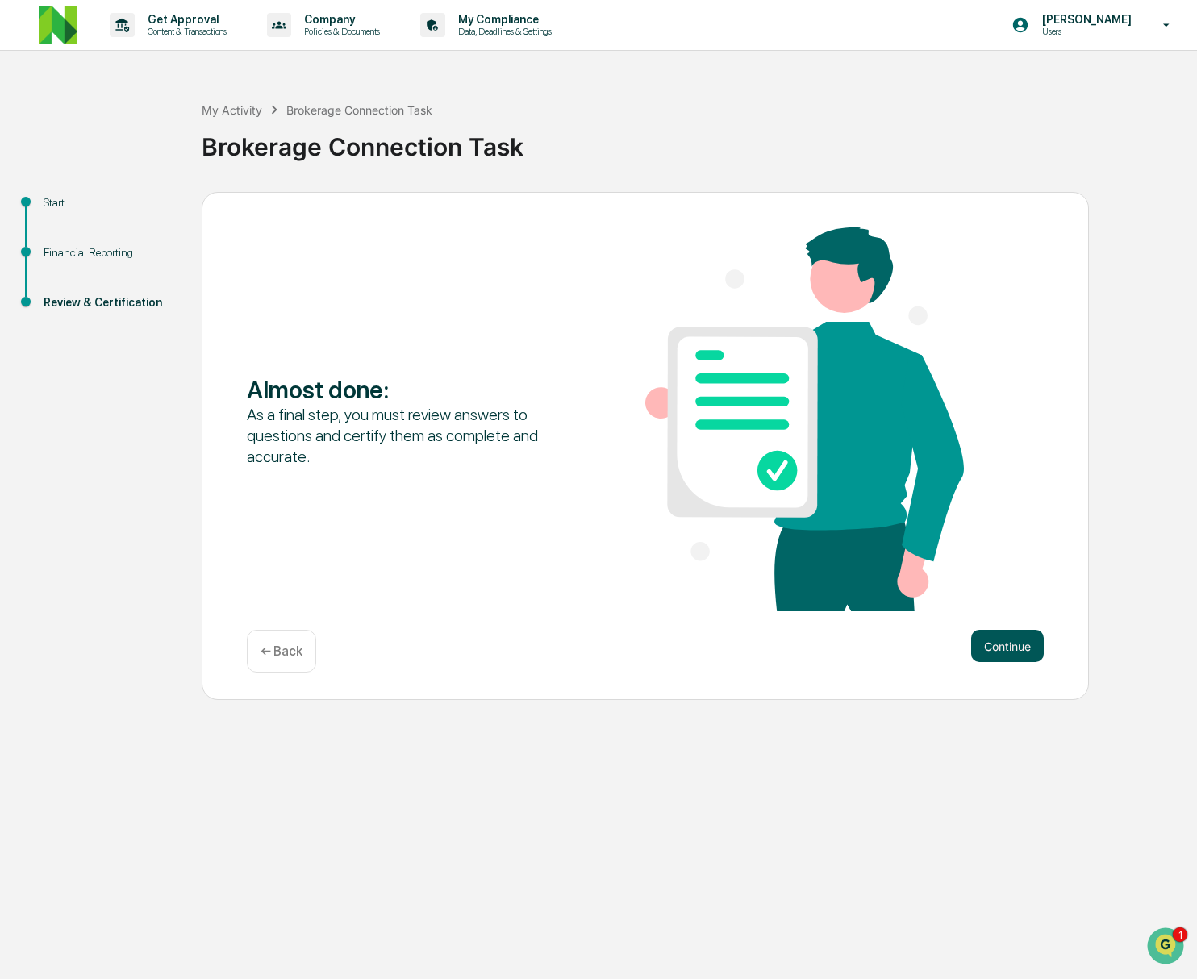
click at [974, 650] on button "Continue" at bounding box center [1007, 646] width 73 height 32
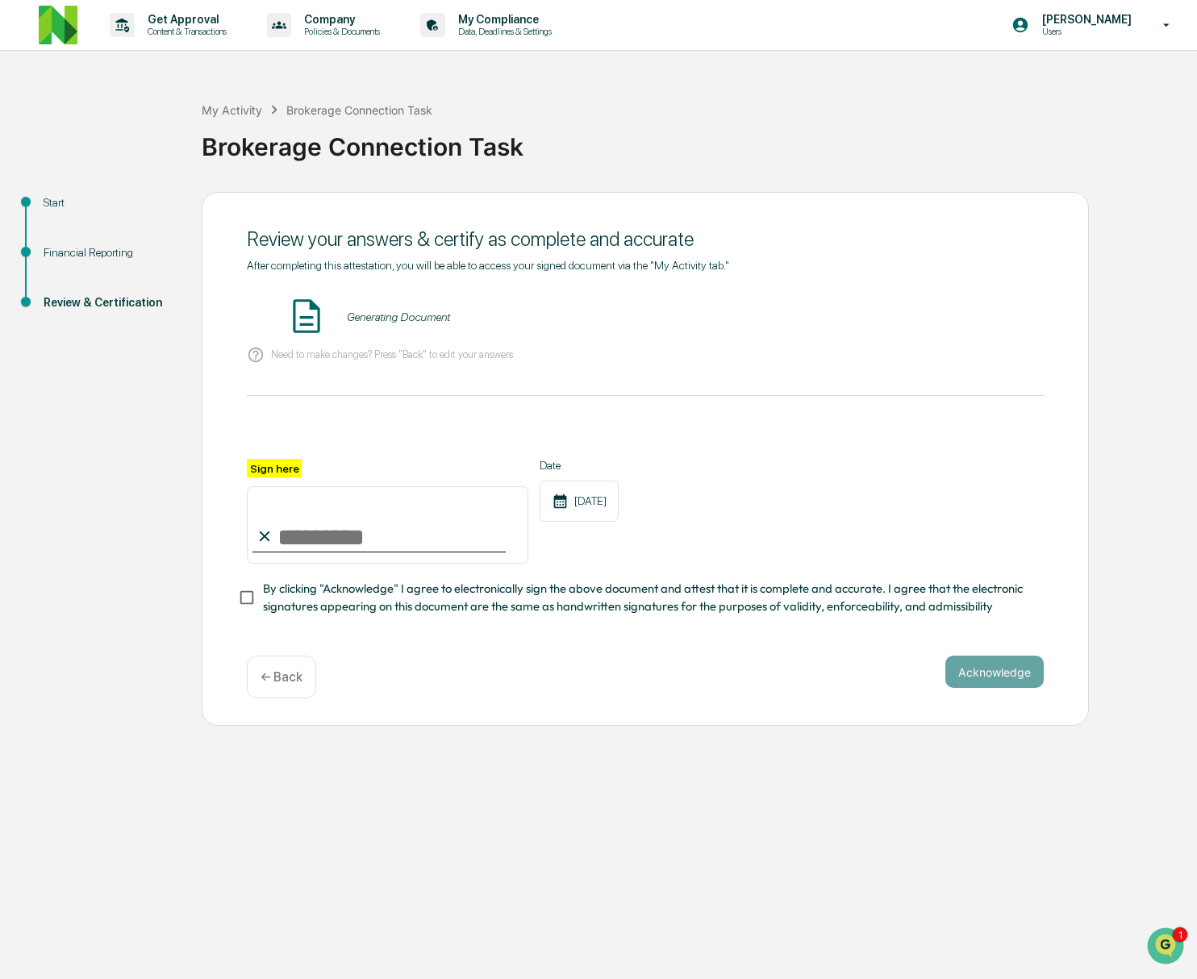
click at [335, 536] on input "Sign here" at bounding box center [388, 524] width 282 height 77
type input "**********"
click at [984, 674] on button "Acknowledge" at bounding box center [995, 672] width 98 height 32
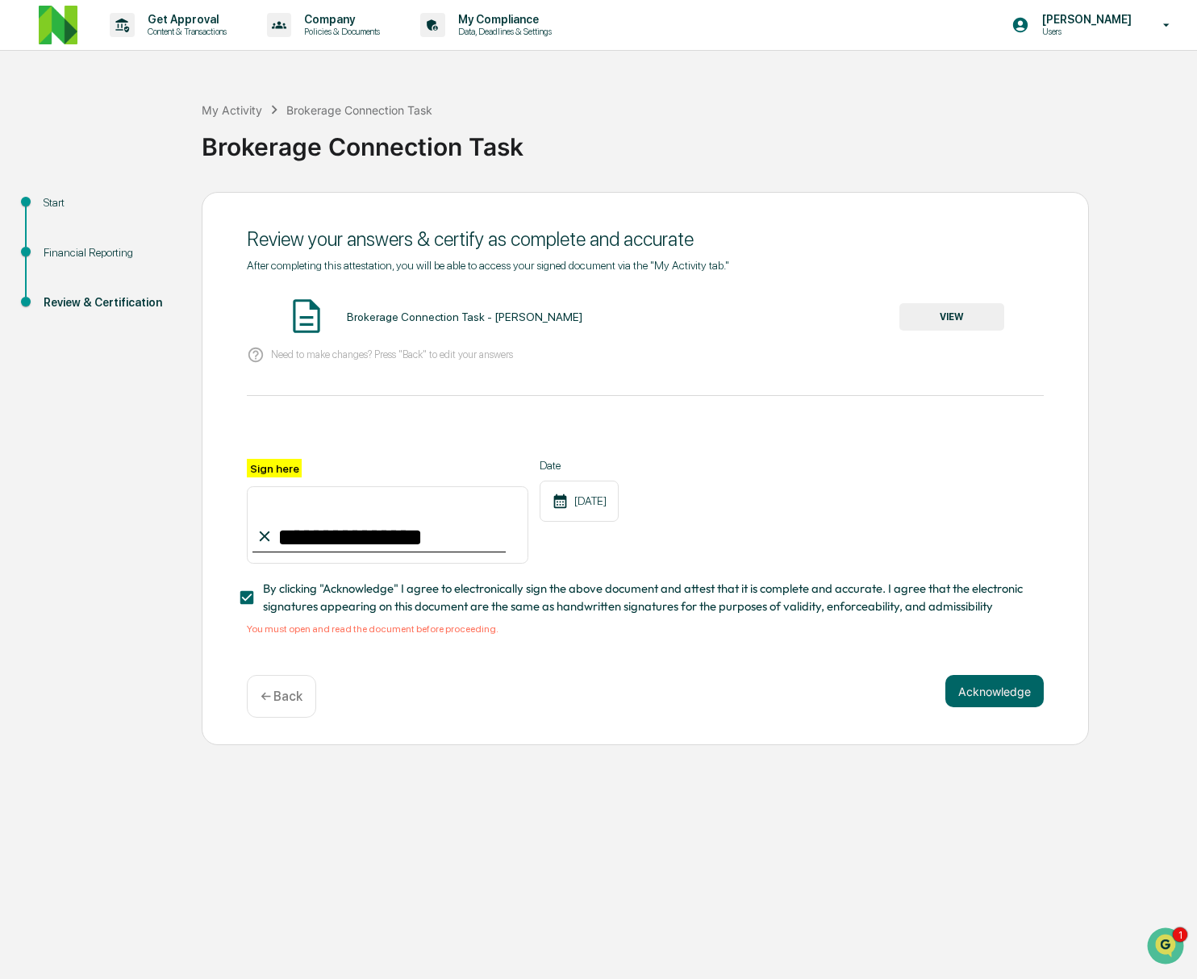
click at [966, 313] on button "VIEW" at bounding box center [952, 316] width 105 height 27
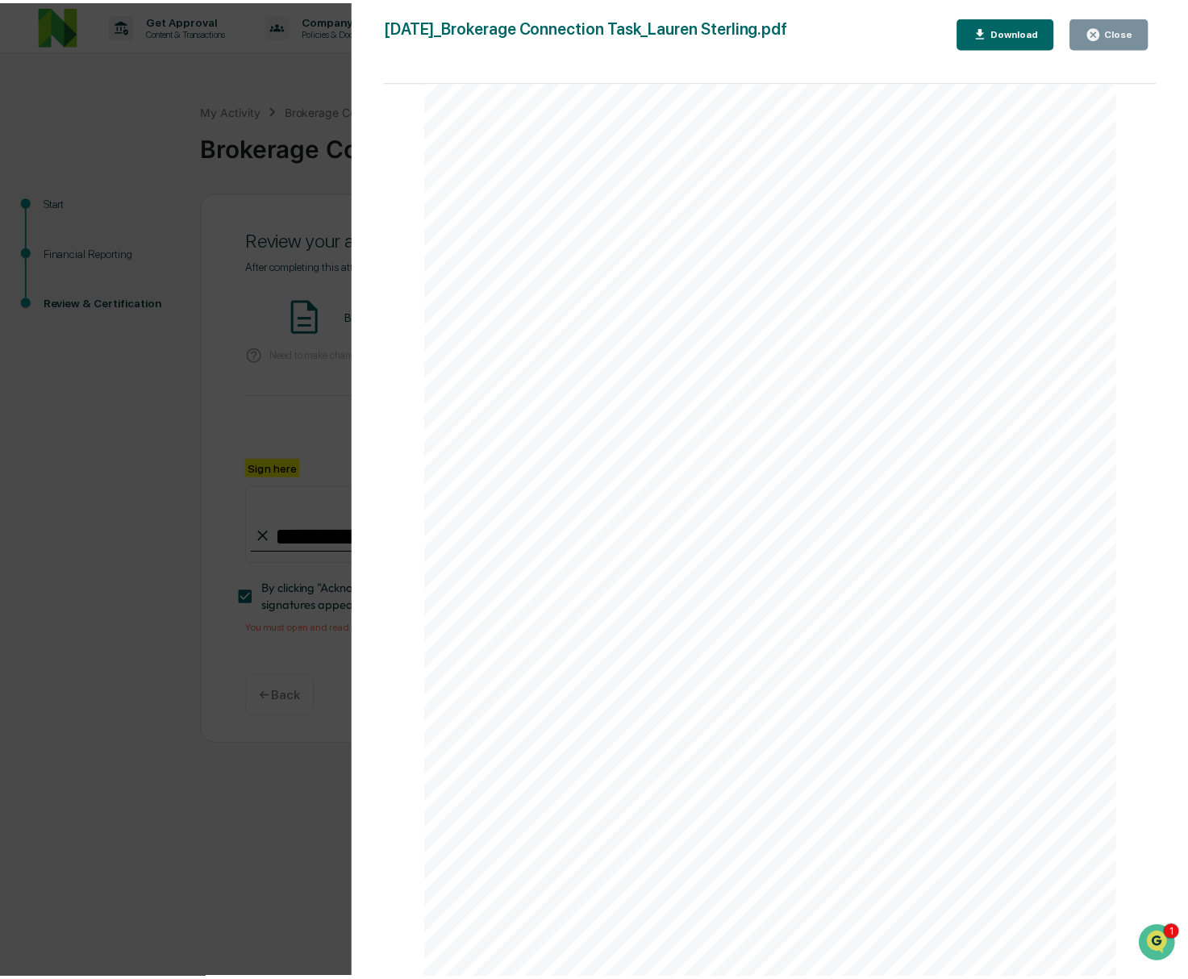
scroll to position [4285, 0]
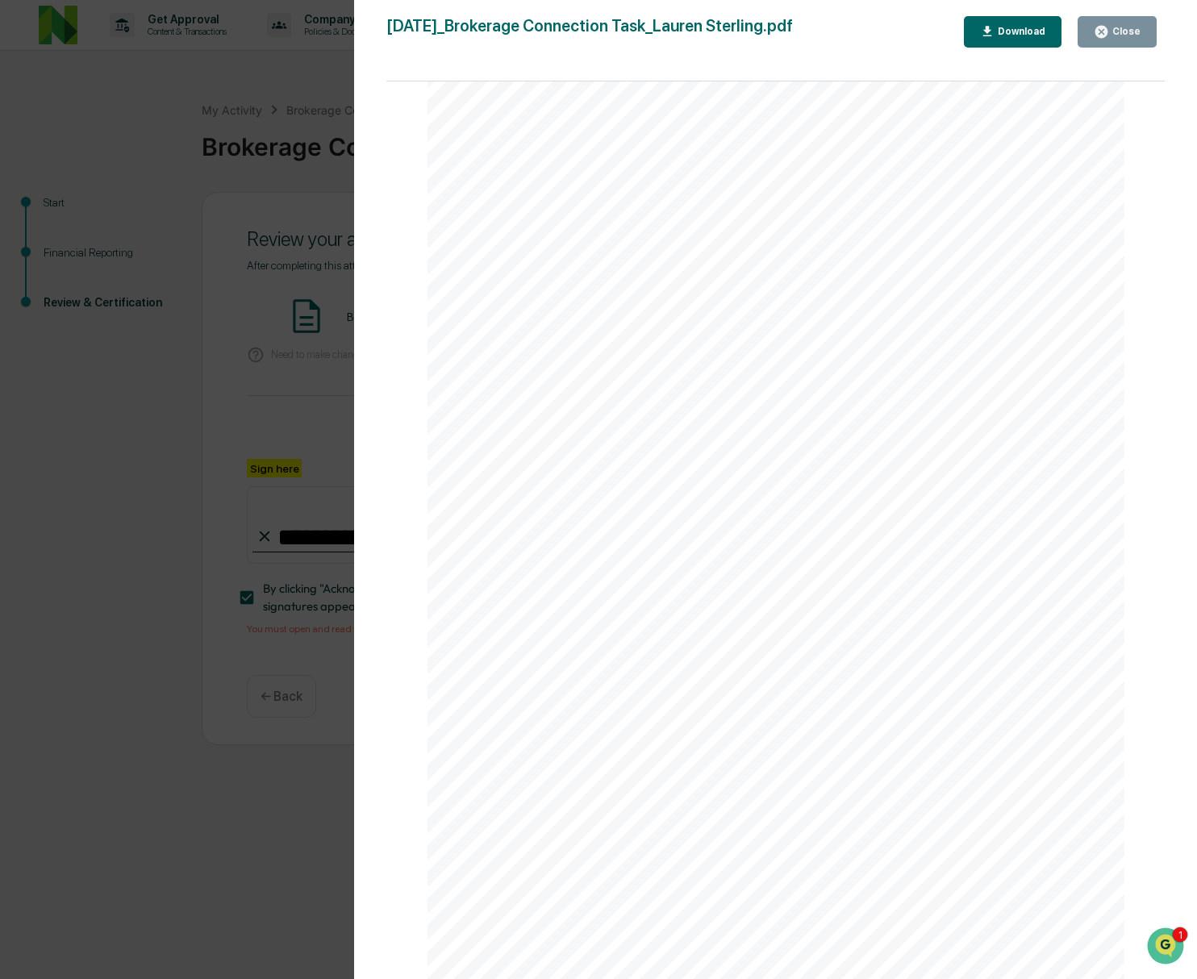
click at [1108, 37] on icon "button" at bounding box center [1101, 31] width 15 height 15
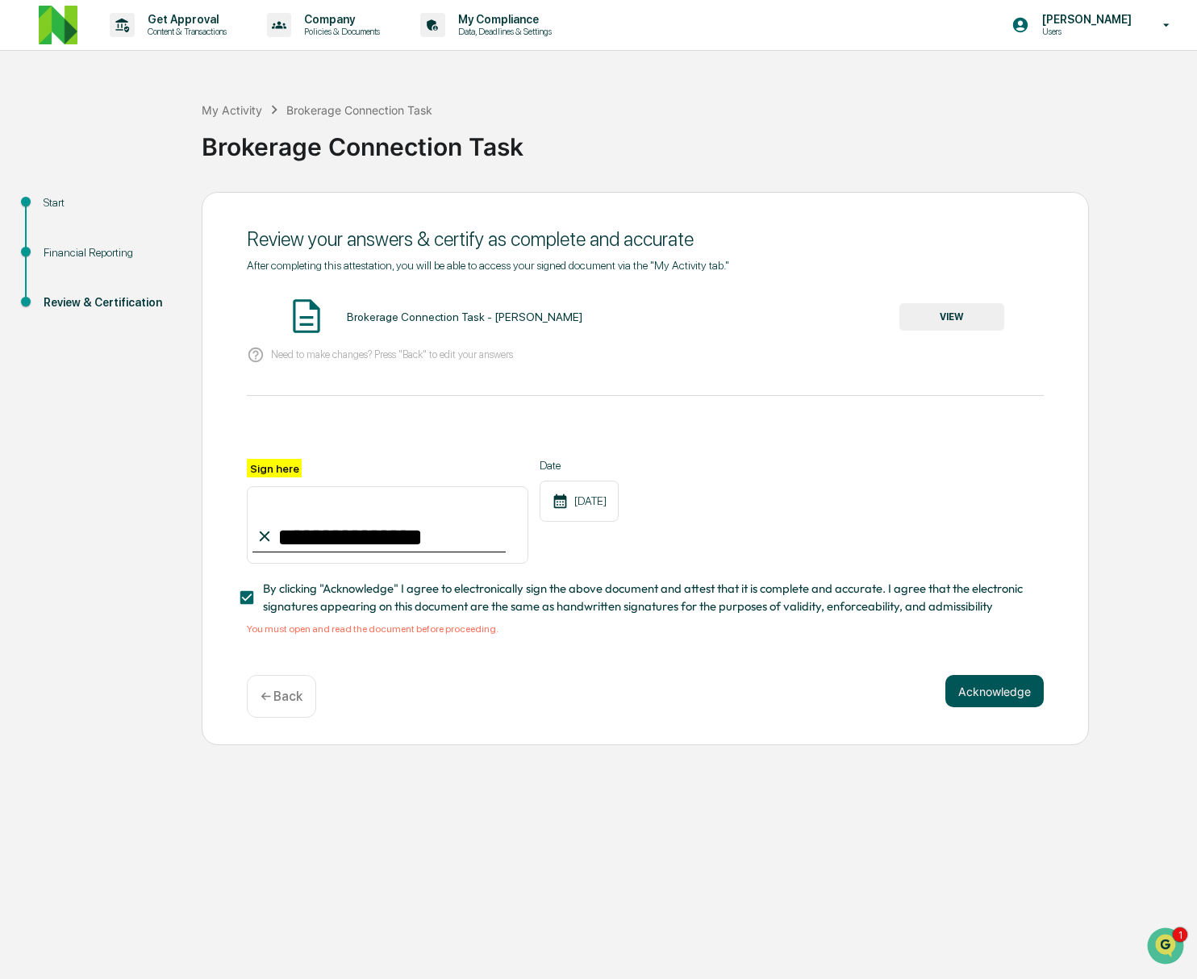
click at [1001, 699] on button "Acknowledge" at bounding box center [995, 691] width 98 height 32
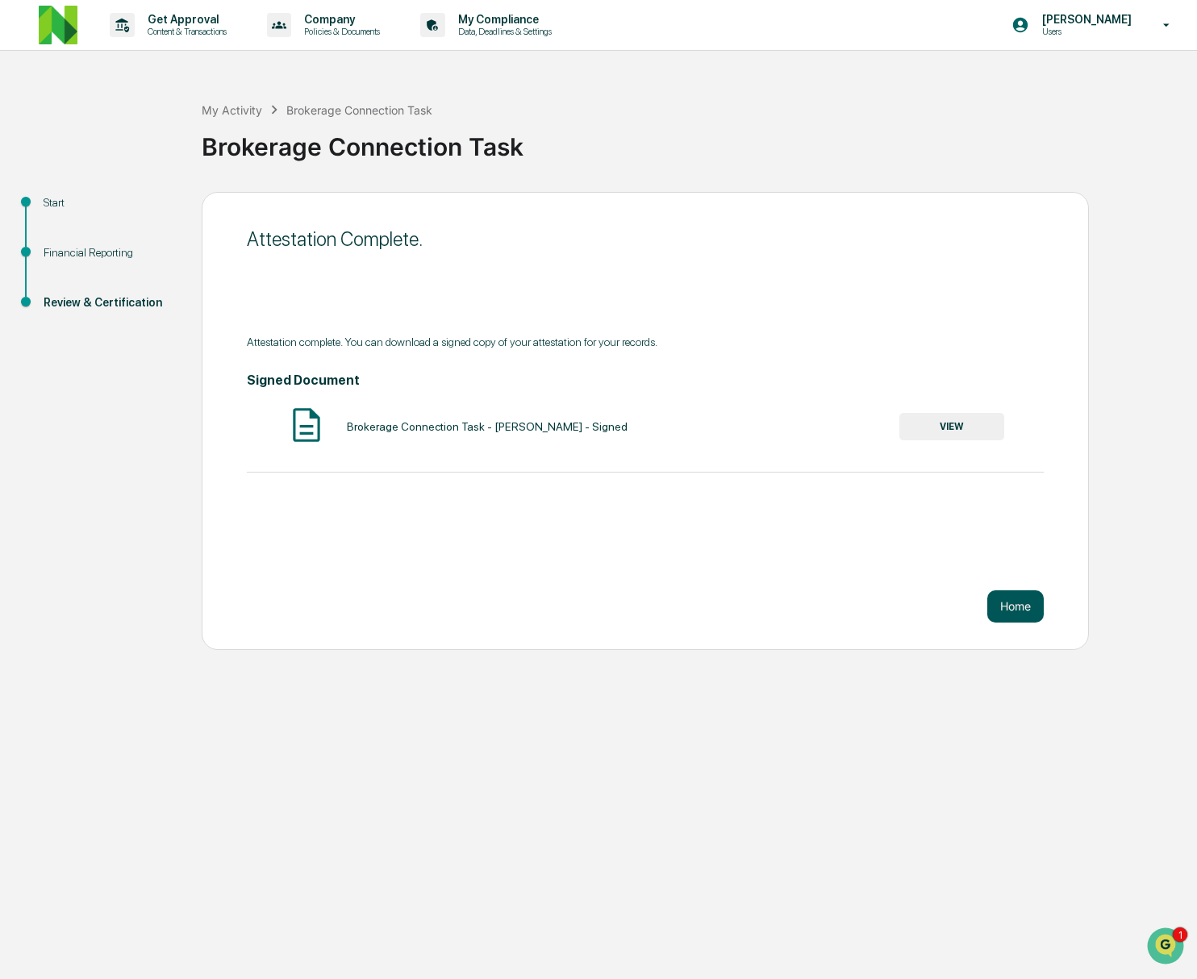
click at [1008, 606] on button "Home" at bounding box center [1015, 607] width 56 height 32
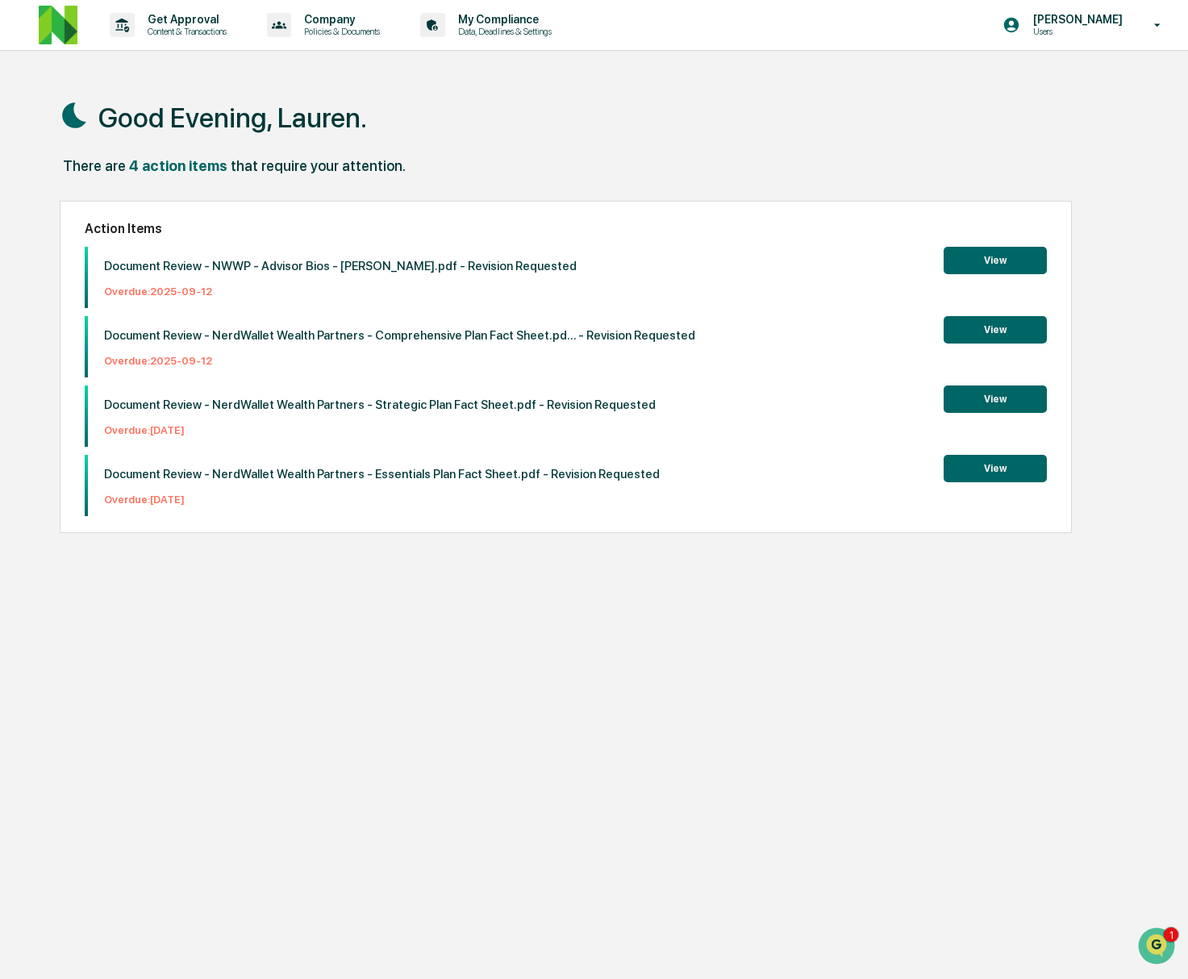
click at [967, 257] on button "View" at bounding box center [995, 260] width 103 height 27
click at [971, 263] on button "View" at bounding box center [995, 260] width 103 height 27
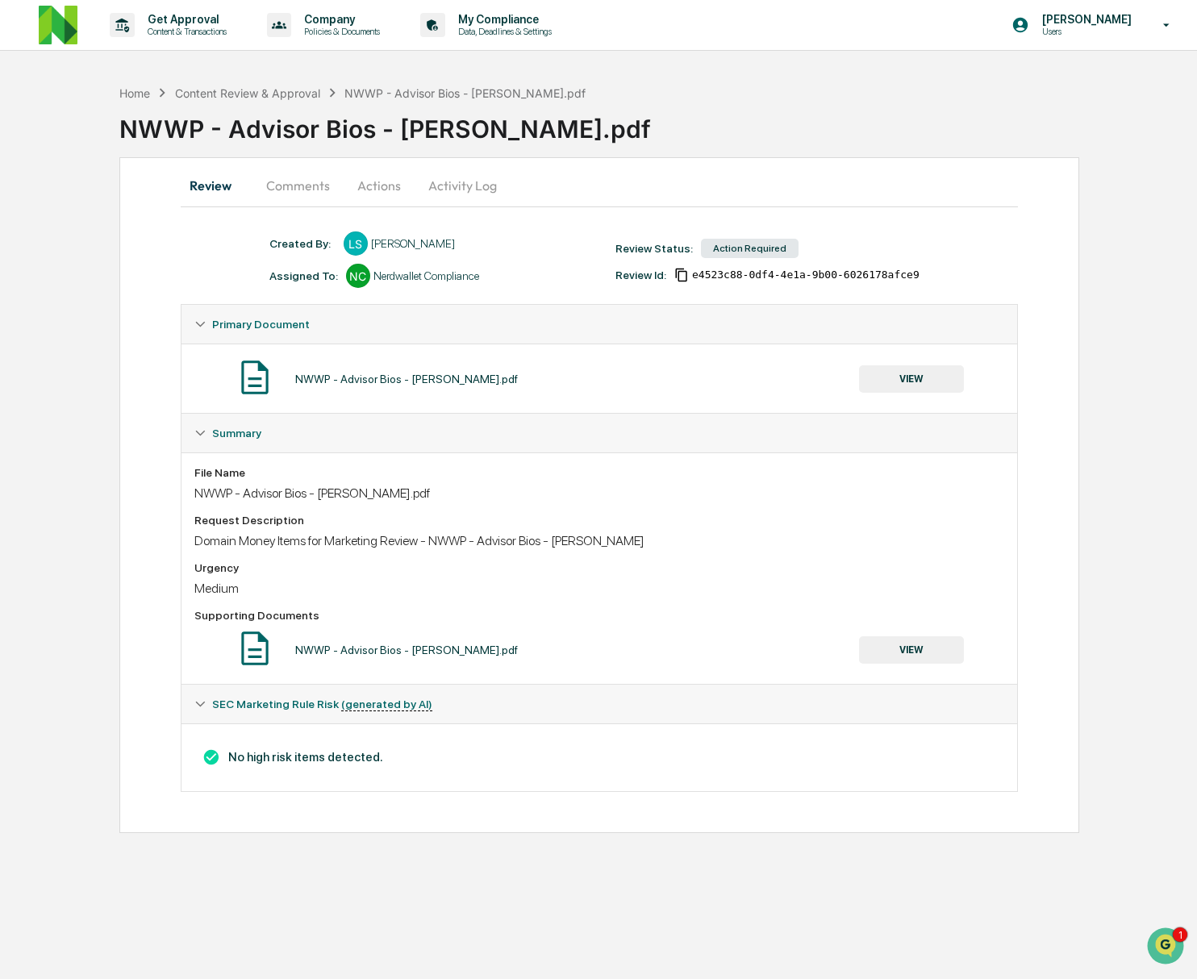
click at [290, 177] on button "Comments" at bounding box center [298, 185] width 90 height 39
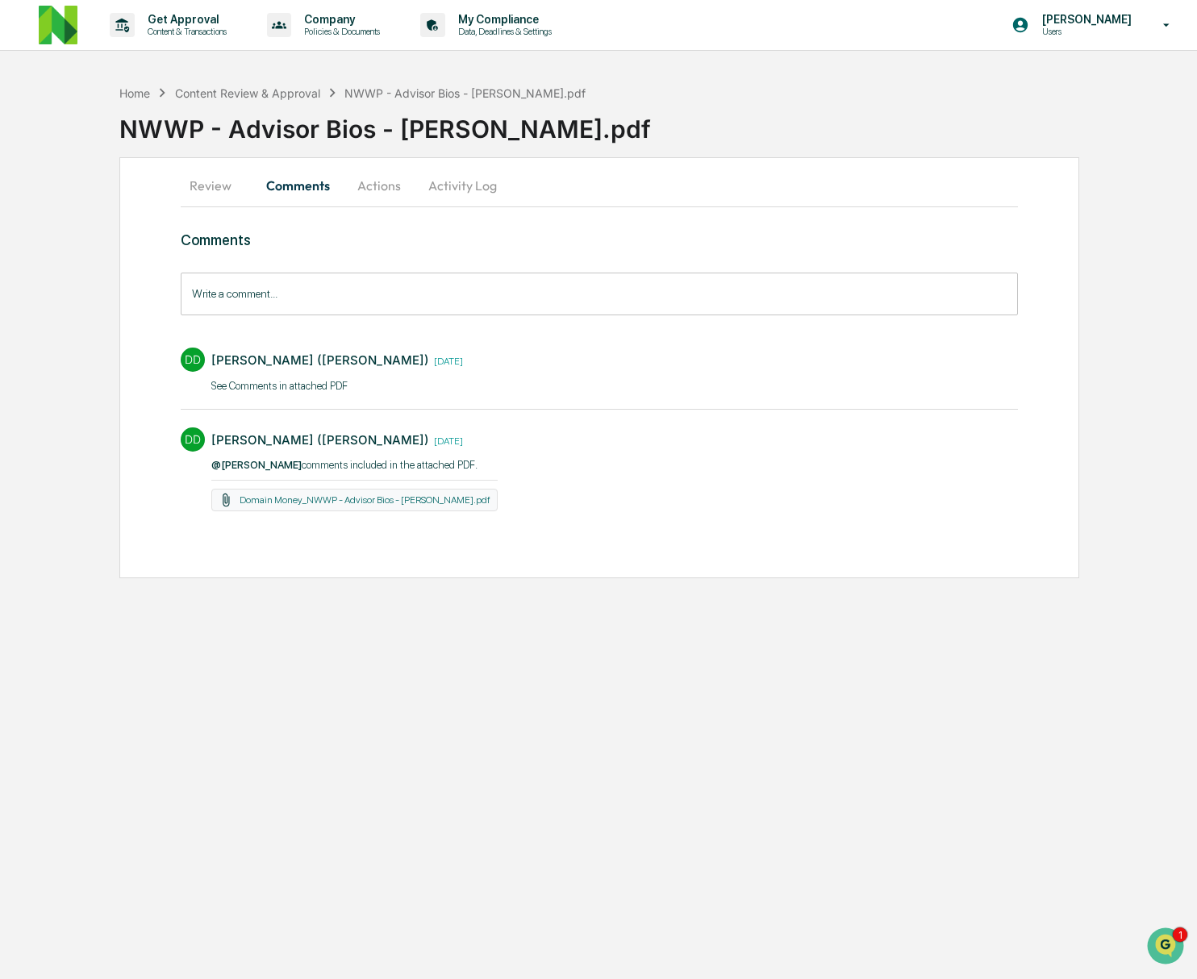
click at [387, 182] on button "Actions" at bounding box center [379, 185] width 73 height 39
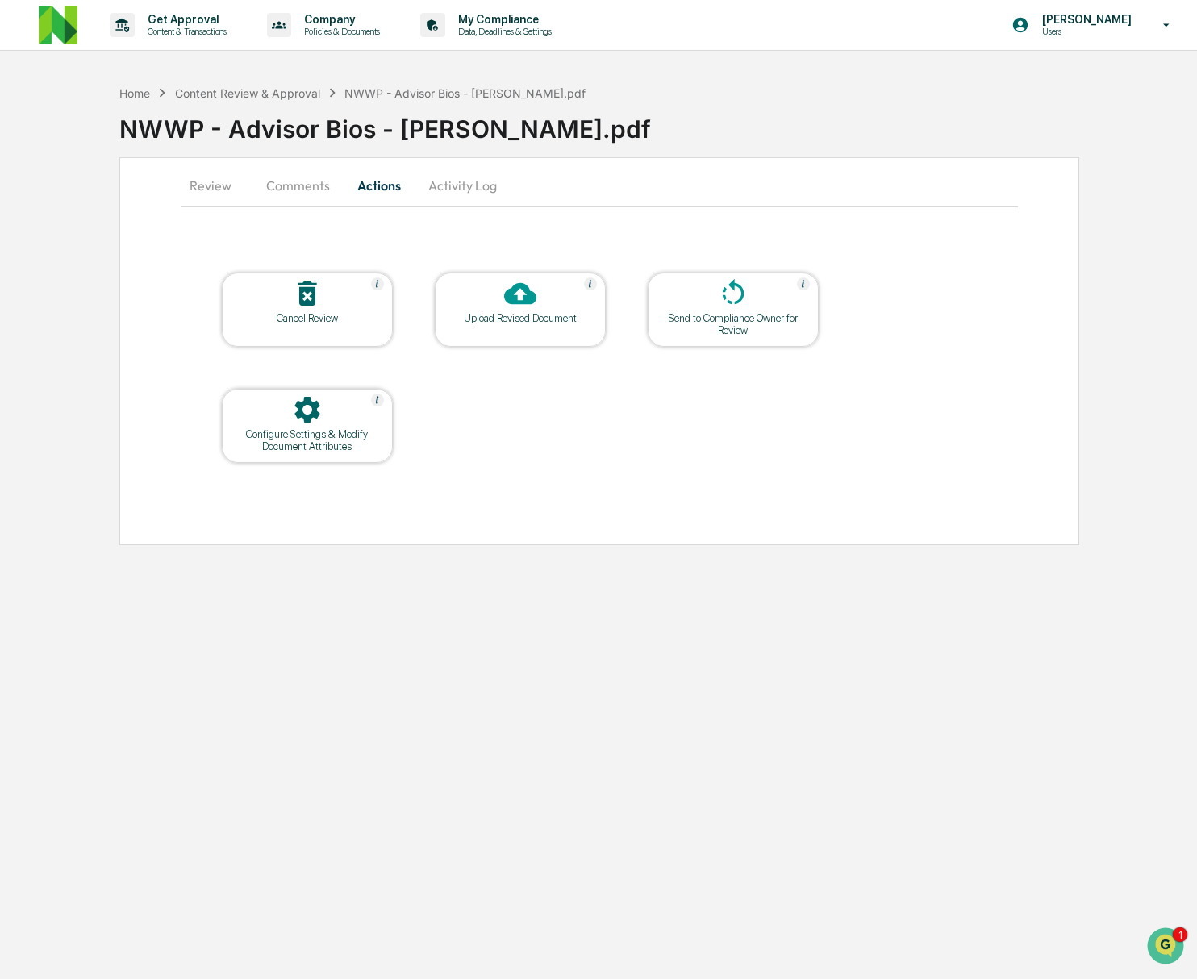
click at [456, 183] on button "Activity Log" at bounding box center [462, 185] width 94 height 39
